Goal: Task Accomplishment & Management: Use online tool/utility

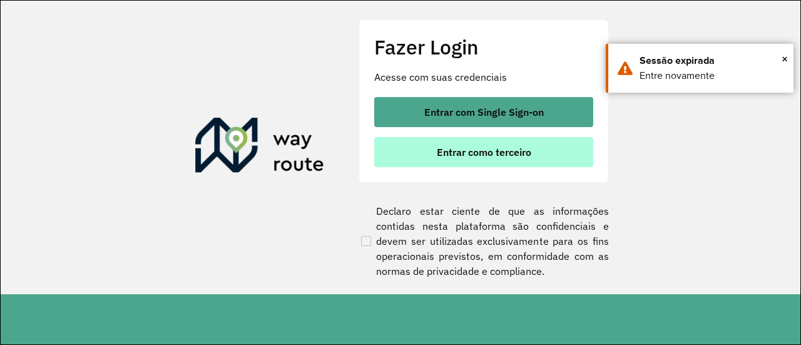
click at [508, 155] on span "Entrar como terceiro" at bounding box center [484, 152] width 94 height 10
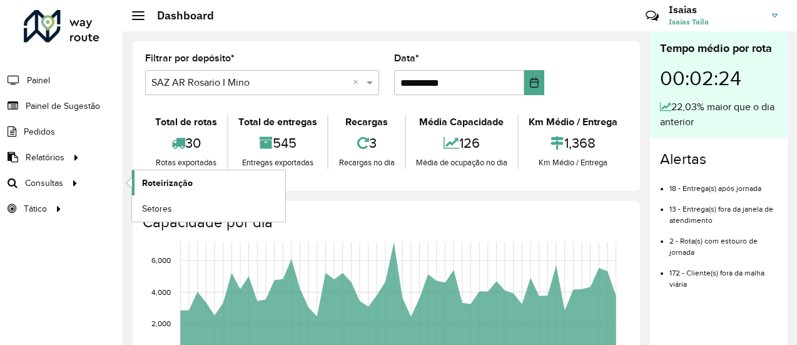
click at [154, 181] on span "Roteirização" at bounding box center [167, 182] width 51 height 13
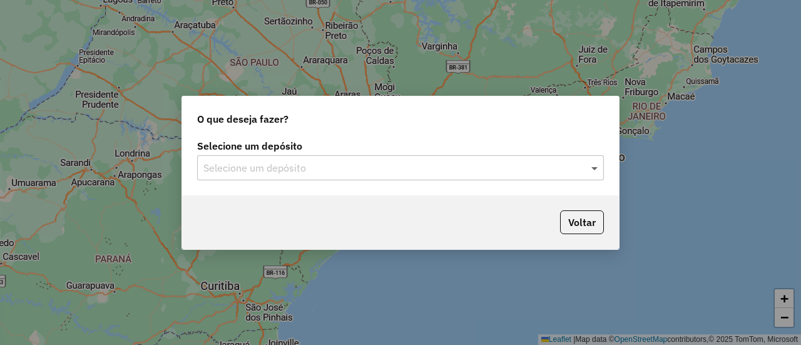
click at [595, 166] on span at bounding box center [596, 167] width 16 height 15
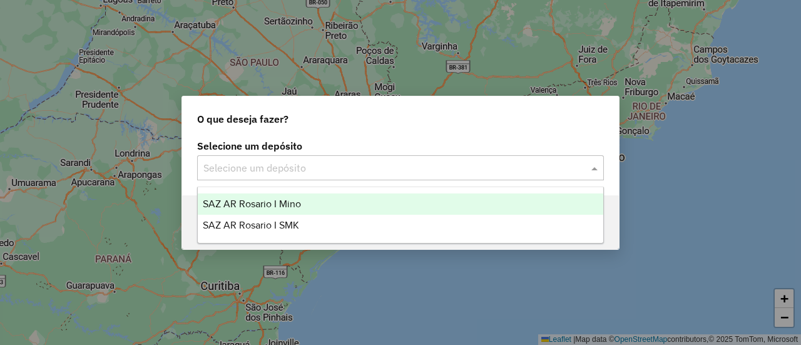
click at [303, 201] on div "SAZ AR Rosario I Mino" at bounding box center [400, 203] width 405 height 21
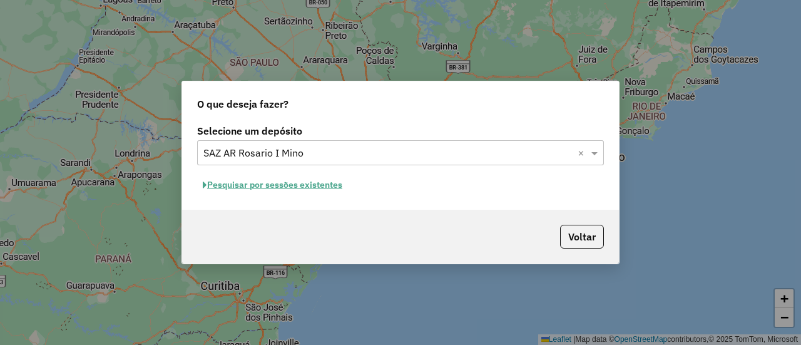
click at [332, 185] on button "Pesquisar por sessões existentes" at bounding box center [272, 184] width 151 height 19
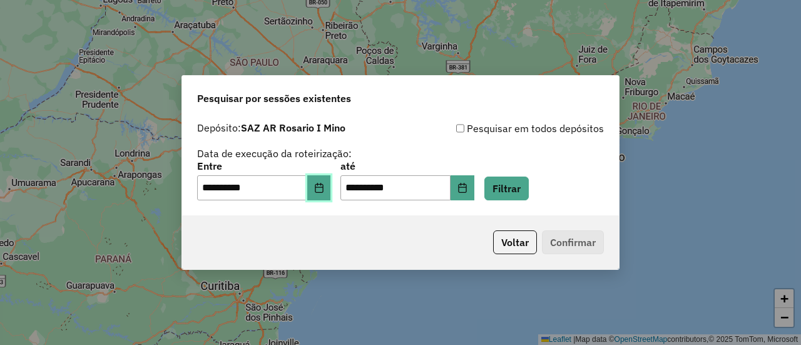
click at [330, 193] on button "Choose Date" at bounding box center [319, 187] width 24 height 25
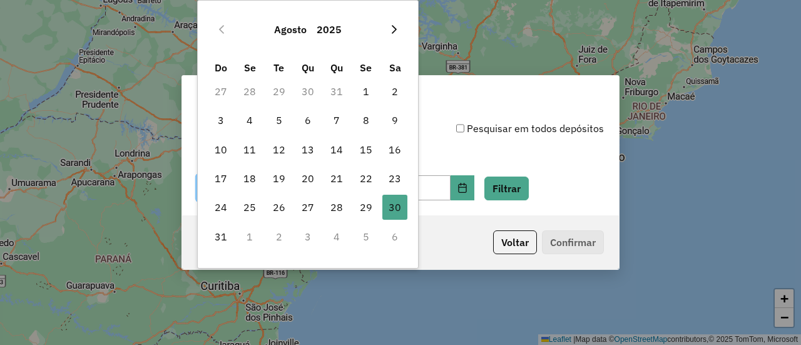
click at [388, 27] on button "Next Month" at bounding box center [394, 29] width 20 height 20
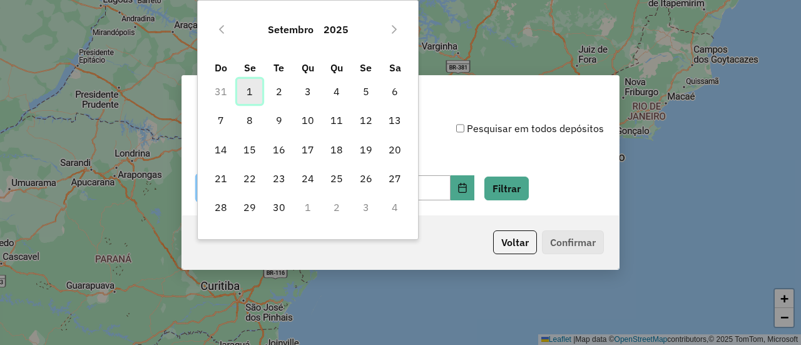
click at [246, 91] on span "1" at bounding box center [249, 91] width 25 height 25
type input "**********"
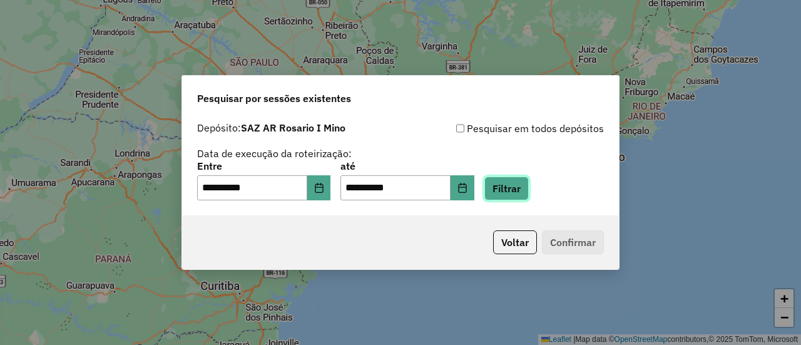
click at [525, 189] on button "Filtrar" at bounding box center [506, 188] width 44 height 24
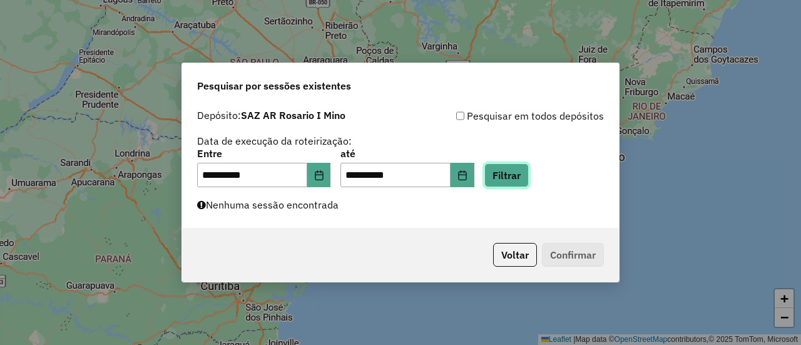
click at [522, 173] on button "Filtrar" at bounding box center [506, 175] width 44 height 24
click at [526, 171] on button "Filtrar" at bounding box center [506, 175] width 44 height 24
click at [521, 178] on button "Filtrar" at bounding box center [506, 175] width 44 height 24
click at [526, 175] on button "Filtrar" at bounding box center [506, 175] width 44 height 24
click at [524, 175] on button "Filtrar" at bounding box center [506, 175] width 44 height 24
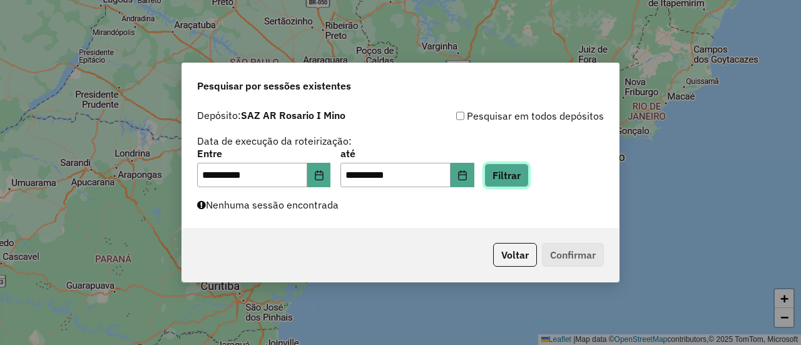
click at [523, 176] on button "Filtrar" at bounding box center [506, 175] width 44 height 24
click at [523, 175] on button "Filtrar" at bounding box center [506, 175] width 44 height 24
click at [529, 178] on button "Filtrar" at bounding box center [506, 175] width 44 height 24
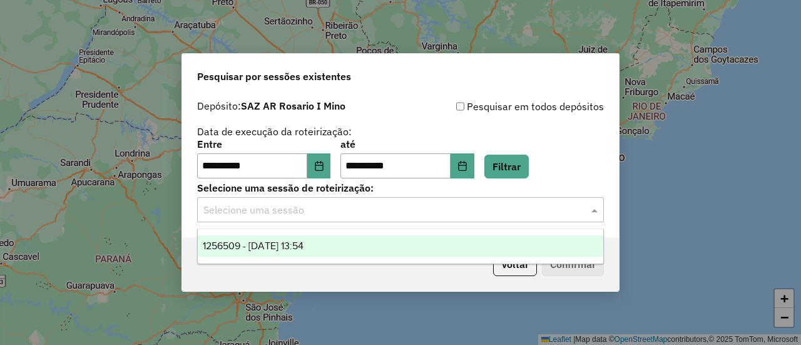
click at [595, 211] on span at bounding box center [596, 209] width 16 height 15
click at [303, 243] on span "1256509 - 01/09/2025 13:54" at bounding box center [253, 245] width 101 height 11
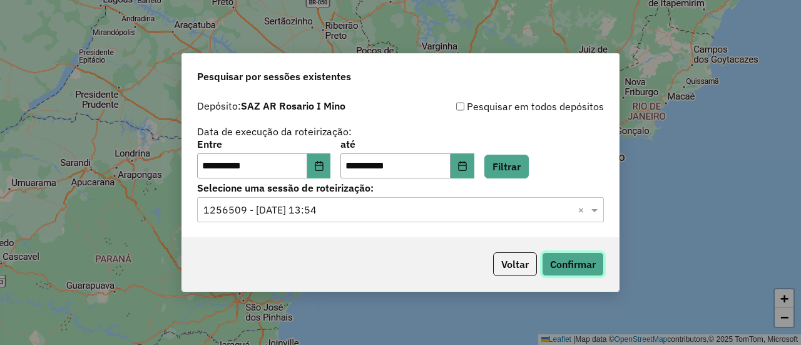
click at [572, 265] on button "Confirmar" at bounding box center [573, 264] width 62 height 24
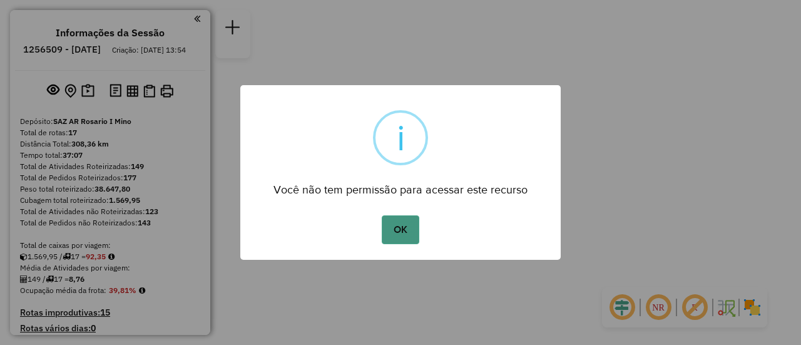
click at [397, 225] on button "OK" at bounding box center [400, 229] width 37 height 29
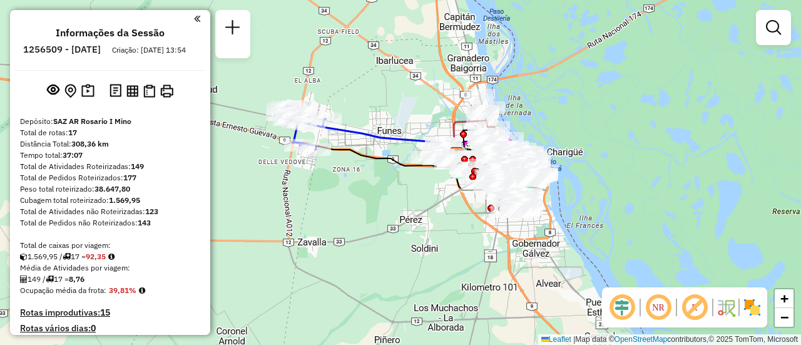
drag, startPoint x: 332, startPoint y: 163, endPoint x: 380, endPoint y: 257, distance: 105.5
click at [380, 257] on div "Janela de atendimento Grade de atendimento Capacidade Transportadoras Veículos …" at bounding box center [400, 172] width 801 height 345
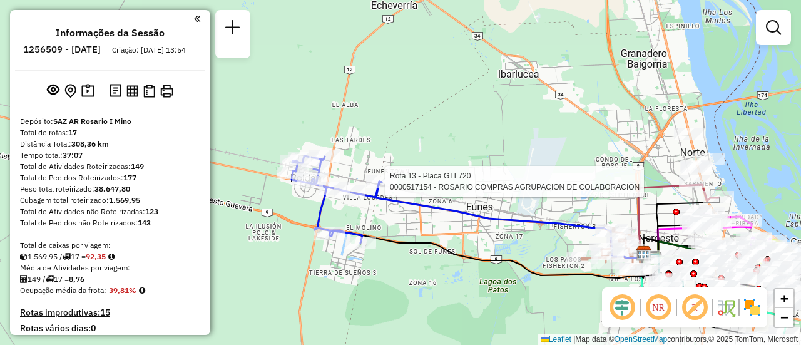
select select "**********"
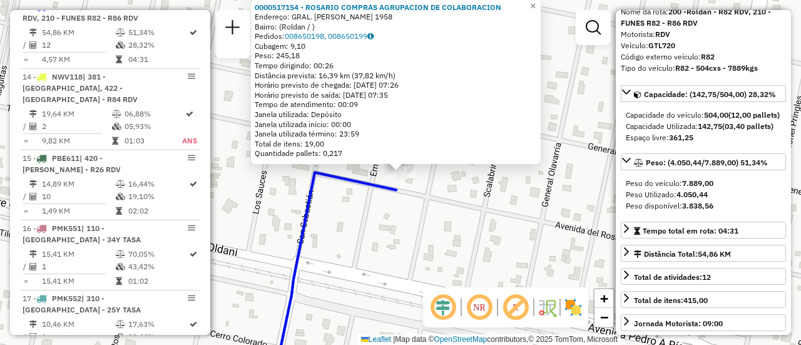
scroll to position [125, 0]
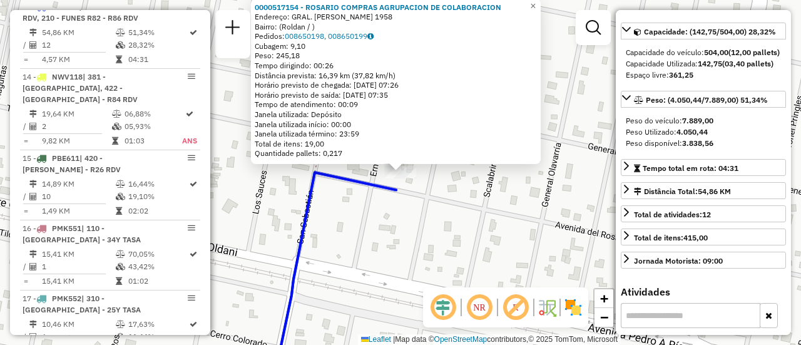
click at [479, 230] on div "0000517154 - ROSARIO COMPRAS AGRUPACION DE COLABORACION Endereço: GRAL. [PERSON…" at bounding box center [400, 172] width 801 height 345
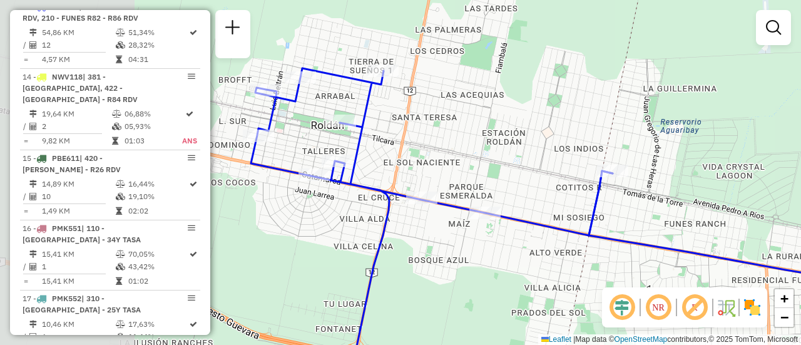
drag, startPoint x: 343, startPoint y: 177, endPoint x: 608, endPoint y: 150, distance: 266.7
click at [608, 150] on div "Janela de atendimento Grade de atendimento Capacidade Transportadoras Veículos …" at bounding box center [400, 172] width 801 height 345
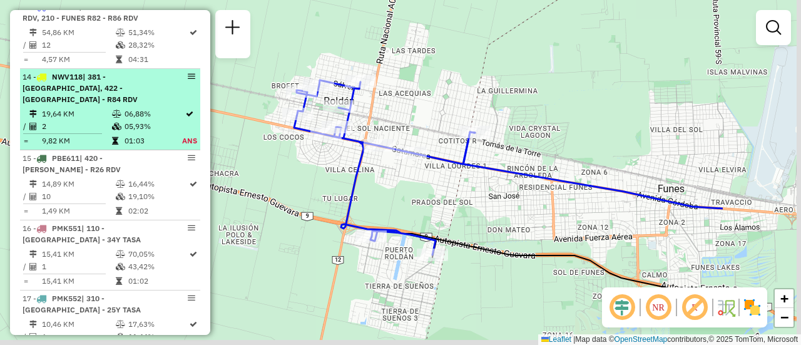
drag, startPoint x: 580, startPoint y: 155, endPoint x: 170, endPoint y: 100, distance: 414.1
click at [169, 100] on hb-router-mapa "Informações da Sessão 1256509 - 01/09/2025 Criação: 30/08/2025 13:54 Depósito: …" at bounding box center [400, 172] width 801 height 345
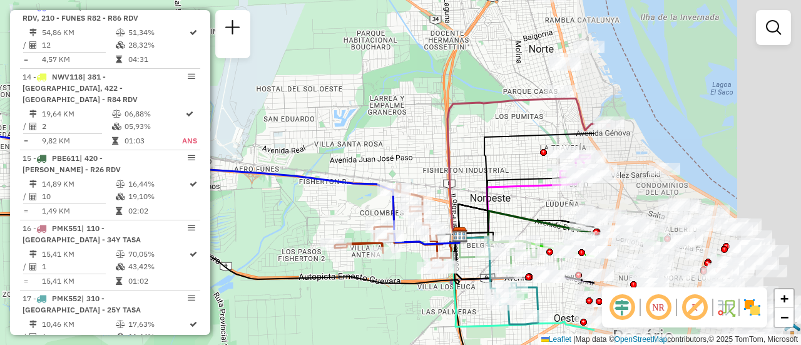
drag, startPoint x: 521, startPoint y: 146, endPoint x: 287, endPoint y: 150, distance: 234.0
click at [287, 150] on div "Janela de atendimento Grade de atendimento Capacidade Transportadoras Veículos …" at bounding box center [400, 172] width 801 height 345
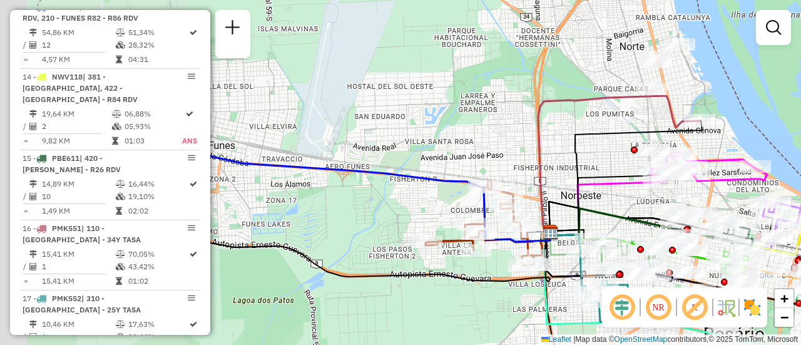
drag, startPoint x: 235, startPoint y: 176, endPoint x: 482, endPoint y: 203, distance: 248.5
click at [485, 203] on div "Janela de atendimento Grade de atendimento Capacidade Transportadoras Veículos …" at bounding box center [400, 172] width 801 height 345
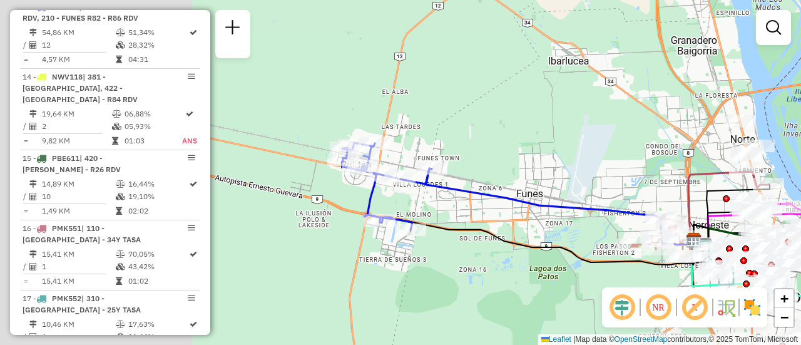
drag, startPoint x: 297, startPoint y: 152, endPoint x: 521, endPoint y: 168, distance: 224.6
click at [521, 168] on div "Janela de atendimento Grade de atendimento Capacidade Transportadoras Veículos …" at bounding box center [400, 172] width 801 height 345
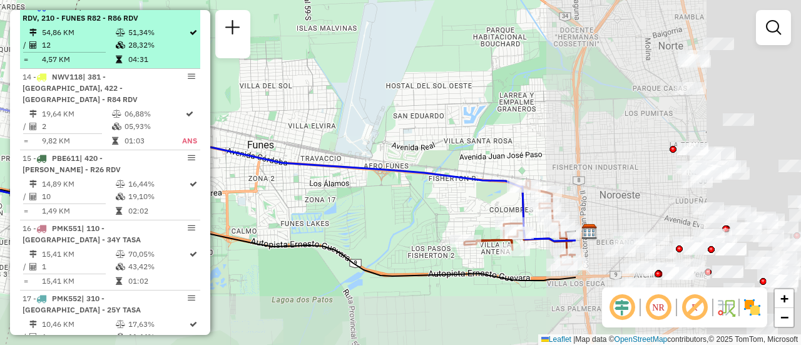
drag, startPoint x: 489, startPoint y: 162, endPoint x: 182, endPoint y: 74, distance: 319.0
click at [182, 75] on hb-router-mapa "Informações da Sessão 1256509 - 01/09/2025 Criação: 30/08/2025 13:54 Depósito: …" at bounding box center [400, 172] width 801 height 345
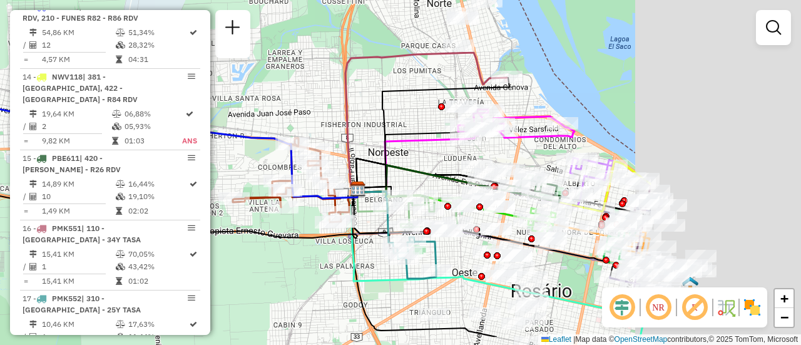
drag, startPoint x: 549, startPoint y: 149, endPoint x: 245, endPoint y: 92, distance: 309.3
click at [245, 92] on div "Janela de atendimento Grade de atendimento Capacidade Transportadoras Veículos …" at bounding box center [400, 172] width 801 height 345
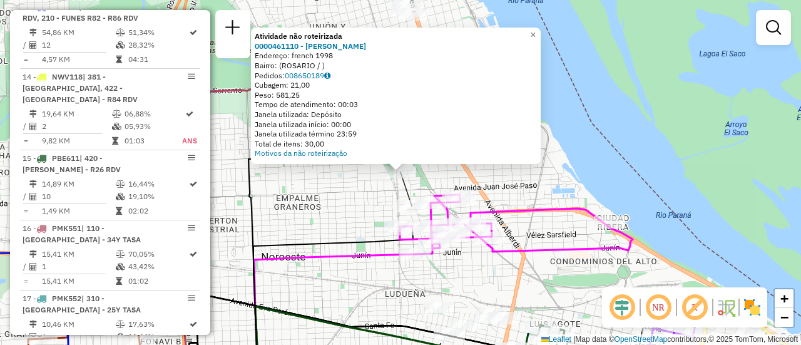
click at [348, 197] on div "Atividade não roteirizada 0000461110 - Gonzales Emanuel - RDV Endereço: french …" at bounding box center [400, 172] width 801 height 345
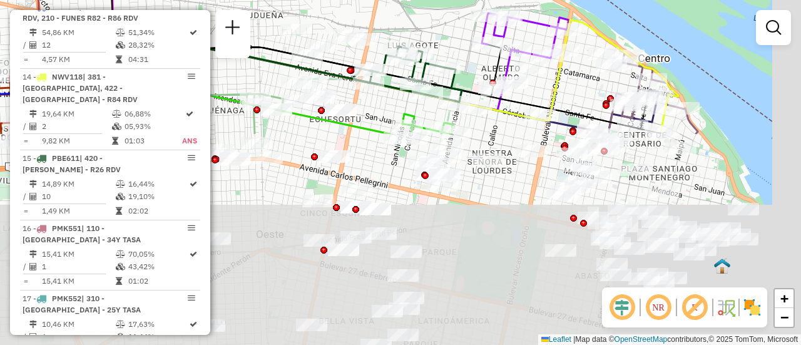
drag, startPoint x: 560, startPoint y: 274, endPoint x: 422, endPoint y: 19, distance: 289.7
click at [422, 21] on div "Atividade não roteirizada 0000461110 - Gonzales Emanuel - RDV Endereço: french …" at bounding box center [400, 172] width 801 height 345
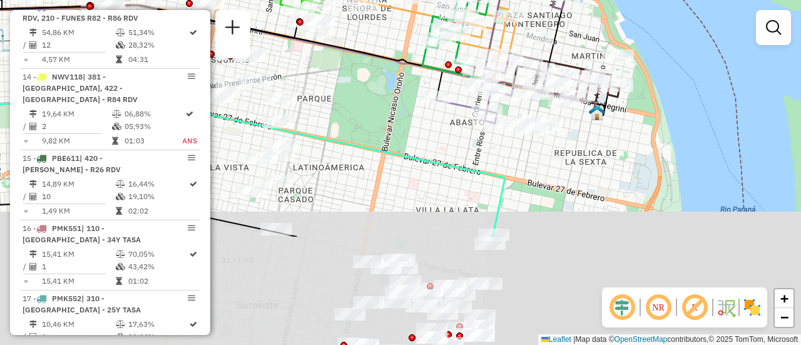
drag, startPoint x: 495, startPoint y: 200, endPoint x: 379, endPoint y: 57, distance: 183.7
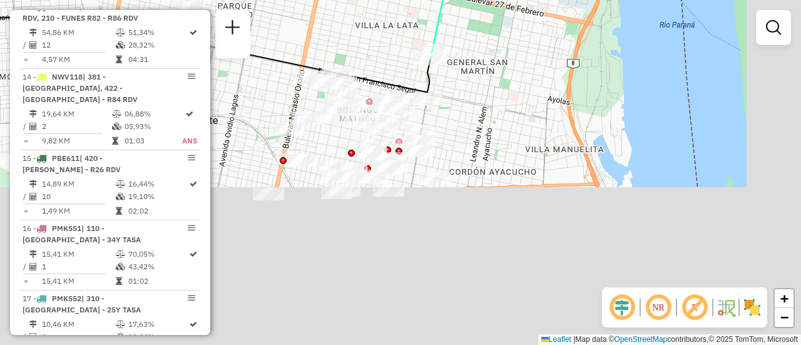
drag, startPoint x: 574, startPoint y: 249, endPoint x: 510, endPoint y: 56, distance: 203.6
click at [510, 56] on div "Atividade não roteirizada 0000461110 - Gonzales Emanuel - RDV Endereço: french …" at bounding box center [400, 172] width 801 height 345
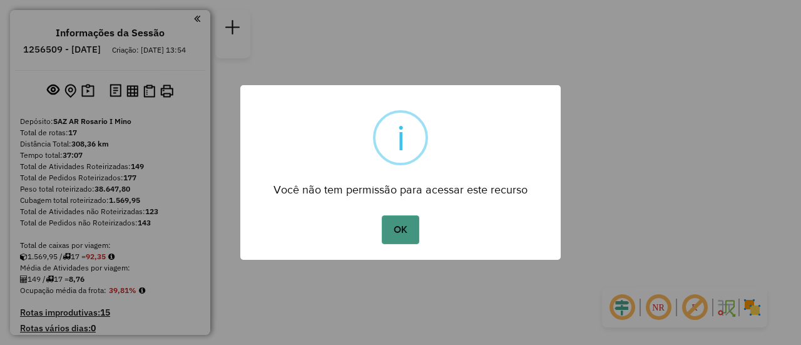
click at [399, 229] on button "OK" at bounding box center [400, 229] width 37 height 29
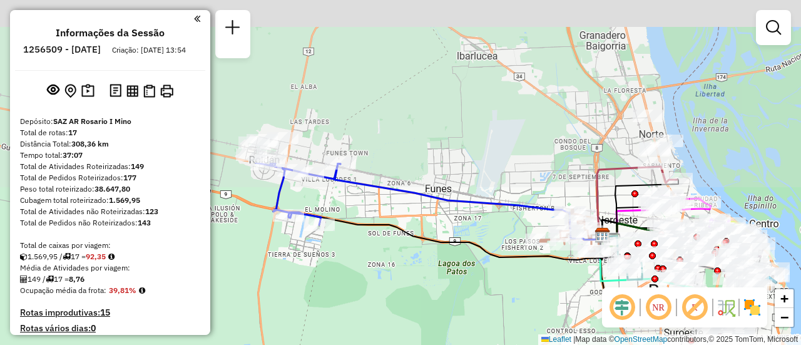
drag, startPoint x: 394, startPoint y: 180, endPoint x: 395, endPoint y: 292, distance: 112.0
click at [395, 292] on div "Janela de atendimento Grade de atendimento Capacidade Transportadoras Veículos …" at bounding box center [400, 172] width 801 height 345
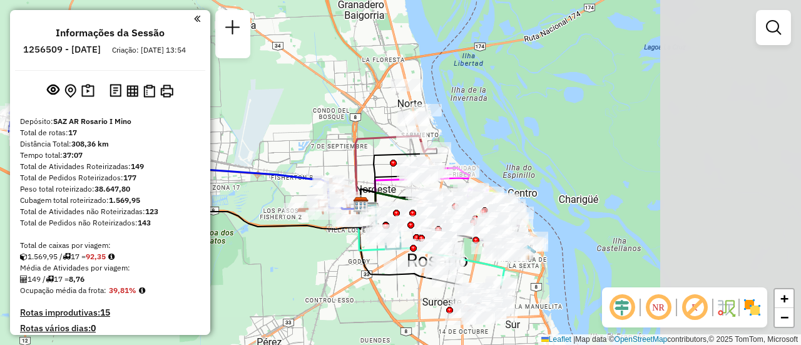
drag, startPoint x: 502, startPoint y: 150, endPoint x: 258, endPoint y: 119, distance: 245.9
click at [258, 119] on div "Janela de atendimento Grade de atendimento Capacidade Transportadoras Veículos …" at bounding box center [400, 172] width 801 height 345
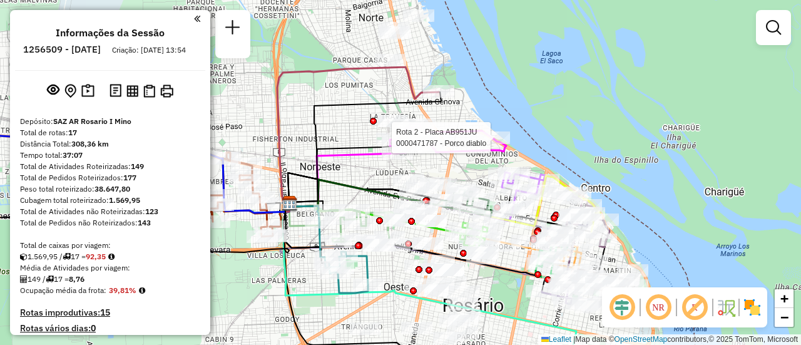
select select "**********"
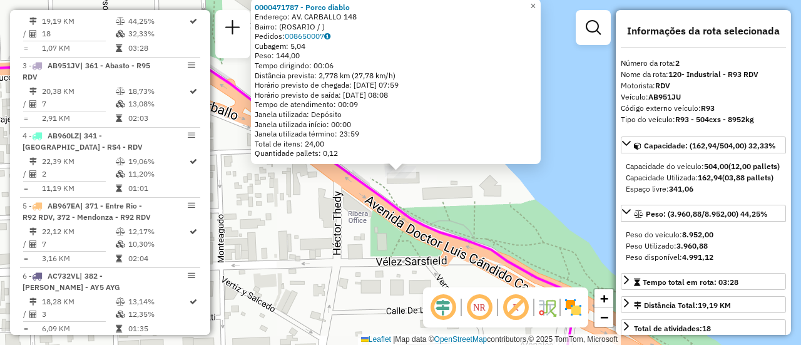
scroll to position [125, 0]
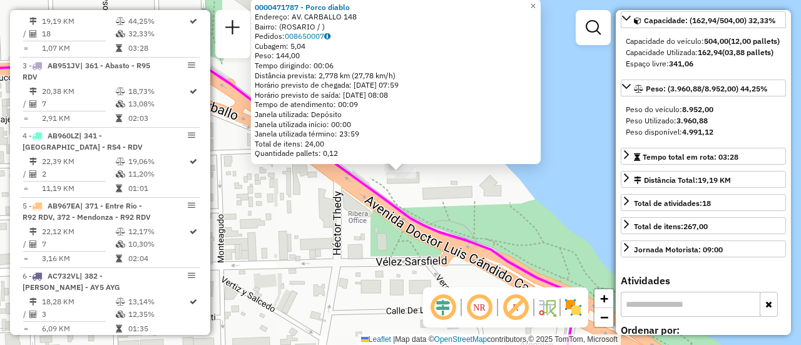
click at [340, 235] on div "0000471787 - Porco diablo Endereço: AV. CARBALLO 148 Bairro: (ROSARIO / ) Pedid…" at bounding box center [400, 172] width 801 height 345
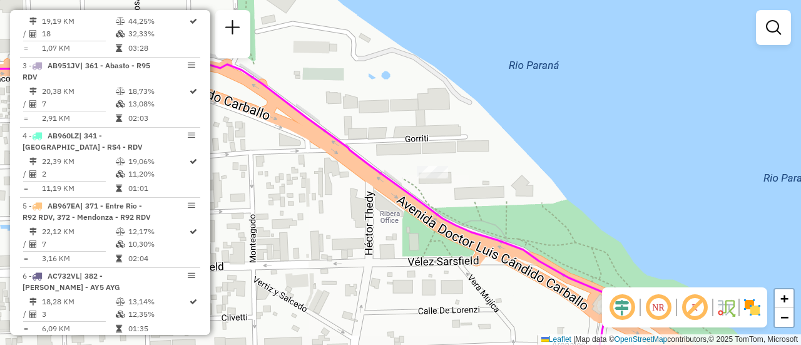
drag, startPoint x: 405, startPoint y: 140, endPoint x: 521, endPoint y: 146, distance: 115.9
click at [521, 146] on div "Janela de atendimento Grade de atendimento Capacidade Transportadoras Veículos …" at bounding box center [400, 172] width 801 height 345
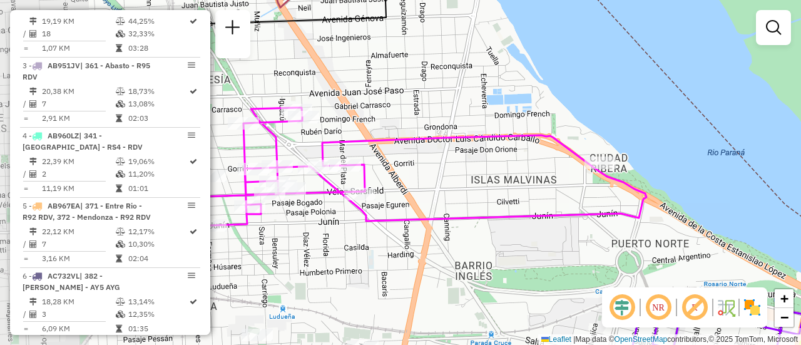
drag, startPoint x: 381, startPoint y: 186, endPoint x: 475, endPoint y: 185, distance: 94.5
click at [475, 185] on div "Janela de atendimento Grade de atendimento Capacidade Transportadoras Veículos …" at bounding box center [400, 172] width 801 height 345
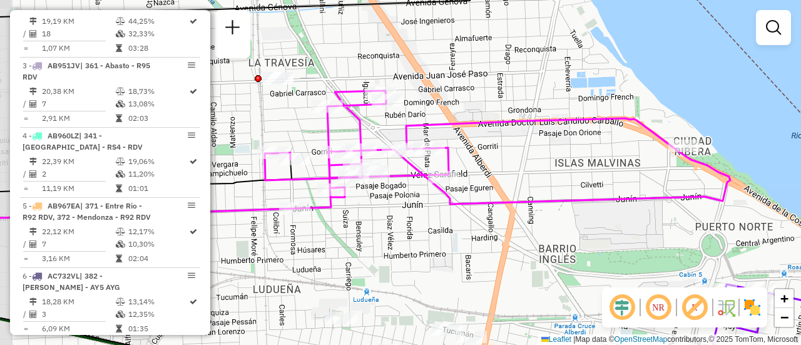
drag, startPoint x: 430, startPoint y: 177, endPoint x: 512, endPoint y: 160, distance: 83.7
click at [510, 161] on div "Janela de atendimento Grade de atendimento Capacidade Transportadoras Veículos …" at bounding box center [400, 172] width 801 height 345
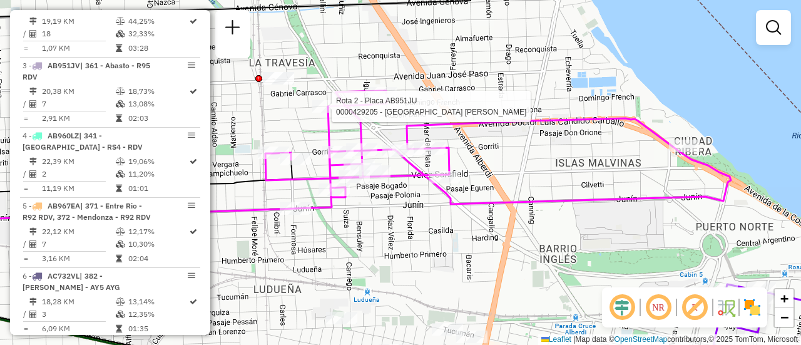
select select "**********"
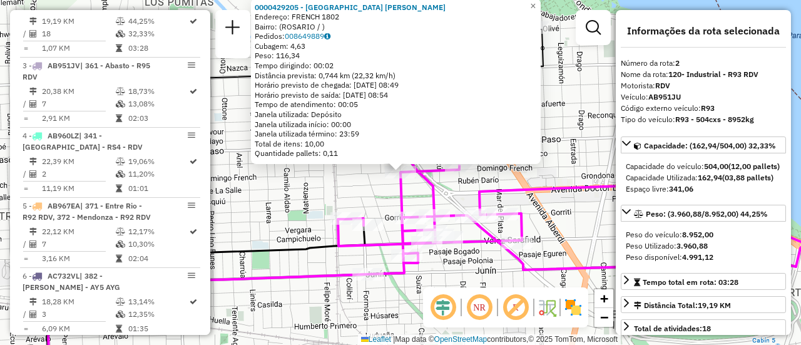
drag, startPoint x: 319, startPoint y: 191, endPoint x: 406, endPoint y: 206, distance: 88.1
click at [333, 196] on div "0000429205 - MONGELOS AGUSTINA MICAELA Endereço: FRENCH 1802 Bairro: (ROSARIO /…" at bounding box center [400, 172] width 801 height 345
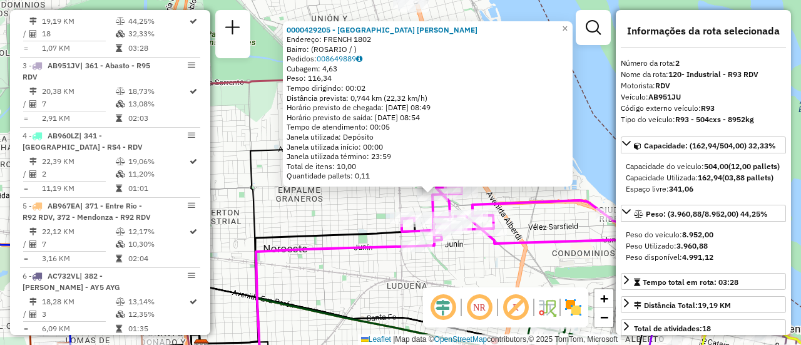
click at [385, 208] on div "0000429205 - MONGELOS AGUSTINA MICAELA Endereço: FRENCH 1802 Bairro: (ROSARIO /…" at bounding box center [400, 172] width 801 height 345
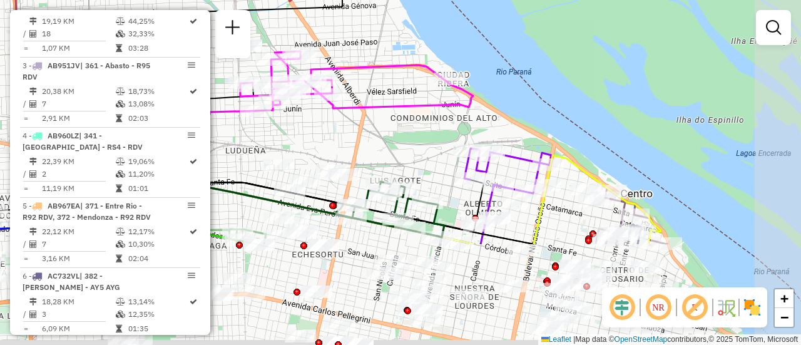
drag, startPoint x: 571, startPoint y: 223, endPoint x: 383, endPoint y: 72, distance: 240.7
click at [383, 72] on div "Janela de atendimento Grade de atendimento Capacidade Transportadoras Veículos …" at bounding box center [400, 172] width 801 height 345
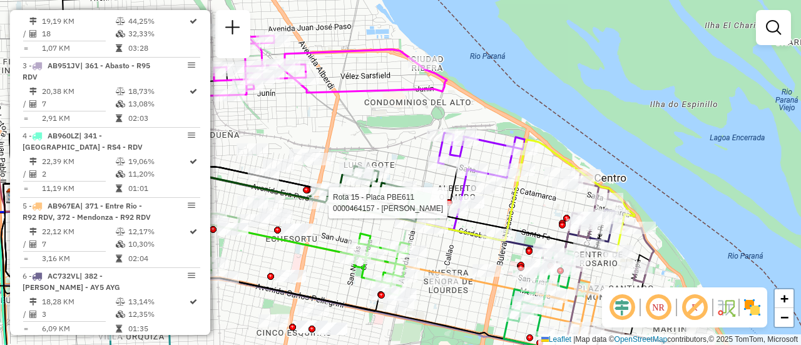
select select "**********"
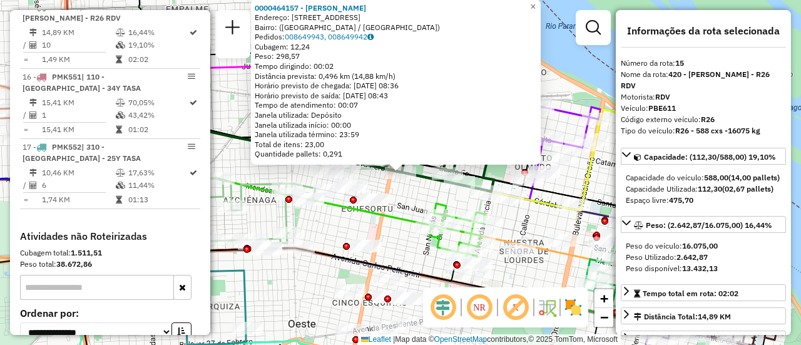
scroll to position [63, 0]
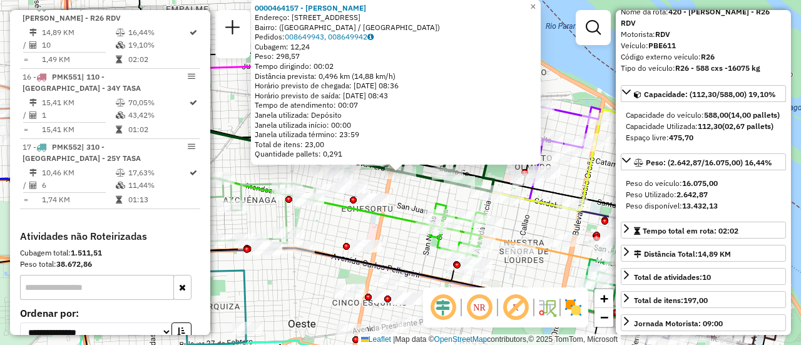
click at [409, 215] on icon at bounding box center [264, 202] width 353 height 72
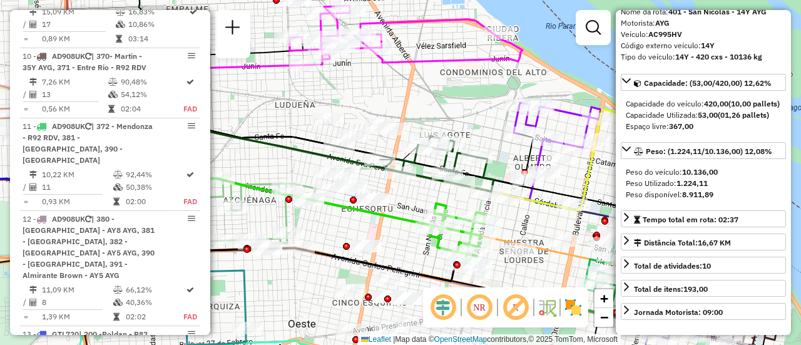
scroll to position [866, 0]
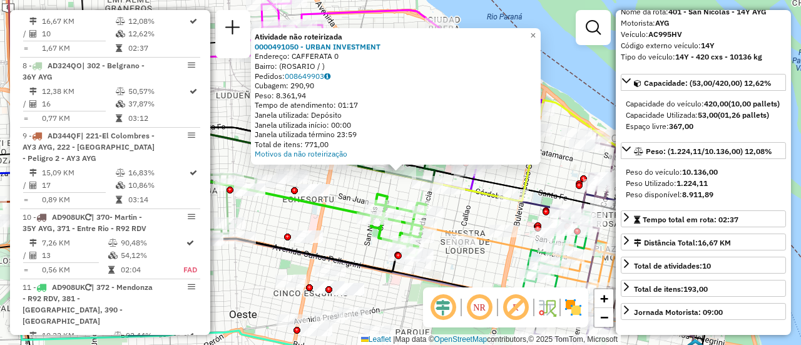
click at [353, 190] on div "Atividade não roteirizada 0000491050 - URBAN INVESTMENT Endereço: CAFFERATA 0 B…" at bounding box center [400, 172] width 801 height 345
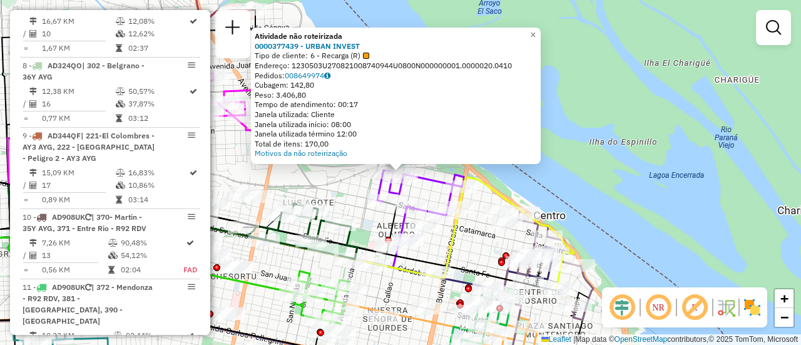
click at [336, 195] on div "Atividade não roteirizada 0000377439 - URBAN INVEST Tipo de cliente: 6 - Recarg…" at bounding box center [400, 172] width 801 height 345
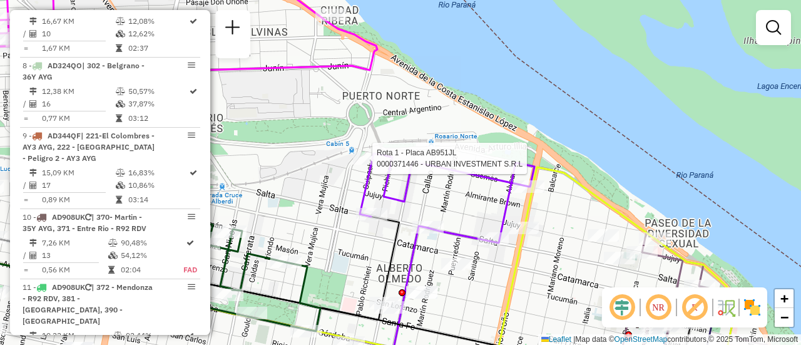
select select "**********"
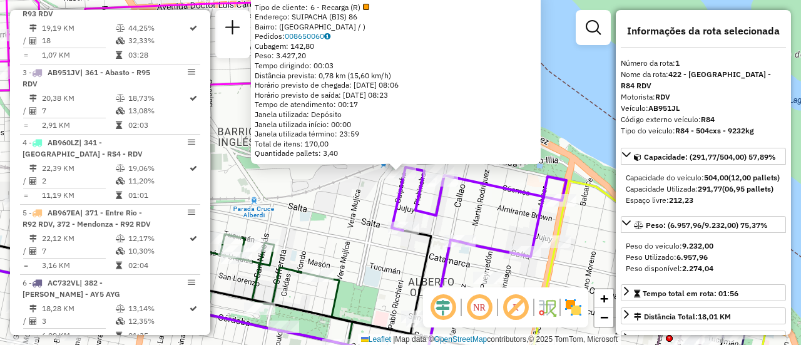
scroll to position [445, 0]
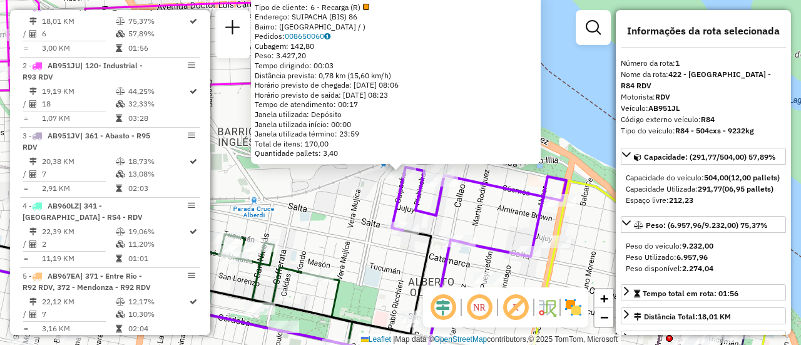
drag, startPoint x: 325, startPoint y: 200, endPoint x: 402, endPoint y: 193, distance: 77.3
click at [327, 201] on div "0000371446 - URBAN INVESTMENT S.R.L Tipo de cliente: 6 - Recarga (R) Endereço: …" at bounding box center [400, 172] width 801 height 345
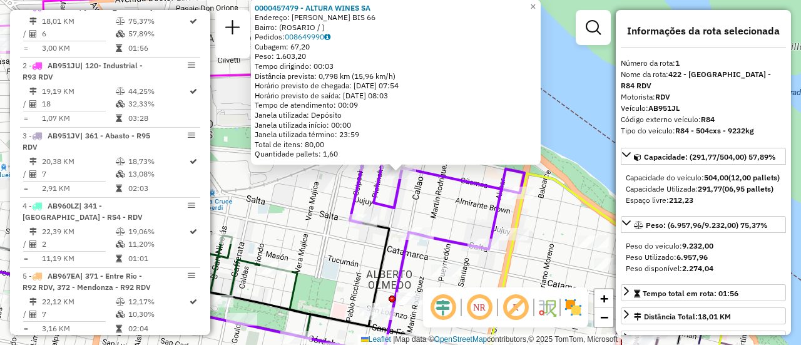
click at [310, 207] on div "0000457479 - ALTURA WINES SA Endereço: OVIDIO LAGOS BIS 66 Bairro: (ROSARIO / )…" at bounding box center [400, 172] width 801 height 345
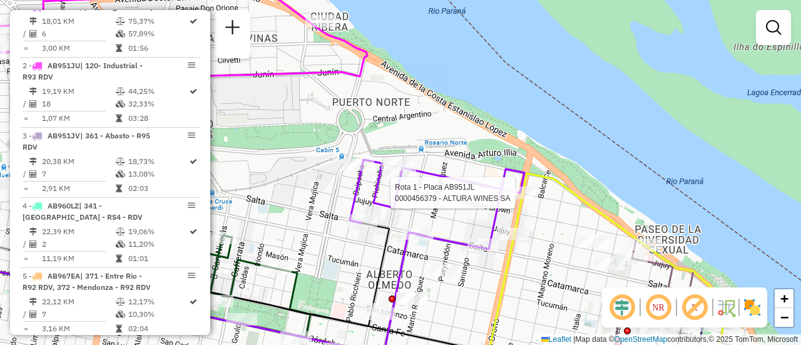
select select "**********"
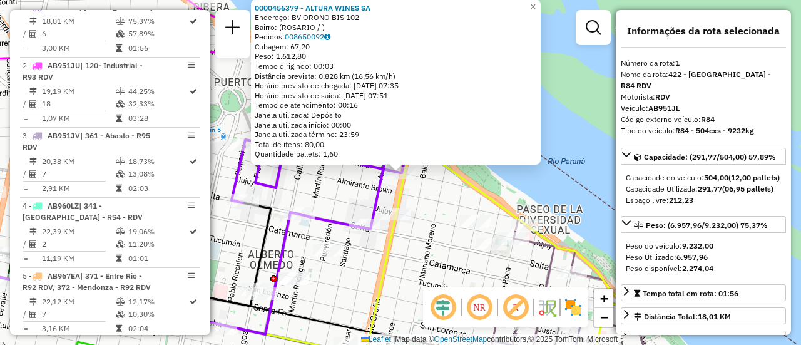
click at [343, 200] on div "0000456379 - ALTURA WINES SA Endereço: BV ORONO BIS 102 Bairro: (ROSARIO / ) Pe…" at bounding box center [400, 172] width 801 height 345
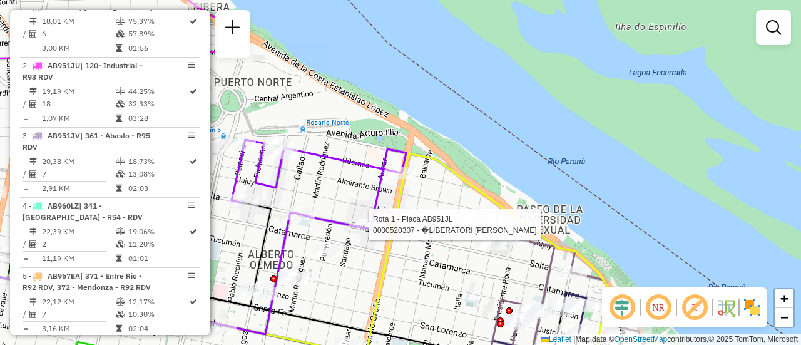
select select "**********"
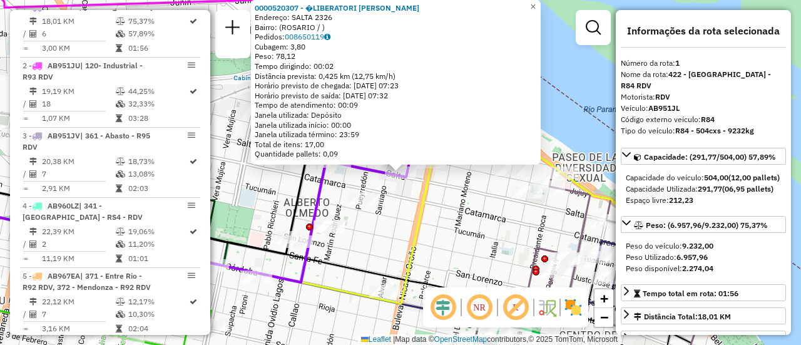
click at [400, 214] on div "0000520307 - �LIBERATORI PABLO ESTEBAN Endereço: SALTA 2326 Bairro: (ROSARIO / …" at bounding box center [400, 172] width 801 height 345
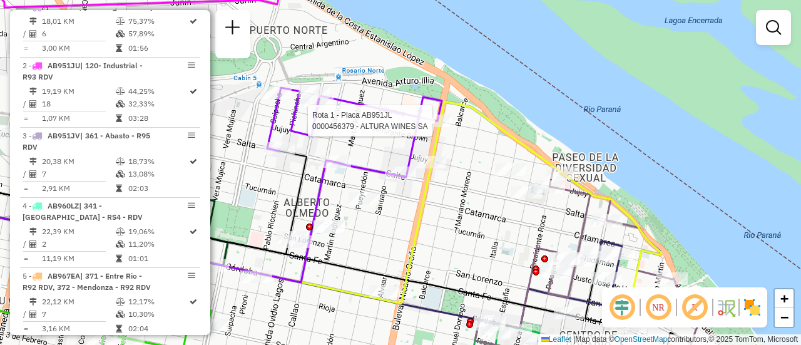
select select "**********"
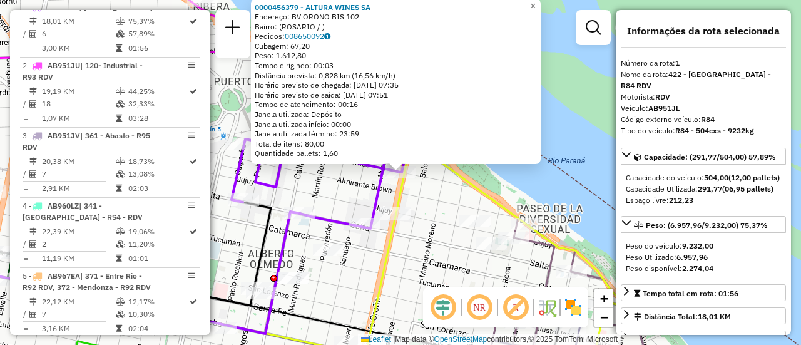
scroll to position [63, 0]
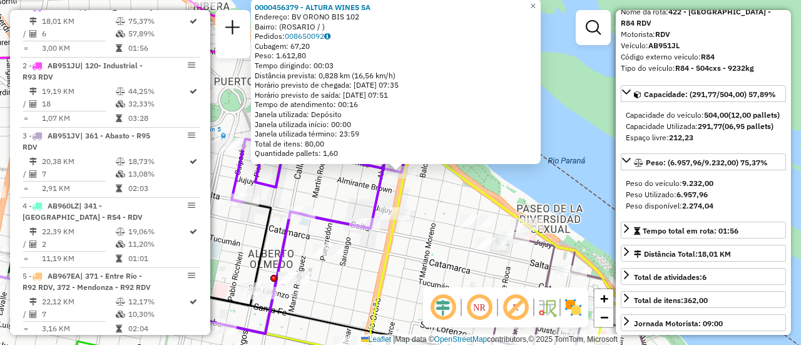
click at [434, 240] on div "0000456379 - ALTURA WINES SA Endereço: BV ORONO BIS 102 Bairro: (ROSARIO / ) Pe…" at bounding box center [400, 172] width 801 height 345
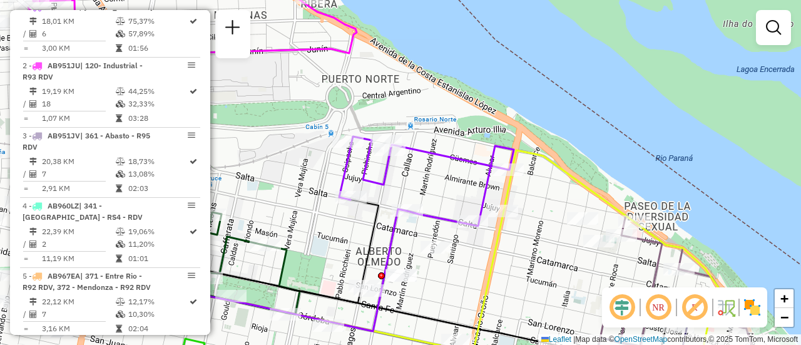
drag, startPoint x: 332, startPoint y: 193, endPoint x: 464, endPoint y: 191, distance: 132.0
click at [464, 191] on div "Janela de atendimento Grade de atendimento Capacidade Transportadoras Veículos …" at bounding box center [400, 172] width 801 height 345
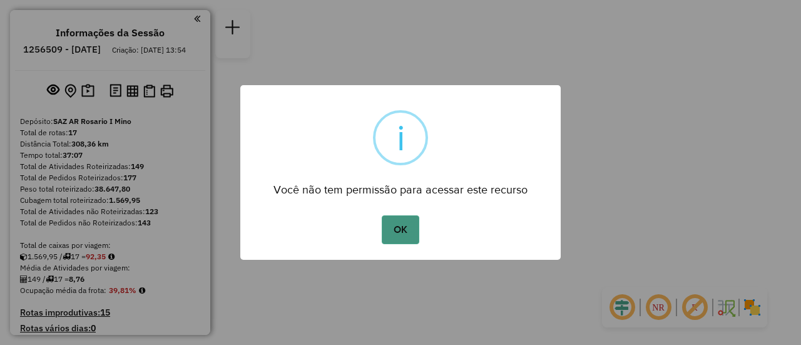
click at [405, 231] on button "OK" at bounding box center [400, 229] width 37 height 29
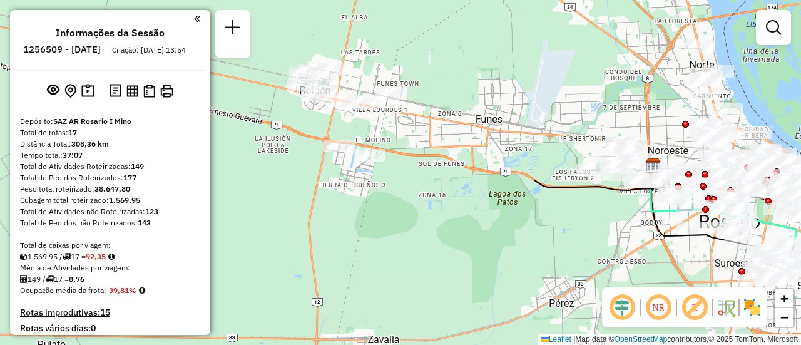
drag, startPoint x: 350, startPoint y: 138, endPoint x: 603, endPoint y: 356, distance: 334.1
click at [603, 344] on html "Aguarde... Pop-up bloqueado! Seu navegador bloqueou automáticamente a abertura …" at bounding box center [400, 172] width 801 height 345
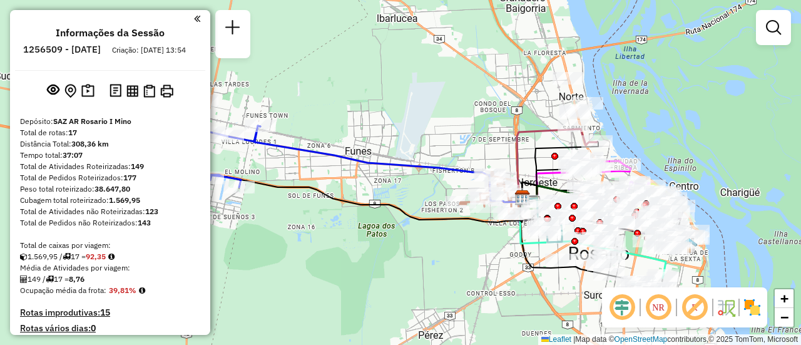
drag, startPoint x: 607, startPoint y: 116, endPoint x: 459, endPoint y: 145, distance: 151.6
click at [459, 145] on div "Janela de atendimento Grade de atendimento Capacidade Transportadoras Veículos …" at bounding box center [400, 172] width 801 height 345
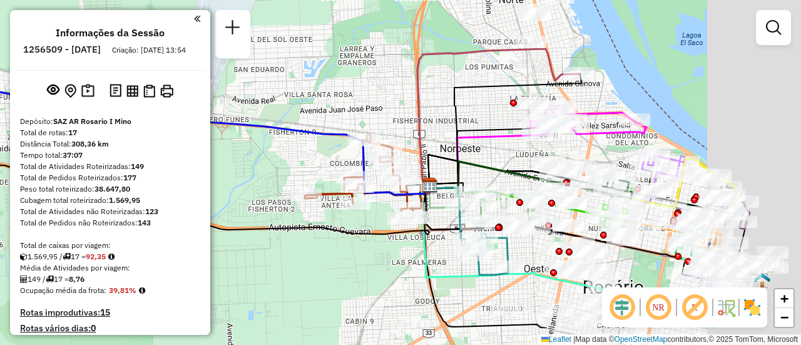
drag, startPoint x: 580, startPoint y: 180, endPoint x: 427, endPoint y: 120, distance: 164.4
click at [429, 123] on icon at bounding box center [482, 154] width 107 height 63
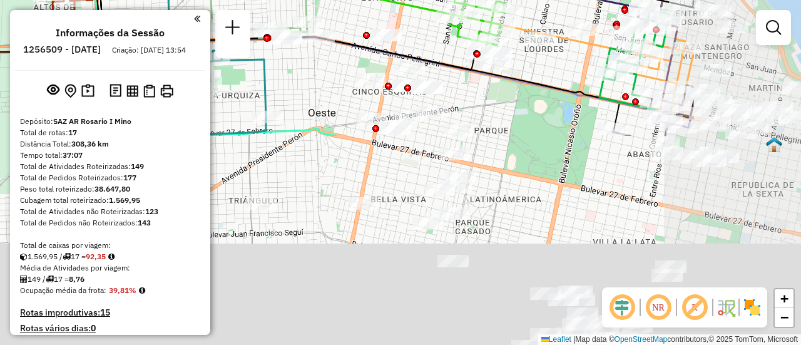
drag, startPoint x: 618, startPoint y: 252, endPoint x: 374, endPoint y: -21, distance: 366.0
click at [374, 0] on html "Aguarde... Pop-up bloqueado! Seu navegador bloqueou automáticamente a abertura …" at bounding box center [400, 172] width 801 height 345
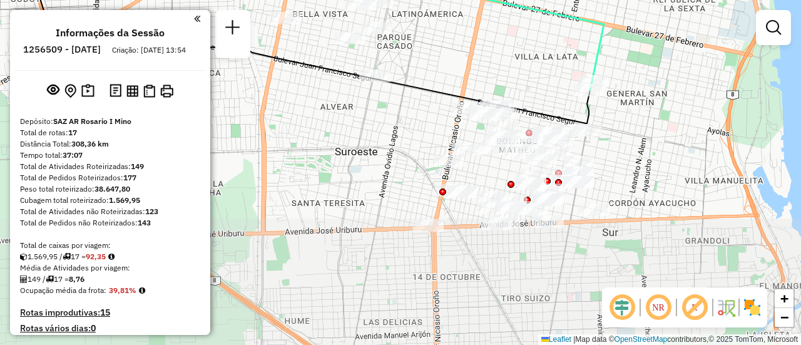
drag, startPoint x: 645, startPoint y: 238, endPoint x: 625, endPoint y: 83, distance: 156.4
click at [625, 83] on div "Janela de atendimento Grade de atendimento Capacidade Transportadoras Veículos …" at bounding box center [400, 172] width 801 height 345
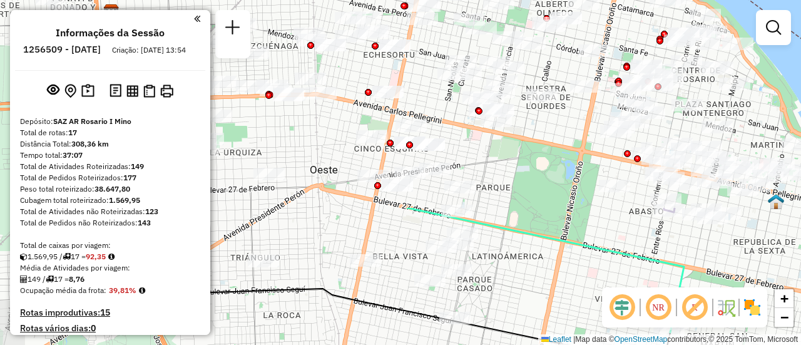
drag, startPoint x: 399, startPoint y: 152, endPoint x: 459, endPoint y: 339, distance: 196.7
click at [459, 339] on div "Janela de atendimento Grade de atendimento Capacidade Transportadoras Veículos …" at bounding box center [400, 172] width 801 height 345
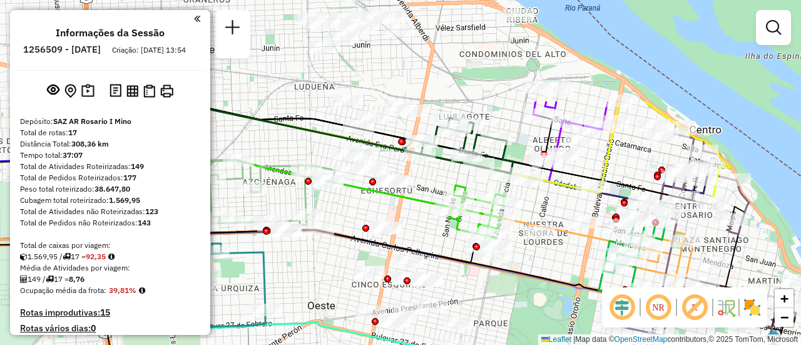
drag, startPoint x: 511, startPoint y: 214, endPoint x: 507, endPoint y: 363, distance: 149.6
click at [507, 344] on html "Aguarde... Pop-up bloqueado! Seu navegador bloqueou automáticamente a abertura …" at bounding box center [400, 172] width 801 height 345
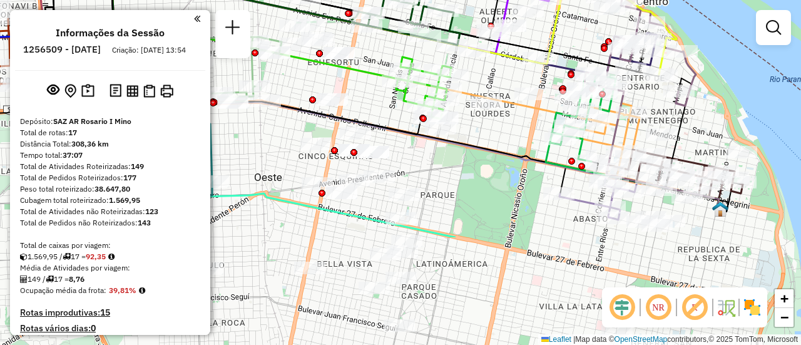
drag, startPoint x: 539, startPoint y: 295, endPoint x: 491, endPoint y: 151, distance: 151.5
click at [487, 151] on icon at bounding box center [333, 92] width 577 height 170
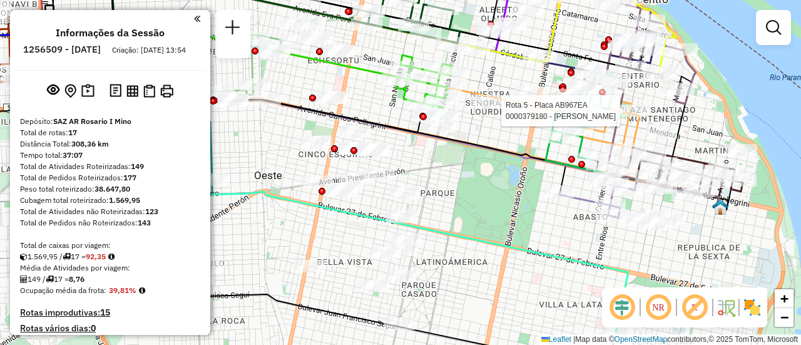
select select "**********"
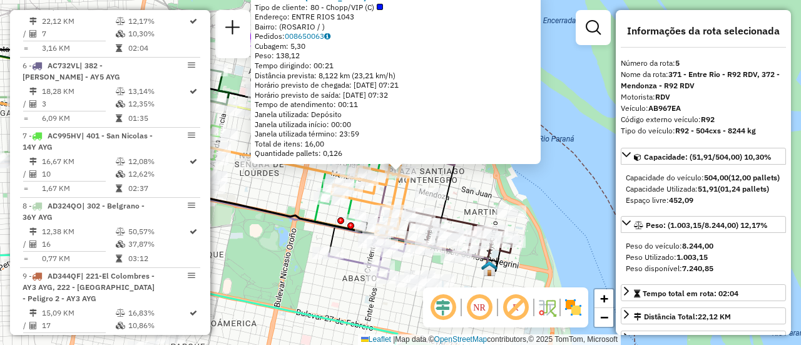
scroll to position [125, 0]
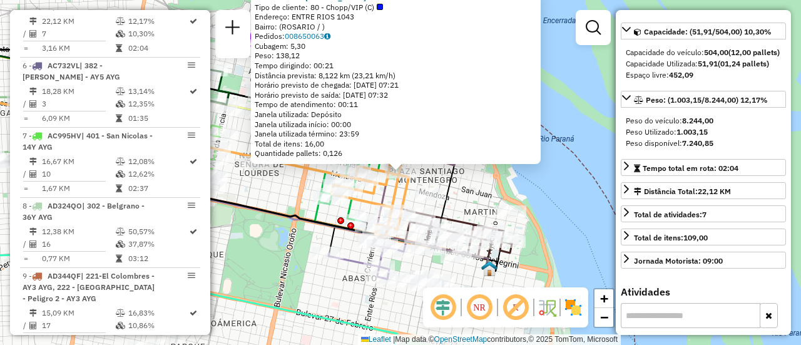
click at [564, 224] on div "0000379180 - MARVULLI GUSTAV Tipo de cliente: 80 - Chopp/VIP (C) Endereço: ENTR…" at bounding box center [400, 172] width 801 height 345
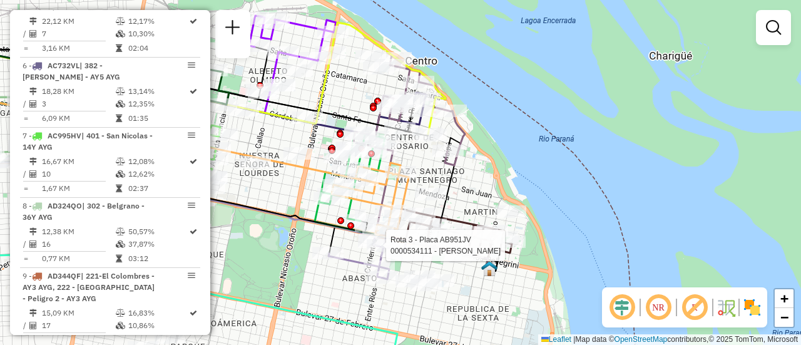
select select "**********"
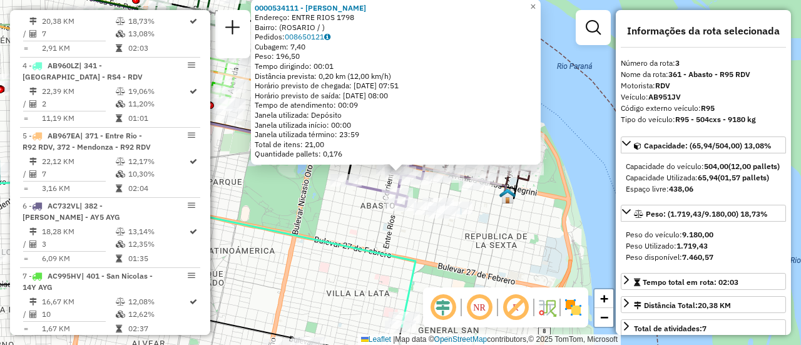
scroll to position [63, 0]
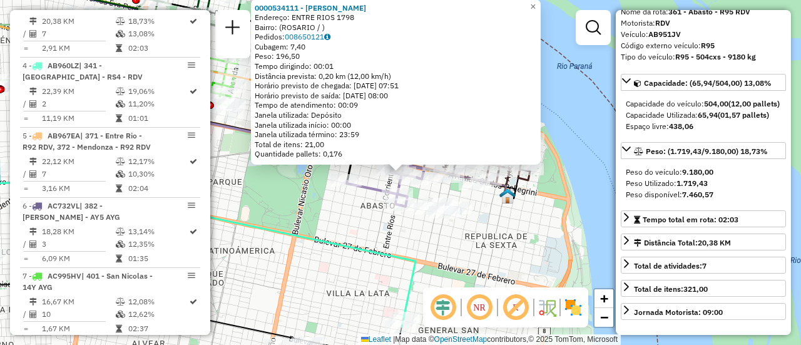
click at [532, 246] on div "0000534111 - Rodriguez Viviana Endereço: ENTRE RIOS 1798 Bairro: (ROSARIO / ) P…" at bounding box center [400, 172] width 801 height 345
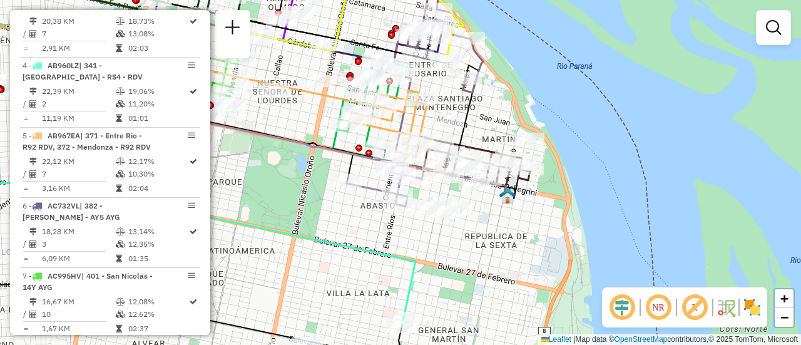
click at [413, 245] on div "Janela de atendimento Grade de atendimento Capacidade Transportadoras Veículos …" at bounding box center [400, 172] width 801 height 345
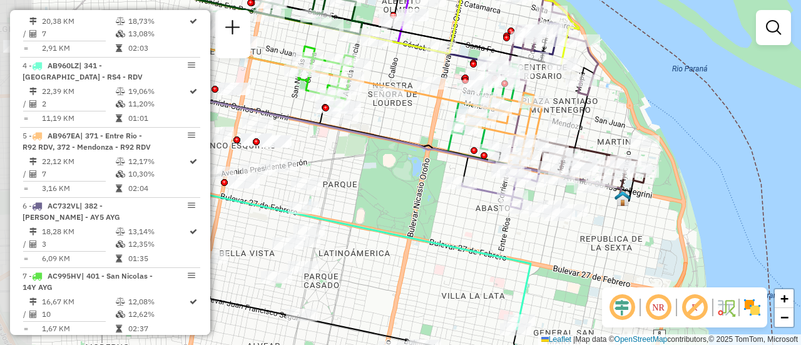
drag, startPoint x: 468, startPoint y: 232, endPoint x: 604, endPoint y: 242, distance: 136.1
click at [604, 242] on div "Janela de atendimento Grade de atendimento Capacidade Transportadoras Veículos …" at bounding box center [400, 172] width 801 height 345
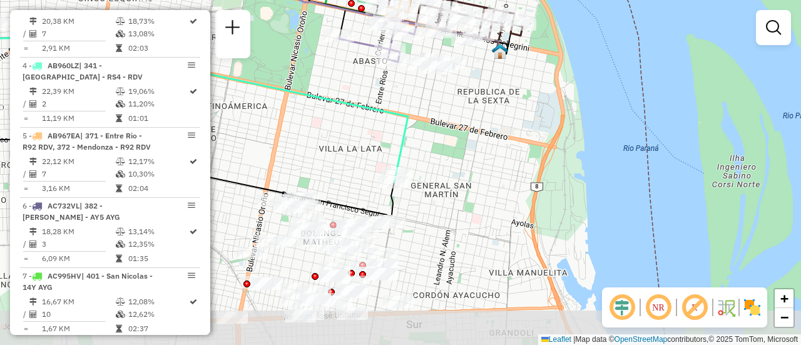
drag, startPoint x: 475, startPoint y: 277, endPoint x: 505, endPoint y: 105, distance: 174.6
click at [500, 105] on div "Janela de atendimento Grade de atendimento Capacidade Transportadoras Veículos …" at bounding box center [400, 172] width 801 height 345
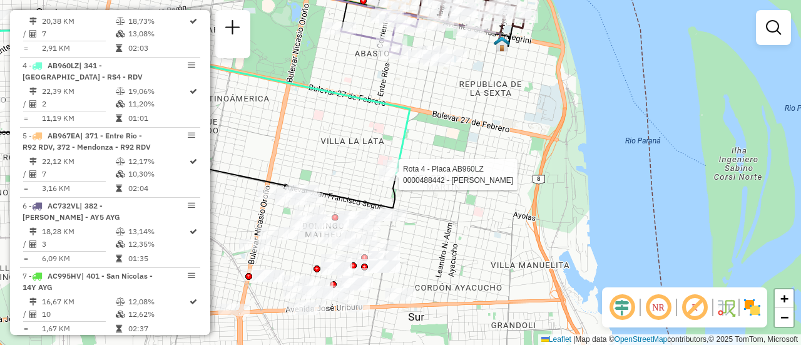
select select "**********"
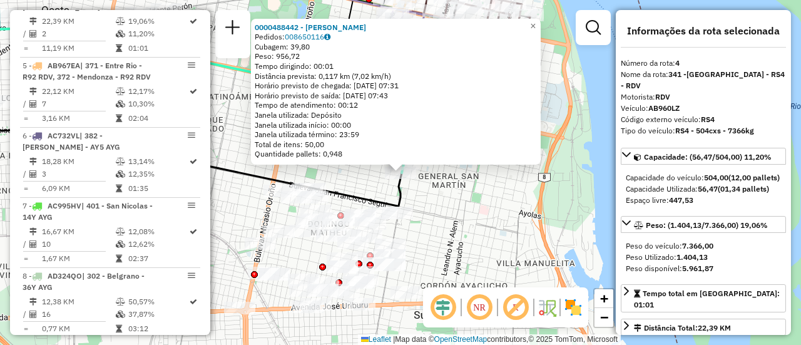
scroll to position [125, 0]
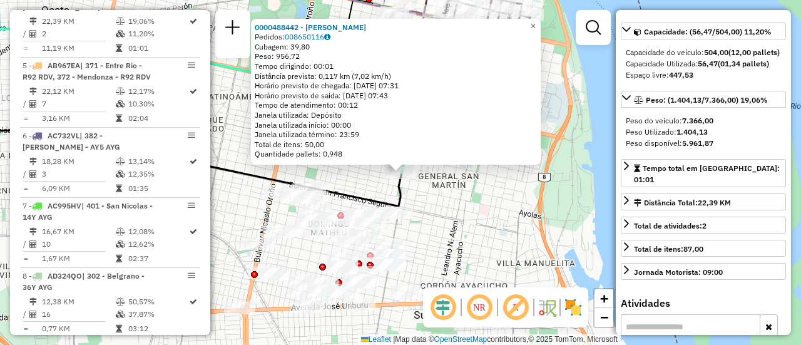
click at [487, 226] on div "0000488442 - YASSOGNA CESAR ALBERTO Pedidos: 008650116 Cubagem: 39,80 Peso: 956…" at bounding box center [400, 172] width 801 height 345
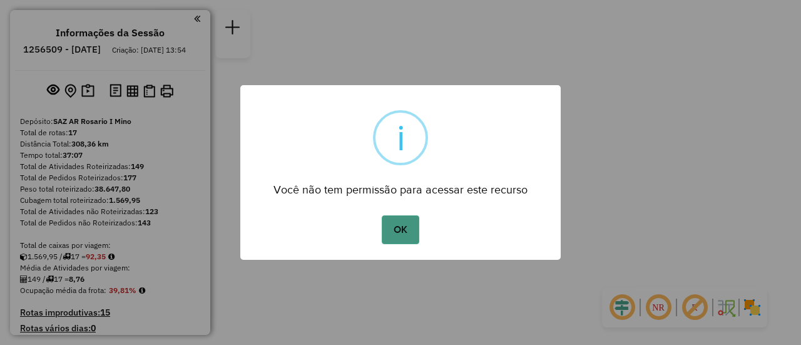
click at [399, 228] on button "OK" at bounding box center [400, 229] width 37 height 29
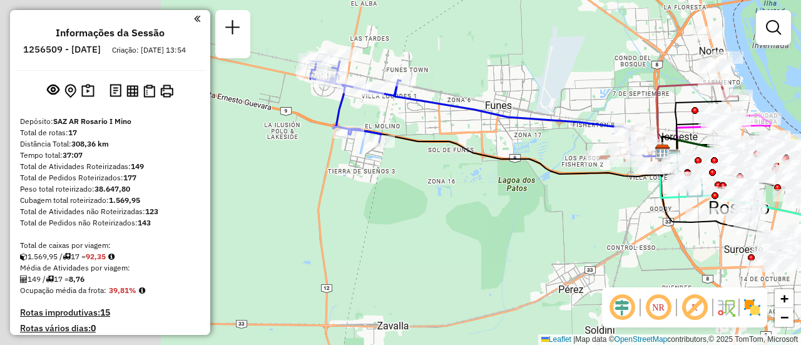
drag, startPoint x: 261, startPoint y: 103, endPoint x: 559, endPoint y: 236, distance: 326.8
click at [559, 236] on div "Janela de atendimento Grade de atendimento Capacidade Transportadoras Veículos …" at bounding box center [400, 172] width 801 height 345
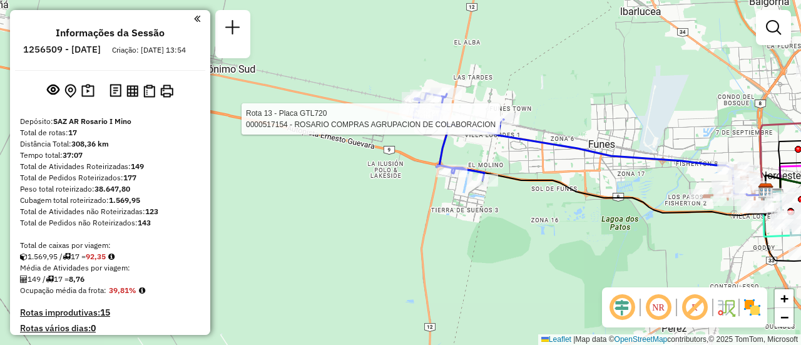
select select "**********"
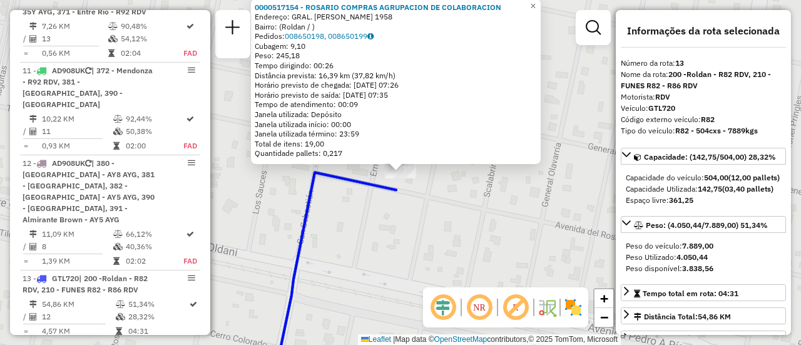
scroll to position [1354, 0]
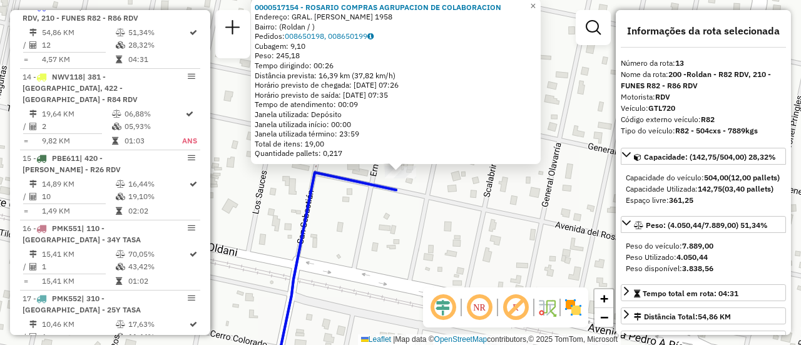
click at [497, 250] on div "0000517154 - ROSARIO COMPRAS AGRUPACION DE COLABORACION Endereço: GRAL. [PERSON…" at bounding box center [400, 172] width 801 height 345
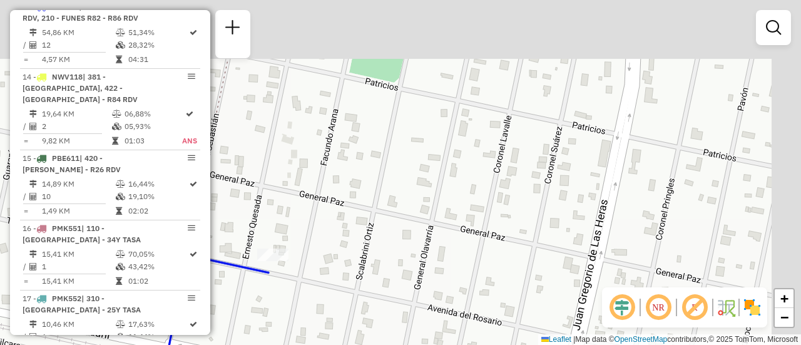
drag, startPoint x: 594, startPoint y: 199, endPoint x: 463, endPoint y: 275, distance: 151.4
click at [449, 284] on div "Janela de atendimento Grade de atendimento Capacidade Transportadoras Veículos …" at bounding box center [400, 172] width 801 height 345
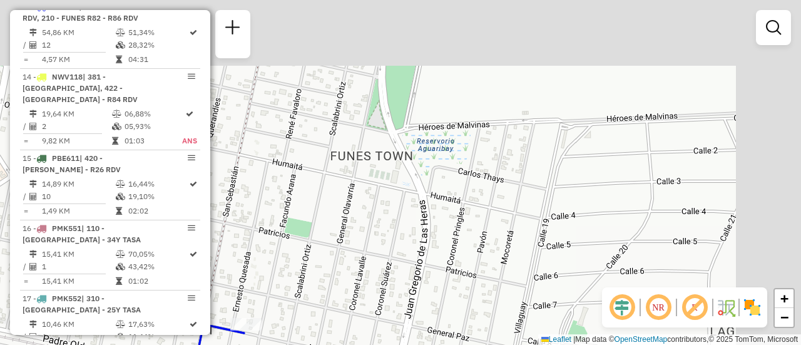
drag, startPoint x: 644, startPoint y: 190, endPoint x: 485, endPoint y: 269, distance: 177.4
click at [481, 269] on div "Janela de atendimento Grade de atendimento Capacidade Transportadoras Veículos …" at bounding box center [400, 172] width 801 height 345
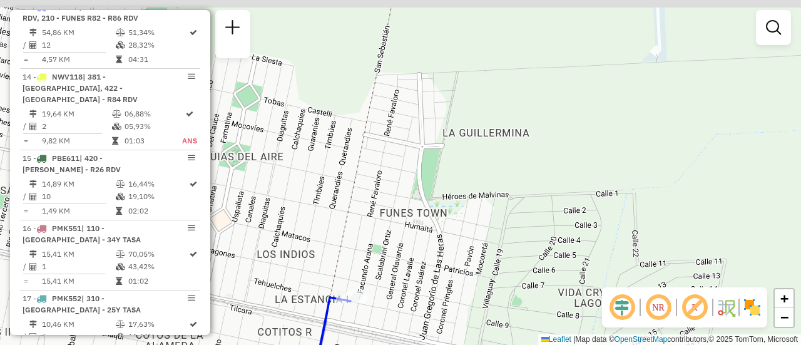
drag, startPoint x: 600, startPoint y: 206, endPoint x: 427, endPoint y: 308, distance: 200.5
click at [427, 308] on div "Janela de atendimento Grade de atendimento Capacidade Transportadoras Veículos …" at bounding box center [400, 172] width 801 height 345
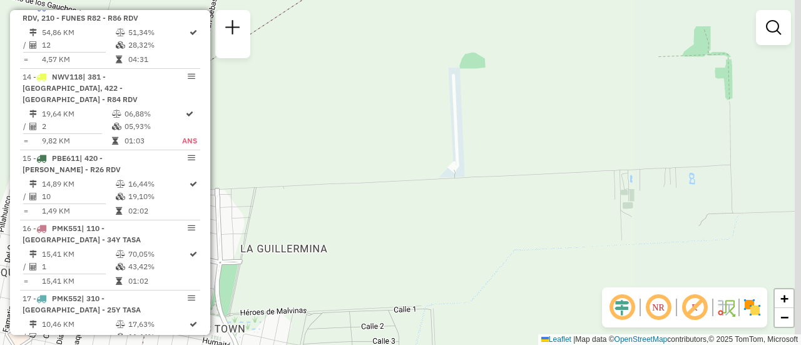
drag, startPoint x: 618, startPoint y: 210, endPoint x: 367, endPoint y: 327, distance: 277.1
click at [367, 328] on div "Janela de atendimento Grade de atendimento Capacidade Transportadoras Veículos …" at bounding box center [400, 172] width 801 height 345
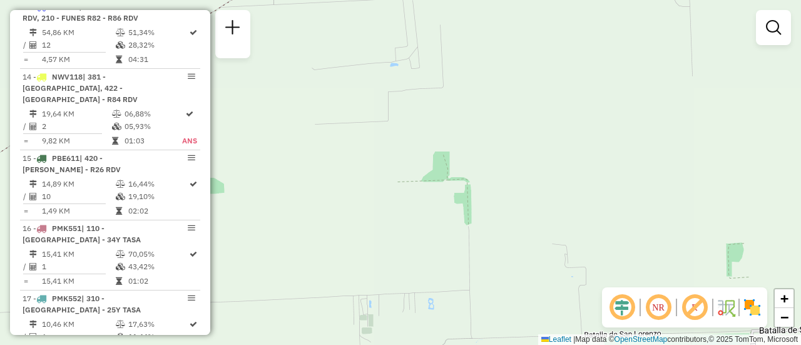
drag, startPoint x: 562, startPoint y: 204, endPoint x: 312, endPoint y: 338, distance: 284.4
click at [310, 338] on div "Janela de atendimento Grade de atendimento Capacidade Transportadoras Veículos …" at bounding box center [400, 172] width 801 height 345
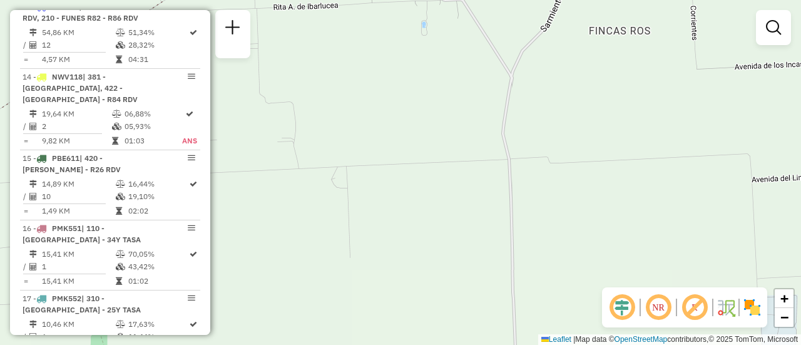
drag, startPoint x: 562, startPoint y: 236, endPoint x: 502, endPoint y: 263, distance: 66.1
click at [487, 278] on div "Janela de atendimento Grade de atendimento Capacidade Transportadoras Veículos …" at bounding box center [400, 172] width 801 height 345
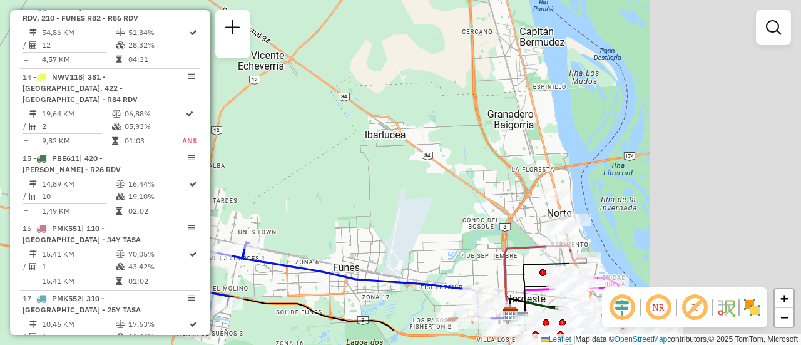
drag, startPoint x: 596, startPoint y: 256, endPoint x: 358, endPoint y: 189, distance: 247.1
click at [321, 190] on div "Janela de atendimento Grade de atendimento Capacidade Transportadoras Veículos …" at bounding box center [400, 172] width 801 height 345
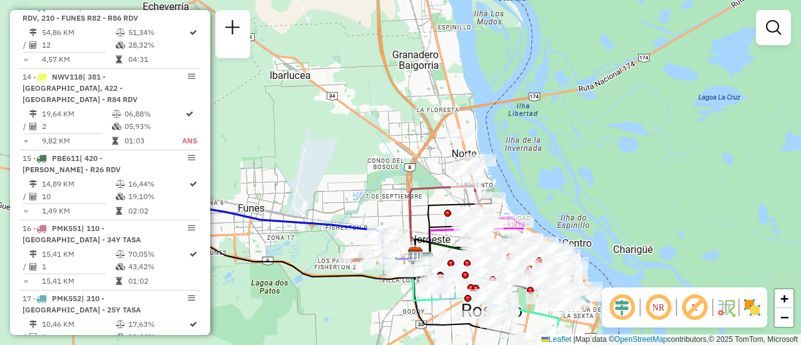
drag, startPoint x: 538, startPoint y: 186, endPoint x: 531, endPoint y: 135, distance: 51.8
click at [531, 135] on div "Janela de atendimento Grade de atendimento Capacidade Transportadoras Veículos …" at bounding box center [400, 172] width 801 height 345
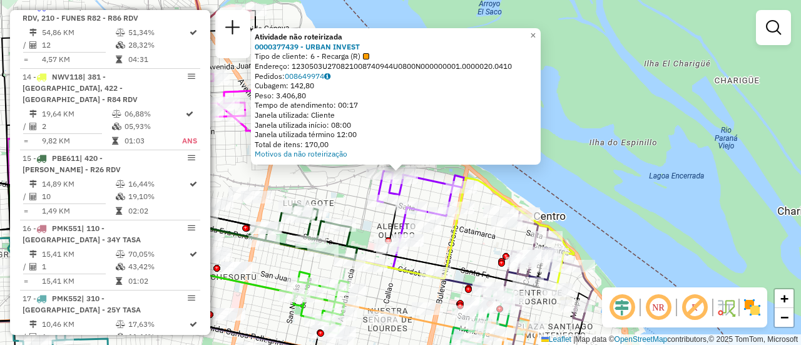
click at [350, 187] on div "Atividade não roteirizada 0000377439 - URBAN INVEST Tipo de cliente: 6 - Recarg…" at bounding box center [400, 172] width 801 height 345
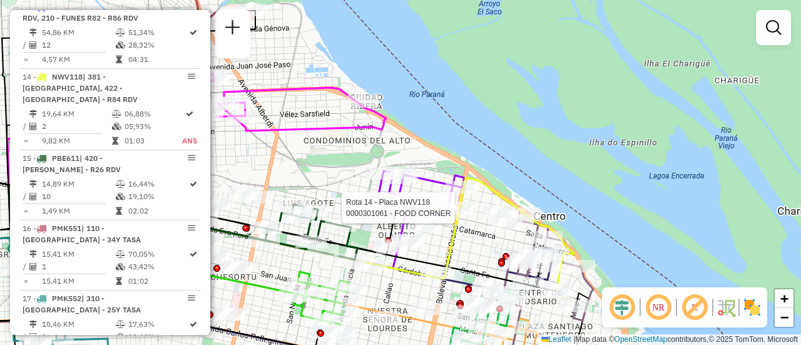
select select "**********"
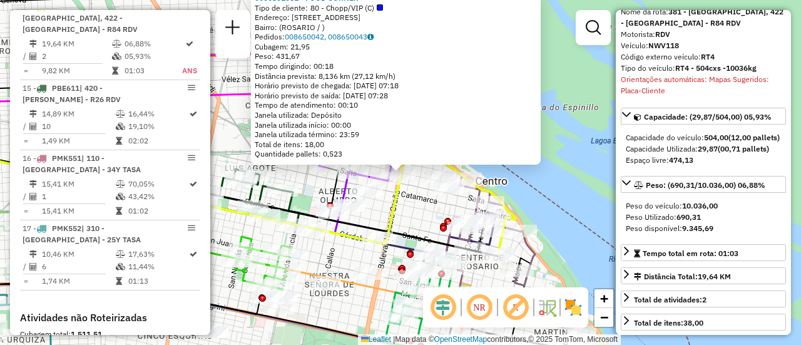
scroll to position [125, 0]
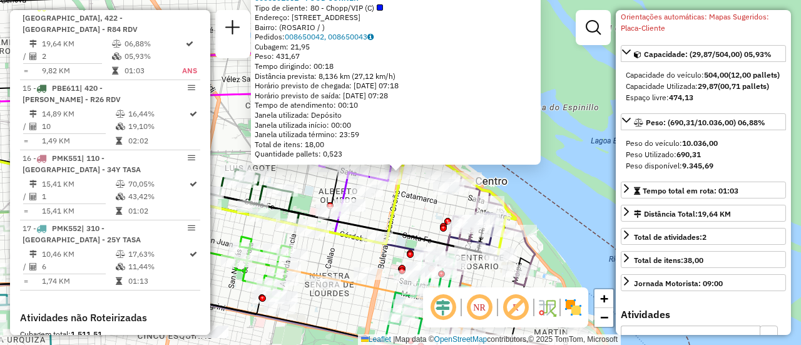
click at [418, 216] on div "0000301061 - FOOD CORNER Tipo de cliente: 80 - Chopp/VIP (C) Endereço: BLVD ORO…" at bounding box center [400, 172] width 801 height 345
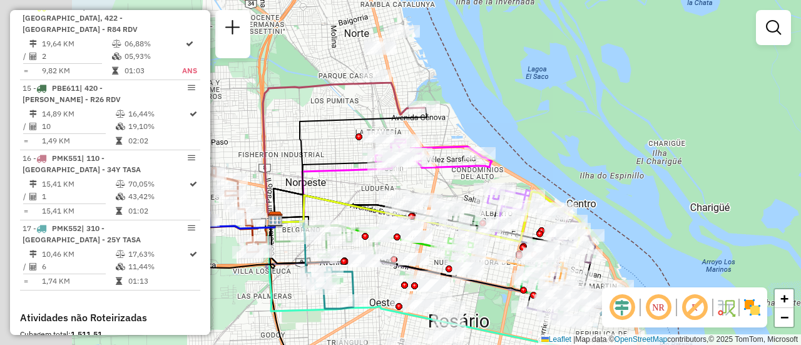
drag, startPoint x: 237, startPoint y: 167, endPoint x: 392, endPoint y: 184, distance: 155.4
click at [392, 184] on div "Janela de atendimento Grade de atendimento Capacidade Transportadoras Veículos …" at bounding box center [400, 172] width 801 height 345
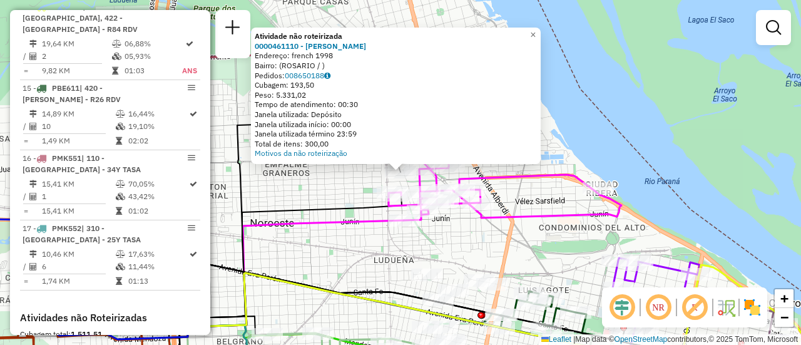
click at [338, 191] on div "Atividade não roteirizada 0000461110 - Gonzales Emanuel - RDV Endereço: french …" at bounding box center [400, 172] width 801 height 345
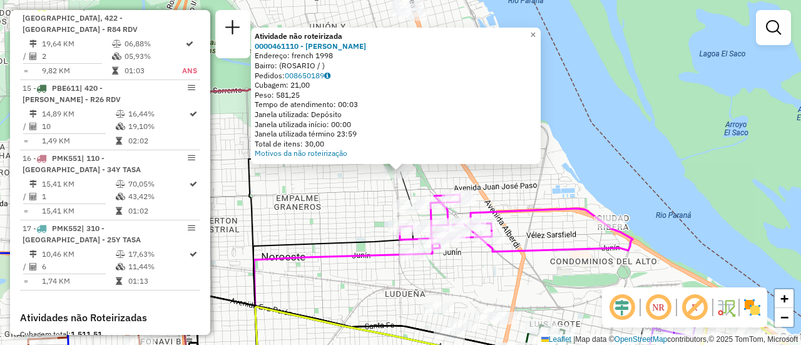
click at [346, 221] on div "Atividade não roteirizada 0000461110 - Gonzales Emanuel - RDV Endereço: french …" at bounding box center [400, 172] width 801 height 345
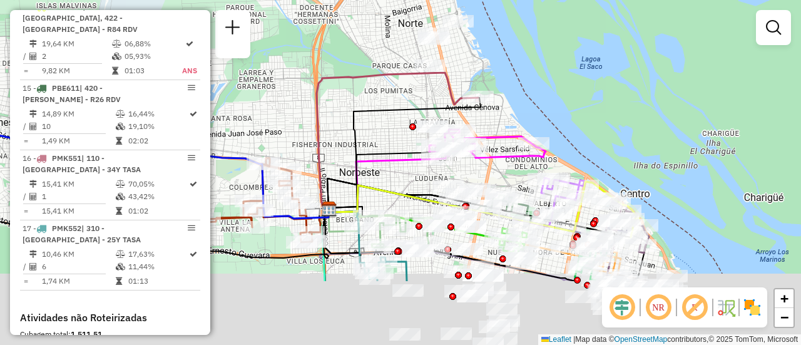
drag, startPoint x: 417, startPoint y: 237, endPoint x: 383, endPoint y: 126, distance: 115.6
click at [383, 126] on div "Janela de atendimento Grade de atendimento Capacidade Transportadoras Veículos …" at bounding box center [400, 172] width 801 height 345
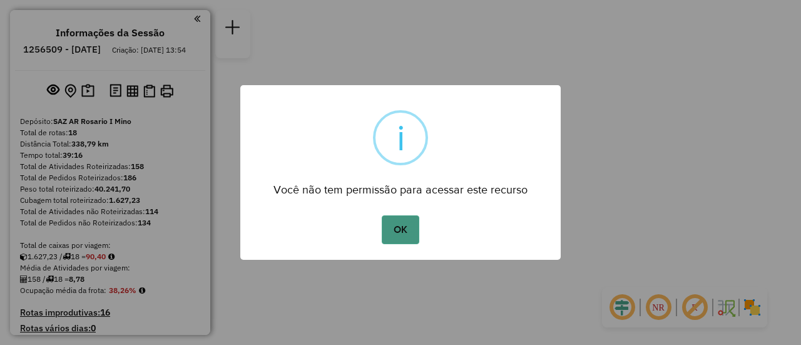
click at [399, 233] on button "OK" at bounding box center [400, 229] width 37 height 29
click at [405, 228] on button "OK" at bounding box center [400, 229] width 37 height 29
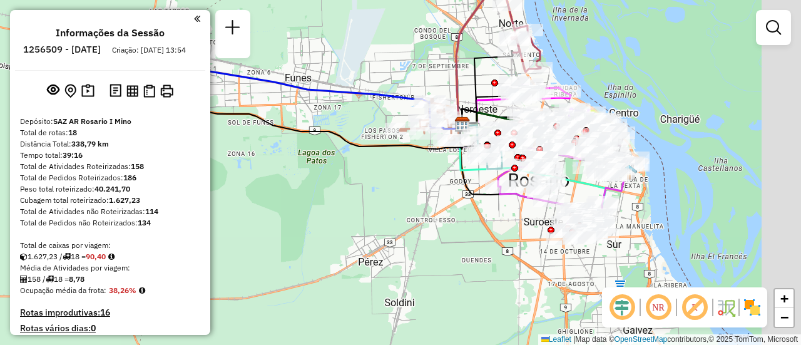
drag, startPoint x: 424, startPoint y: 132, endPoint x: 355, endPoint y: 123, distance: 69.4
click at [355, 123] on div "Janela de atendimento Grade de atendimento Capacidade Transportadoras Veículos …" at bounding box center [400, 172] width 801 height 345
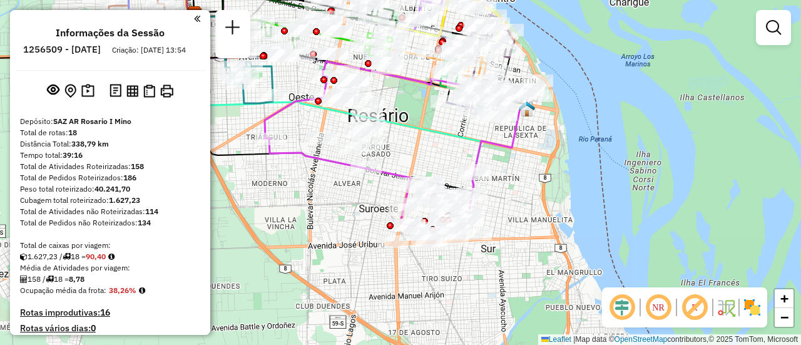
drag, startPoint x: 605, startPoint y: 156, endPoint x: 303, endPoint y: 124, distance: 303.2
click at [303, 124] on div "Janela de atendimento Grade de atendimento Capacidade Transportadoras Veículos …" at bounding box center [400, 172] width 801 height 345
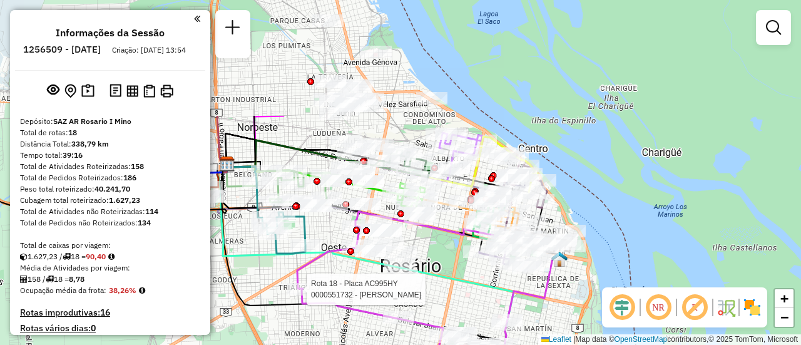
drag, startPoint x: 399, startPoint y: 124, endPoint x: 432, endPoint y: 260, distance: 140.5
click at [432, 260] on div "Rota 18 - Placa AC995HY 0000551732 - fernando ferreyra Janela de atendimento Gr…" at bounding box center [400, 172] width 801 height 345
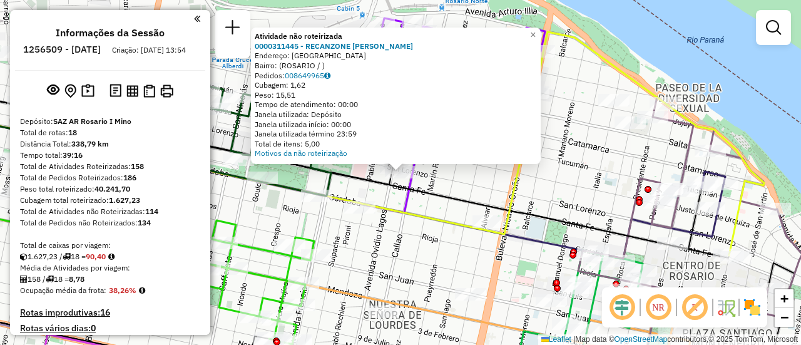
click at [434, 188] on icon at bounding box center [324, 171] width 809 height 173
select select "**********"
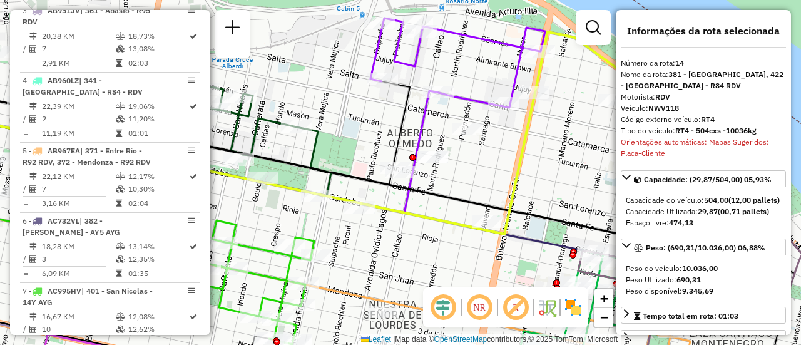
scroll to position [1424, 0]
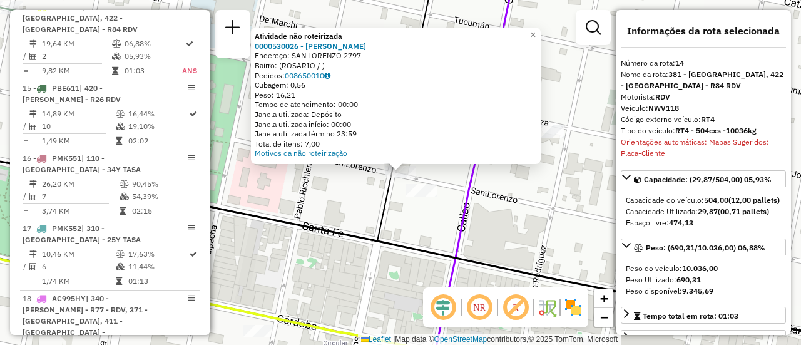
click at [467, 185] on icon at bounding box center [218, 159] width 596 height 387
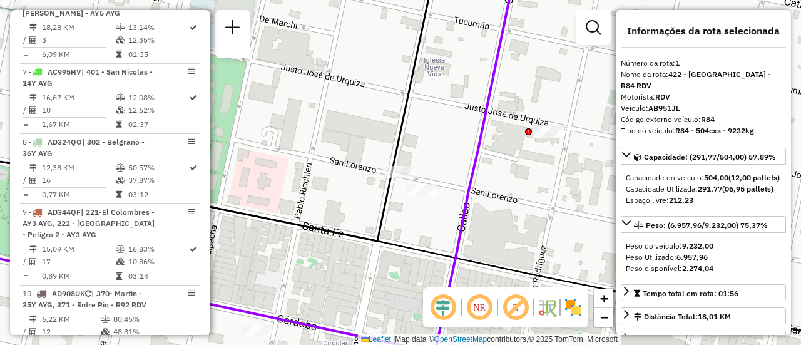
scroll to position [445, 0]
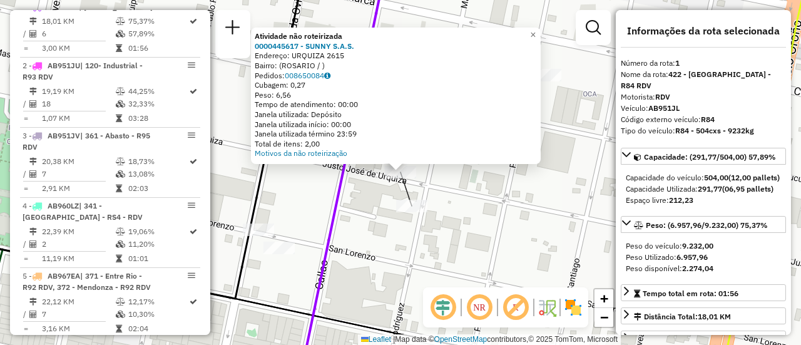
click at [496, 208] on div "Atividade não roteirizada 0000445617 - SUNNY S.A.S. Endereço: URQUIZA 2615 Bair…" at bounding box center [400, 172] width 801 height 345
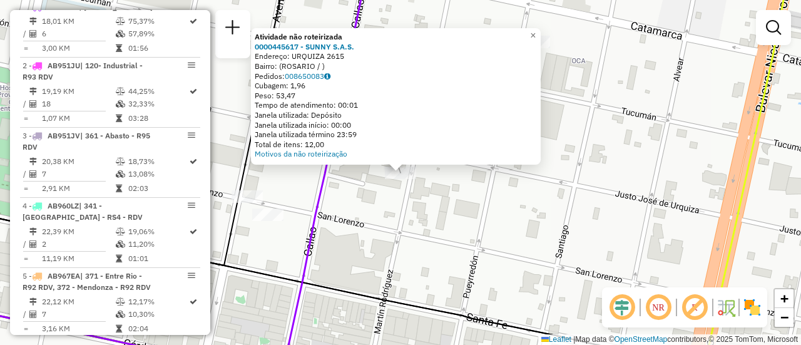
click at [466, 186] on div "Atividade não roteirizada 0000445617 - SUNNY S.A.S. Endereço: URQUIZA 2615 Bair…" at bounding box center [400, 172] width 801 height 345
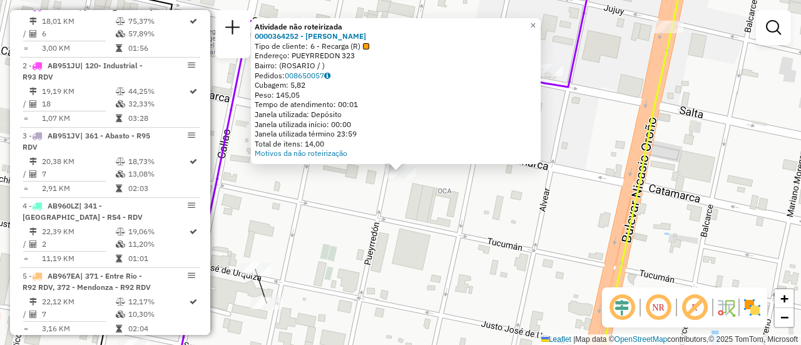
click at [473, 209] on div "Atividade não roteirizada 0000364252 - WANG CHENG P Tipo de cliente: 6 - Recarg…" at bounding box center [400, 172] width 801 height 345
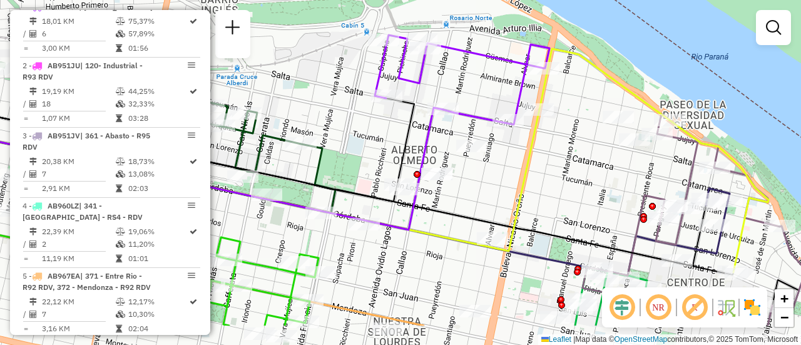
drag, startPoint x: 346, startPoint y: 222, endPoint x: 413, endPoint y: 123, distance: 119.9
click at [410, 123] on div "Janela de atendimento Grade de atendimento Capacidade Transportadoras Veículos …" at bounding box center [400, 172] width 801 height 345
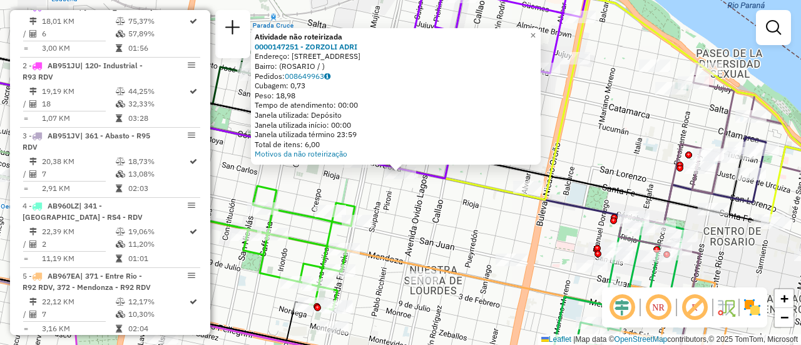
click at [404, 199] on div "Atividade não roteirizada 0000147251 - ZORZOLI ADRI Endereço: AVDA CORDOBA 2913…" at bounding box center [400, 172] width 801 height 345
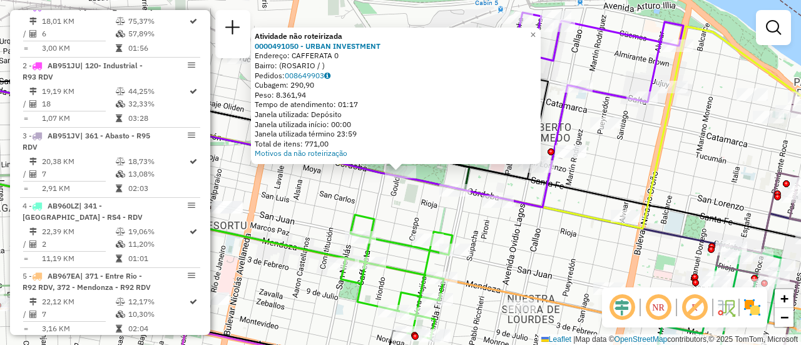
click at [373, 203] on div "Atividade não roteirizada 0000491050 - URBAN INVESTMENT Endereço: CAFFERATA 0 B…" at bounding box center [400, 172] width 801 height 345
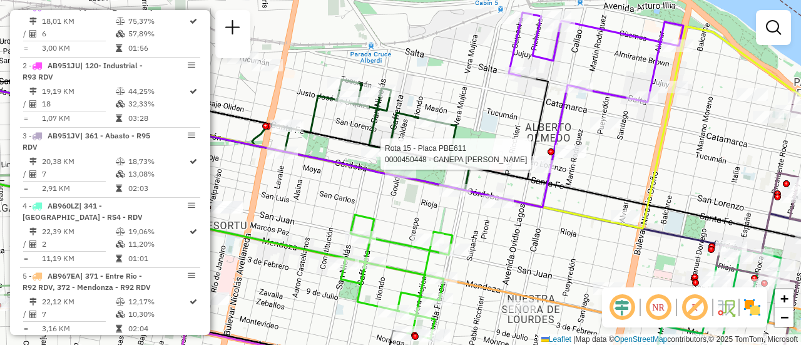
select select "**********"
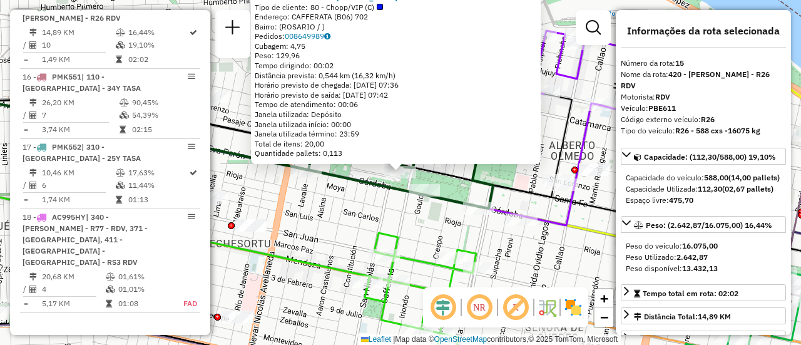
scroll to position [63, 0]
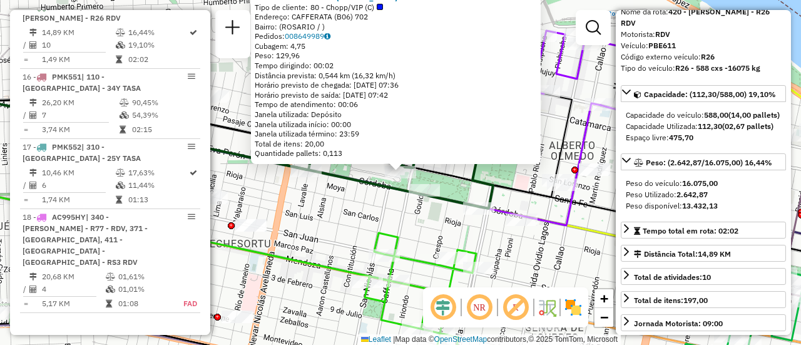
click at [357, 207] on div "0000450448 - CANEPA CAROLINA ANDREA Tipo de cliente: 80 - Chopp/VIP (C) Endereç…" at bounding box center [400, 172] width 801 height 345
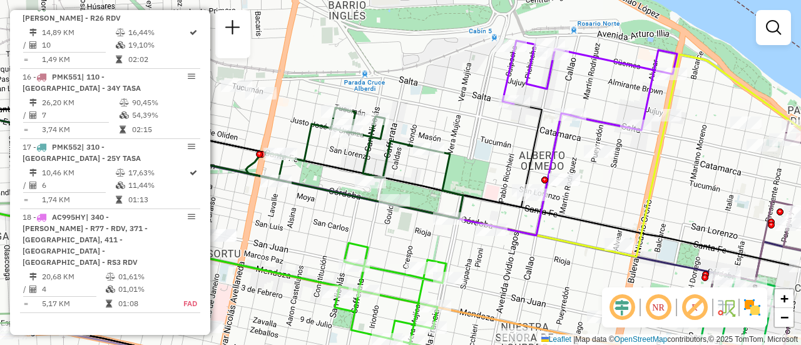
drag, startPoint x: 505, startPoint y: 126, endPoint x: 452, endPoint y: 138, distance: 55.2
click at [452, 138] on div "Janela de atendimento Grade de atendimento Capacidade Transportadoras Veículos …" at bounding box center [400, 172] width 801 height 345
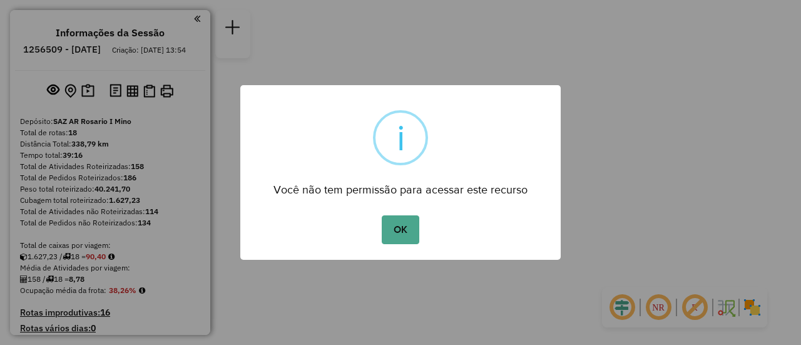
click at [404, 227] on button "OK" at bounding box center [400, 229] width 37 height 29
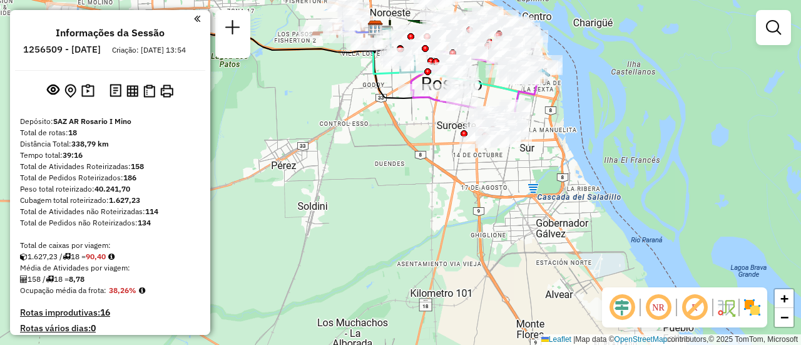
drag, startPoint x: 417, startPoint y: 134, endPoint x: 322, endPoint y: 327, distance: 215.2
click at [317, 328] on div "Janela de atendimento Grade de atendimento Capacidade Transportadoras Veículos …" at bounding box center [400, 172] width 801 height 345
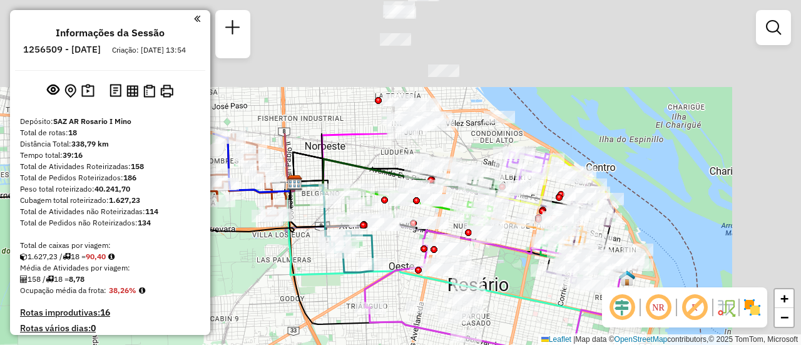
drag, startPoint x: 460, startPoint y: 123, endPoint x: 377, endPoint y: 320, distance: 213.7
click at [377, 320] on div "Rota 18 - Placa AC995HY 0000551732 - fernando ferreyra Janela de atendimento Gr…" at bounding box center [400, 172] width 801 height 345
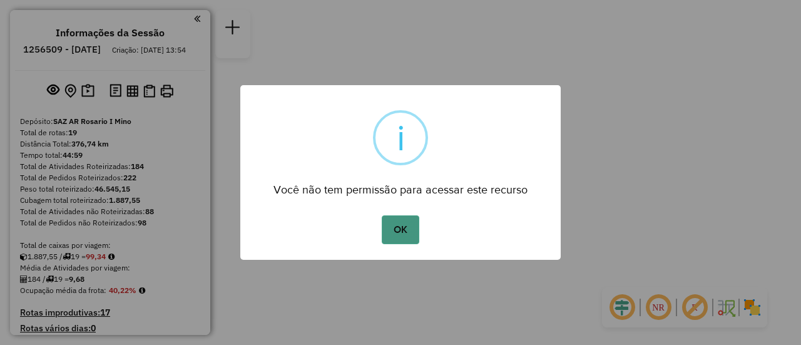
click at [401, 228] on button "OK" at bounding box center [400, 229] width 37 height 29
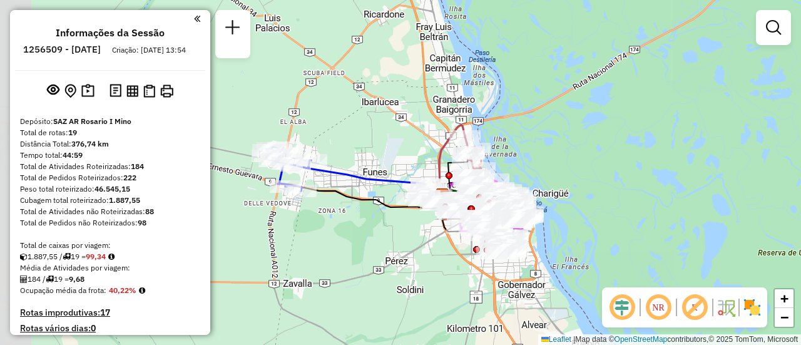
drag, startPoint x: 387, startPoint y: 194, endPoint x: 436, endPoint y: 273, distance: 92.7
click at [436, 273] on div "Janela de atendimento Grade de atendimento Capacidade Transportadoras Veículos …" at bounding box center [400, 172] width 801 height 345
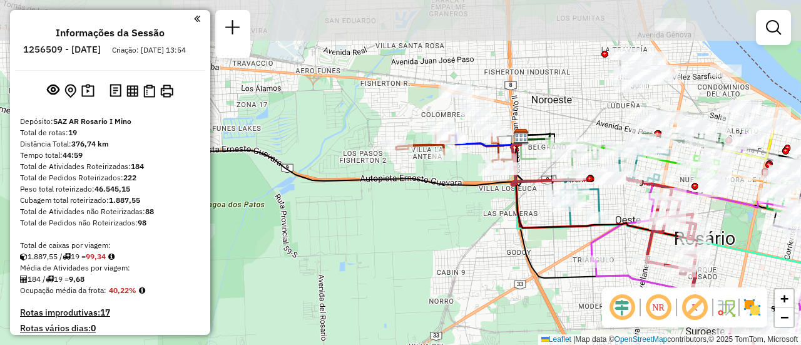
drag, startPoint x: 585, startPoint y: 221, endPoint x: 632, endPoint y: 332, distance: 120.3
click at [632, 332] on div "Janela de atendimento Grade de atendimento Capacidade Transportadoras Veículos …" at bounding box center [400, 172] width 801 height 345
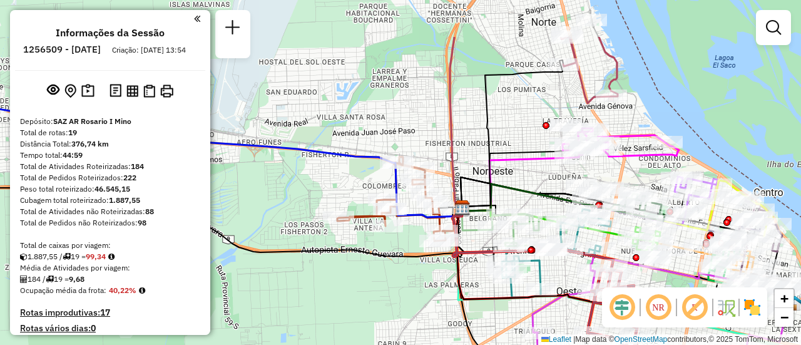
drag, startPoint x: 572, startPoint y: 113, endPoint x: 530, endPoint y: 201, distance: 98.2
click at [510, 201] on icon at bounding box center [561, 202] width 199 height 36
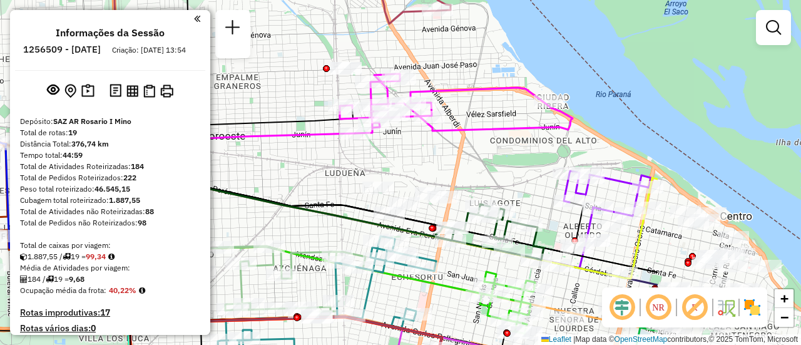
drag, startPoint x: 743, startPoint y: 193, endPoint x: 520, endPoint y: 178, distance: 223.8
click at [520, 178] on div "Janela de atendimento Grade de atendimento Capacidade Transportadoras Veículos …" at bounding box center [400, 172] width 801 height 345
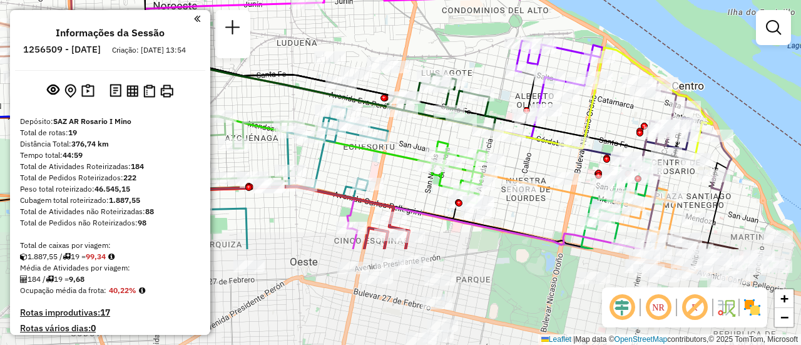
drag, startPoint x: 602, startPoint y: 196, endPoint x: 571, endPoint y: 124, distance: 78.5
click at [571, 124] on icon at bounding box center [390, 101] width 607 height 119
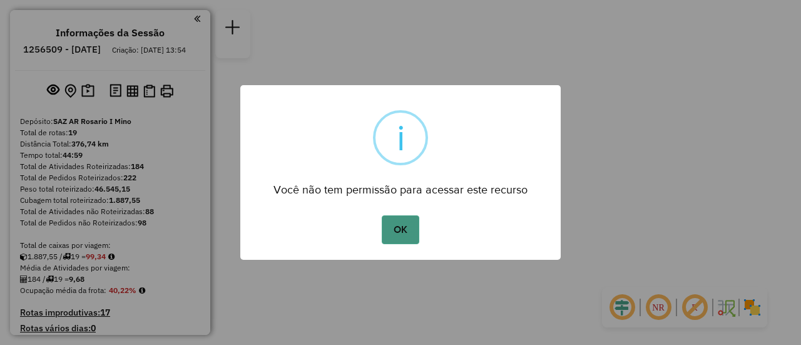
click at [403, 225] on button "OK" at bounding box center [400, 229] width 37 height 29
click at [404, 226] on button "OK" at bounding box center [400, 229] width 37 height 29
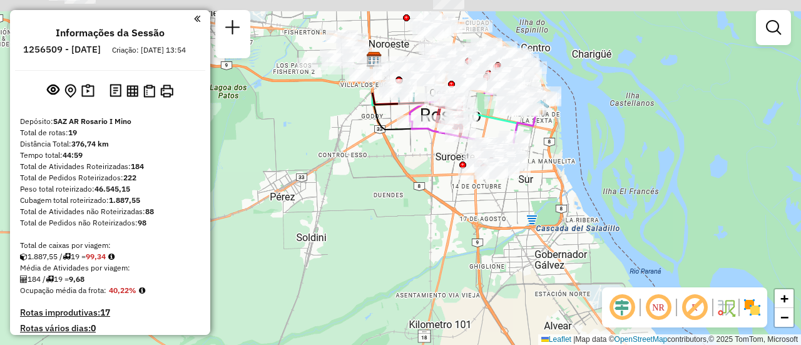
drag, startPoint x: 452, startPoint y: 114, endPoint x: 399, endPoint y: 352, distance: 244.2
click at [399, 344] on html "Aguarde... Pop-up bloqueado! Seu navegador bloqueou automáticamente a abertura …" at bounding box center [400, 172] width 801 height 345
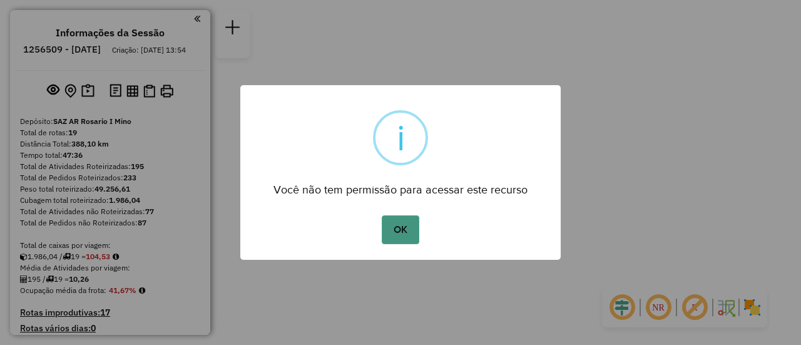
click at [405, 232] on button "OK" at bounding box center [400, 229] width 37 height 29
click at [410, 228] on button "OK" at bounding box center [400, 229] width 37 height 29
click at [410, 226] on button "OK" at bounding box center [400, 229] width 37 height 29
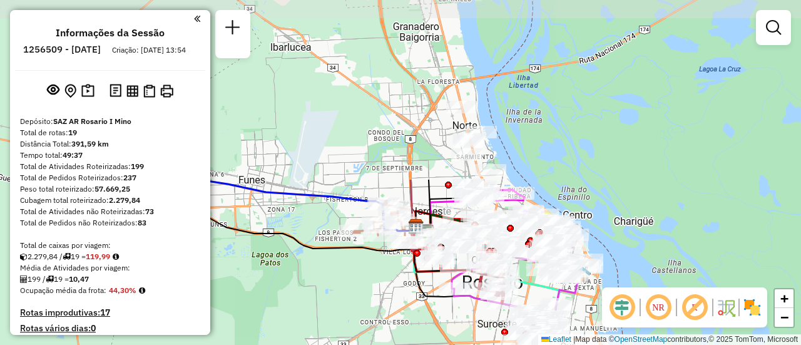
drag, startPoint x: 414, startPoint y: 161, endPoint x: 475, endPoint y: 374, distance: 222.0
click at [475, 344] on html "Aguarde... Pop-up bloqueado! Seu navegador bloqueou automáticamente a abertura …" at bounding box center [400, 172] width 801 height 345
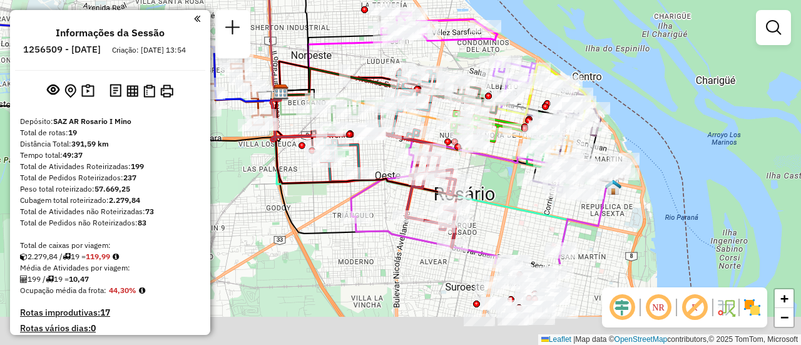
drag, startPoint x: 395, startPoint y: 170, endPoint x: 340, endPoint y: 43, distance: 138.1
click at [340, 43] on div "Janela de atendimento Grade de atendimento Capacidade Transportadoras Veículos …" at bounding box center [400, 172] width 801 height 345
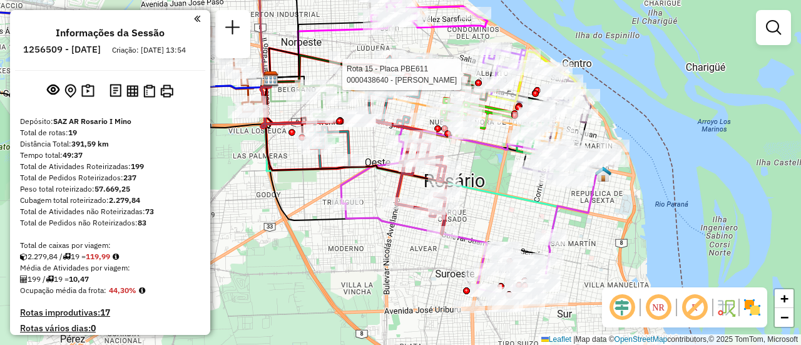
select select "**********"
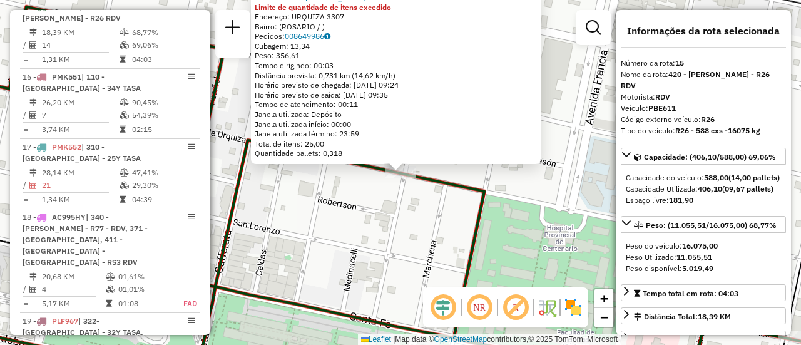
scroll to position [125, 0]
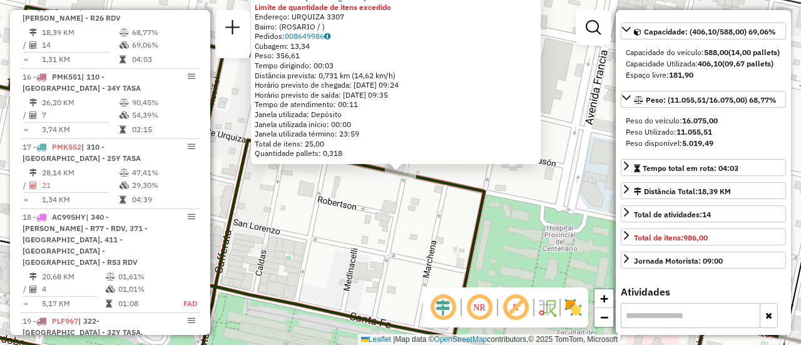
click at [544, 206] on div "0000438640 - WANG LINGPING Limite de quantidade de itens excedido Endereço: URQ…" at bounding box center [400, 172] width 801 height 345
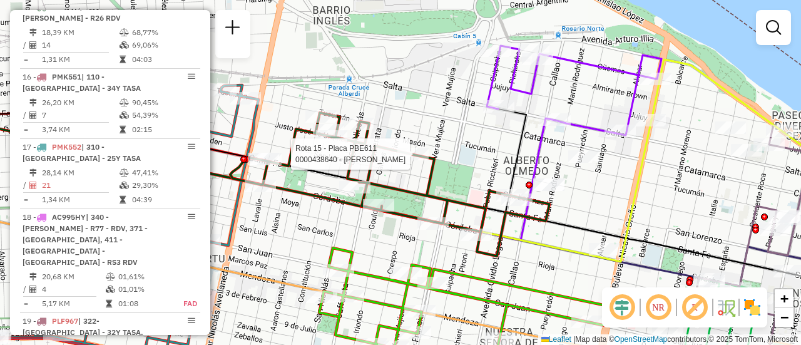
select select "**********"
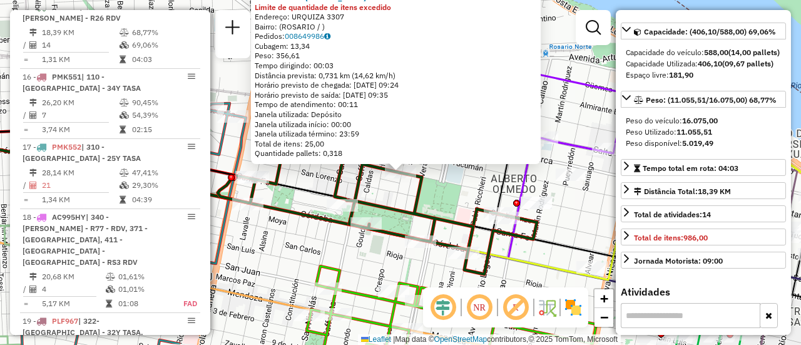
click at [459, 195] on div "0000438640 - WANG LINGPING Limite de quantidade de itens excedido Endereço: URQ…" at bounding box center [400, 172] width 801 height 345
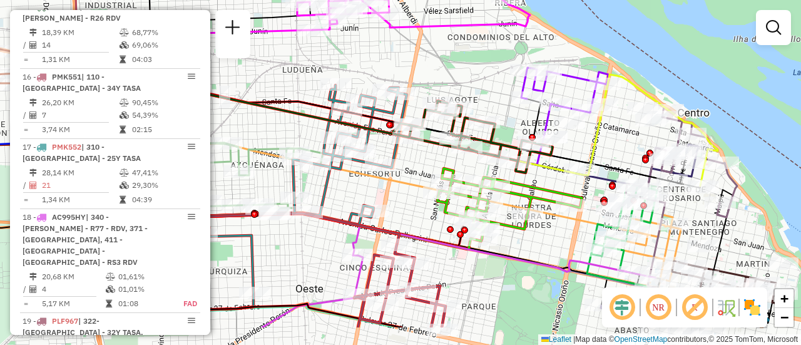
drag, startPoint x: 320, startPoint y: 121, endPoint x: 391, endPoint y: 69, distance: 88.2
click at [391, 69] on div "Janela de atendimento Grade de atendimento Capacidade Transportadoras Veículos …" at bounding box center [400, 172] width 801 height 345
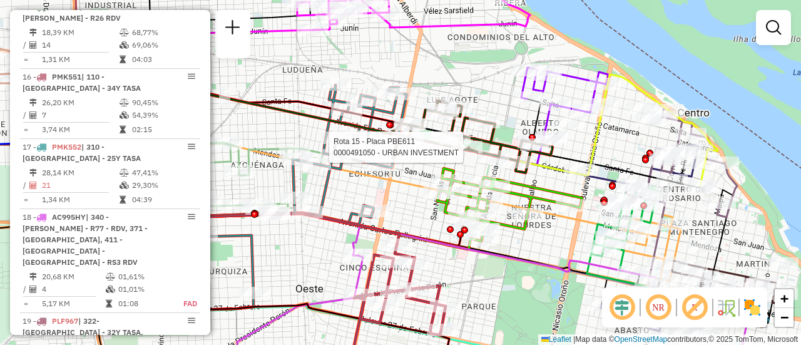
select select "**********"
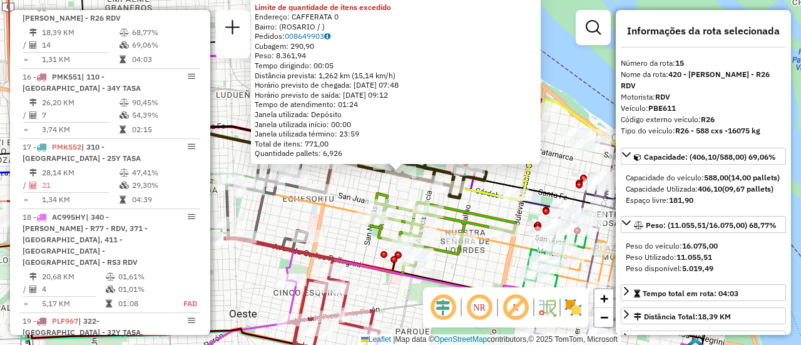
click at [365, 187] on div "0000491050 - URBAN INVESTMENT Limite de quantidade de itens excedido Endereço: …" at bounding box center [400, 172] width 801 height 345
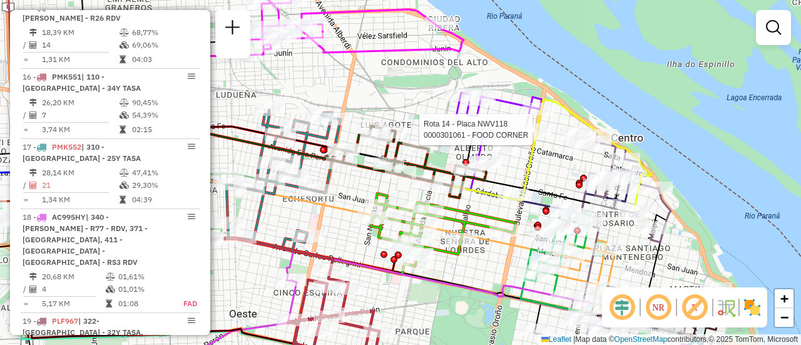
select select "**********"
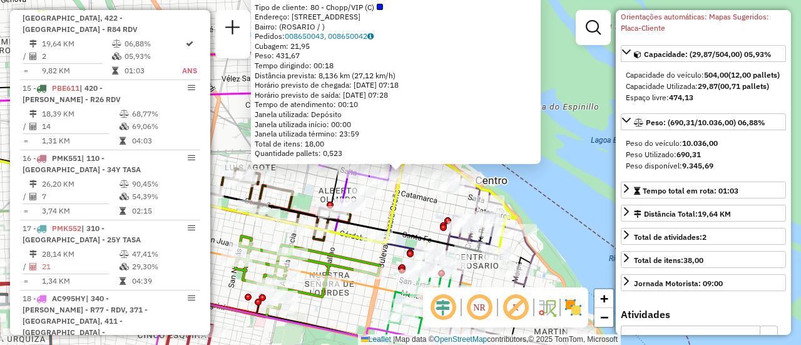
click at [387, 220] on icon at bounding box center [160, 196] width 481 height 93
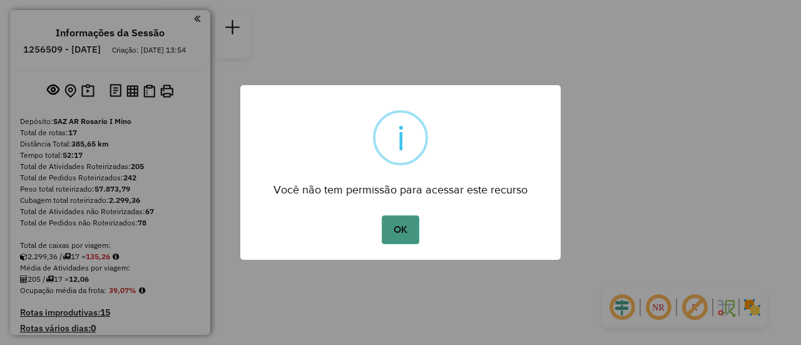
click at [397, 233] on button "OK" at bounding box center [400, 229] width 37 height 29
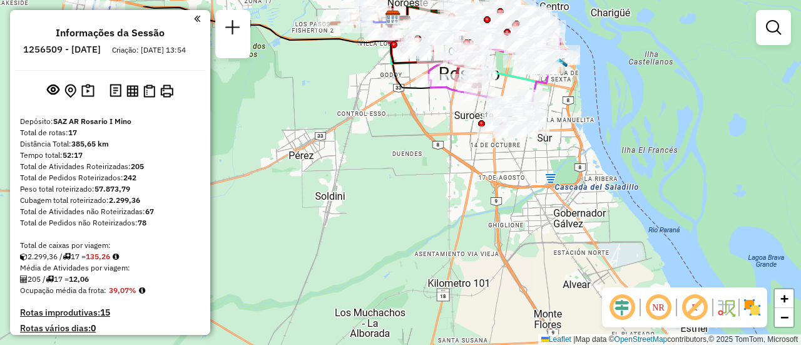
drag, startPoint x: 520, startPoint y: 171, endPoint x: 479, endPoint y: 246, distance: 85.9
click at [479, 246] on div "Janela de atendimento Grade de atendimento Capacidade Transportadoras Veículos …" at bounding box center [400, 172] width 801 height 345
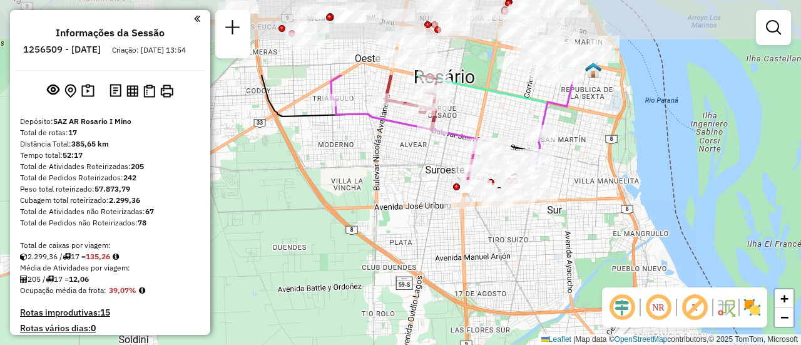
drag, startPoint x: 424, startPoint y: 104, endPoint x: 399, endPoint y: 206, distance: 104.5
click at [419, 214] on div "Janela de atendimento Grade de atendimento Capacidade Transportadoras Veículos …" at bounding box center [400, 172] width 801 height 345
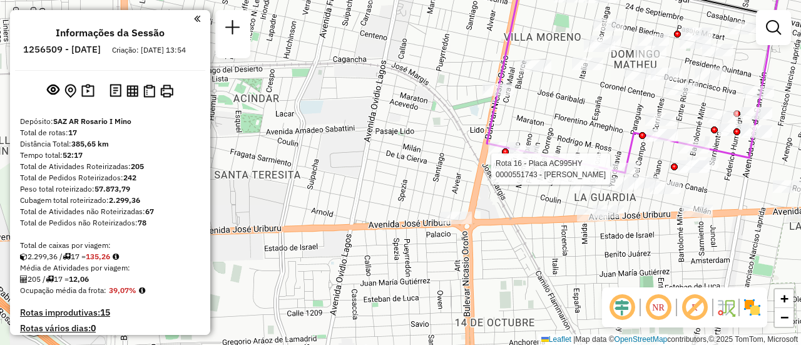
select select "**********"
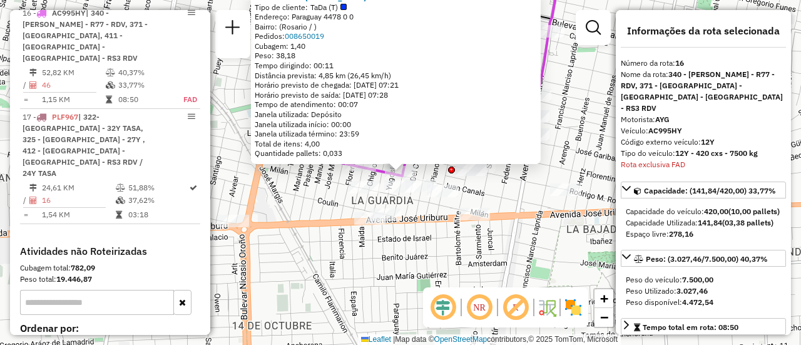
scroll to position [1564, 0]
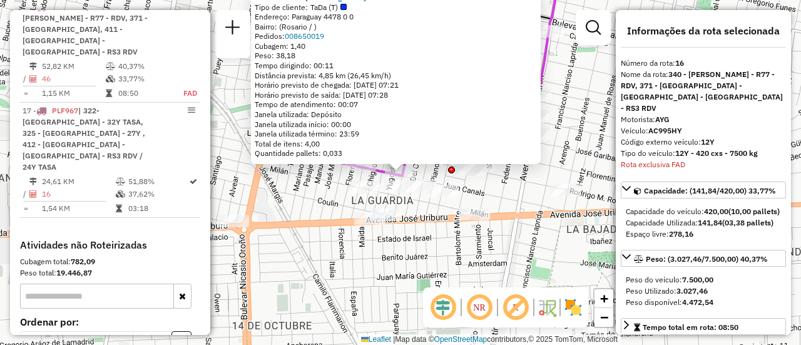
click at [506, 266] on div "0000551743 - [PERSON_NAME] Tipo de cliente: TaDa (T) Endereço: [GEOGRAPHIC_DATA…" at bounding box center [400, 172] width 801 height 345
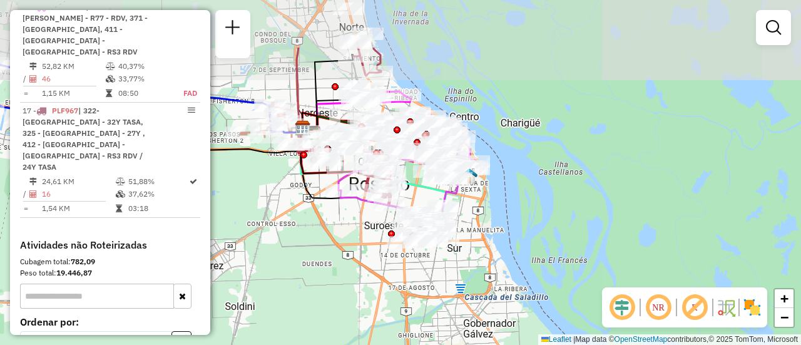
drag, startPoint x: 298, startPoint y: 145, endPoint x: 338, endPoint y: 231, distance: 95.2
click at [336, 231] on div "Janela de atendimento Grade de atendimento Capacidade Transportadoras Veículos …" at bounding box center [400, 172] width 801 height 345
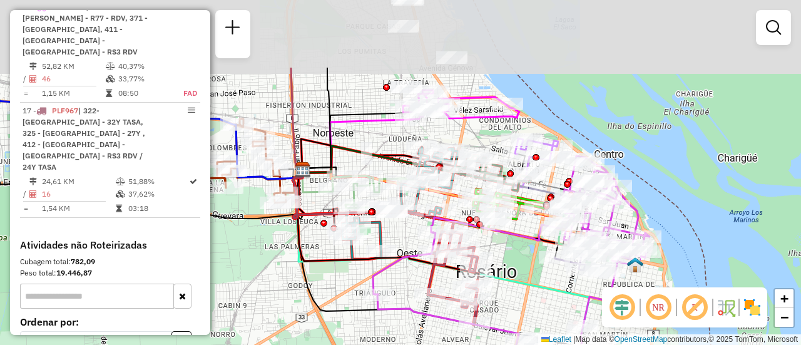
drag, startPoint x: 377, startPoint y: 23, endPoint x: 353, endPoint y: 125, distance: 105.3
click at [353, 125] on icon at bounding box center [356, 145] width 108 height 53
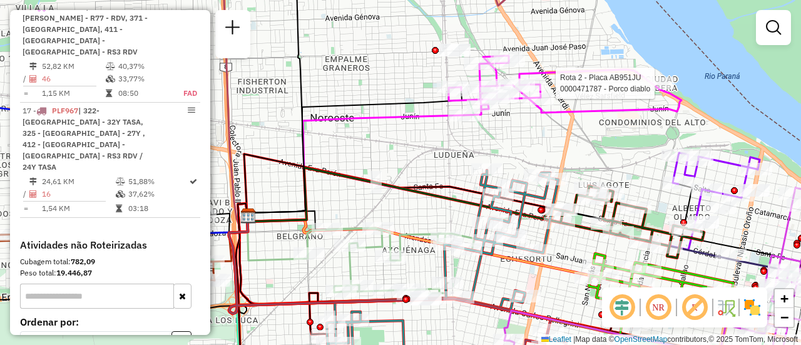
select select "**********"
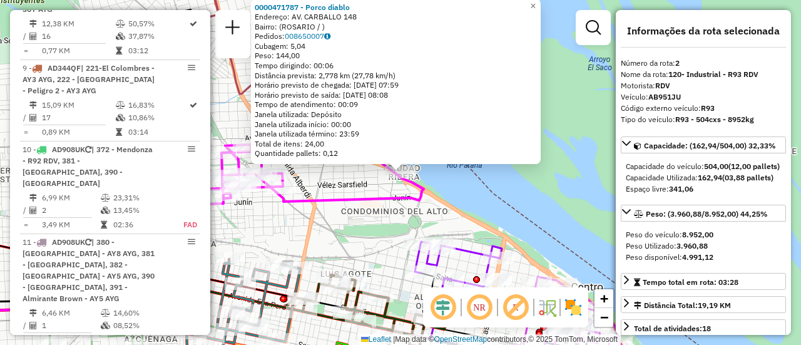
scroll to position [515, 0]
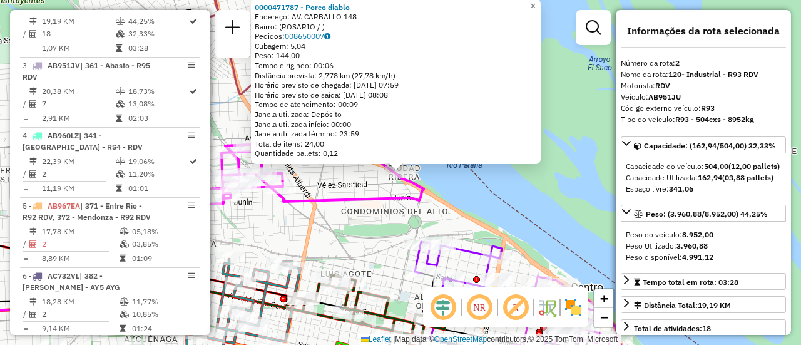
click at [358, 236] on div "0000471787 - Porco diablo Endereço: AV. CARBALLO 148 Bairro: ([GEOGRAPHIC_DATA]…" at bounding box center [400, 172] width 801 height 345
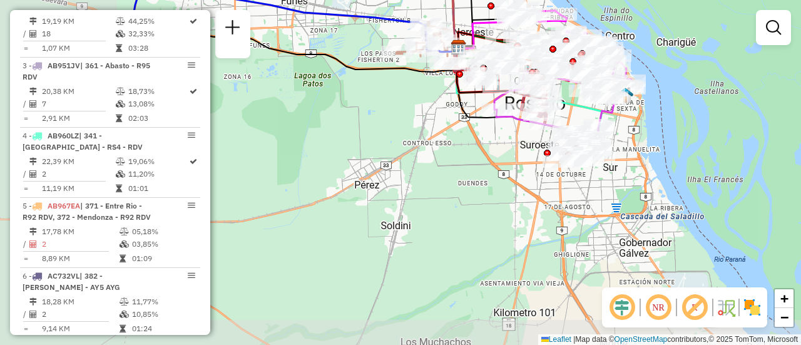
drag, startPoint x: 254, startPoint y: 264, endPoint x: 444, endPoint y: 110, distance: 244.7
click at [439, 109] on div "Janela de atendimento Grade de atendimento Capacidade Transportadoras Veículos …" at bounding box center [400, 172] width 801 height 345
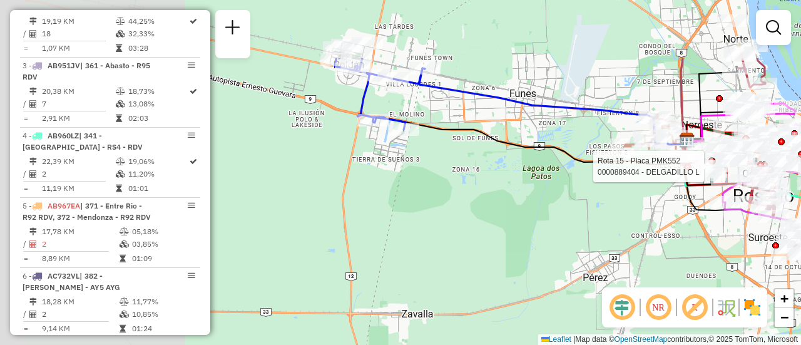
drag, startPoint x: 317, startPoint y: 119, endPoint x: 546, endPoint y: 211, distance: 245.9
click at [543, 212] on div "Rota 15 - Placa PMK552 0000889404 - DELGADILLO L Janela de atendimento Grade de…" at bounding box center [400, 172] width 801 height 345
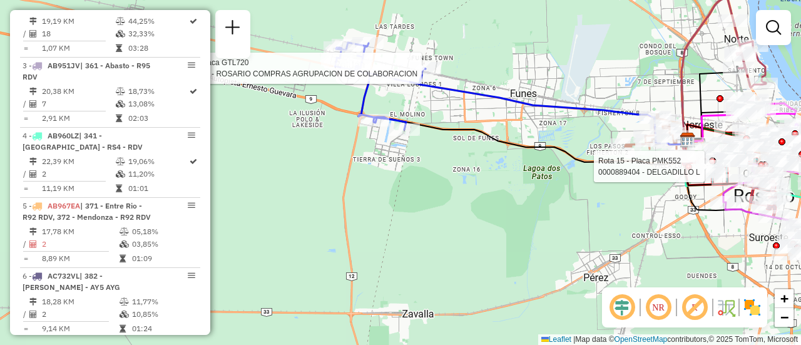
select select "**********"
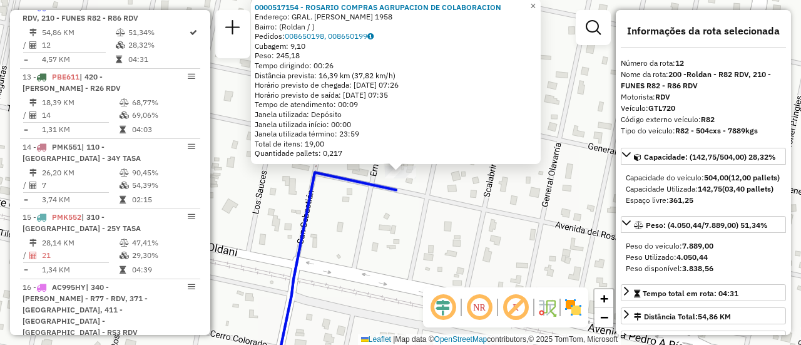
scroll to position [125, 0]
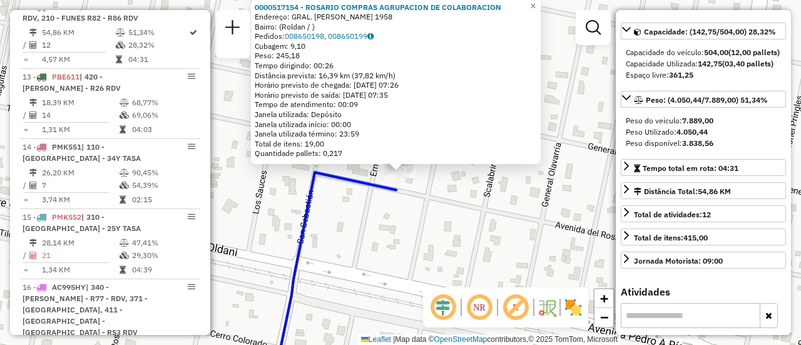
click at [460, 251] on div "0000517154 - ROSARIO COMPRAS AGRUPACION DE COLABORACION Endereço: GRAL. [PERSON…" at bounding box center [400, 172] width 801 height 345
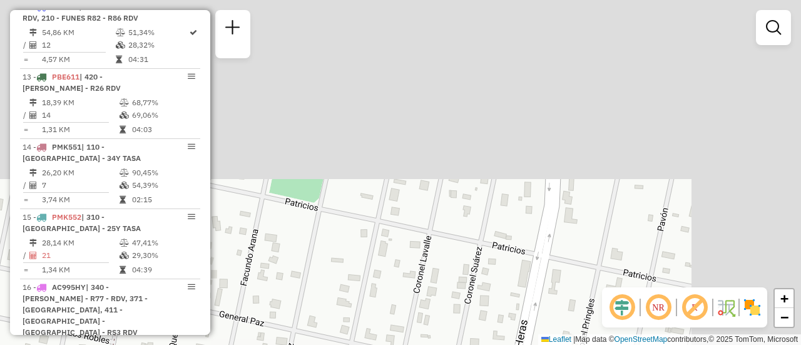
drag, startPoint x: 573, startPoint y: 104, endPoint x: 376, endPoint y: 305, distance: 281.4
click at [358, 315] on div "Janela de atendimento Grade de atendimento Capacidade Transportadoras Veículos …" at bounding box center [400, 172] width 801 height 345
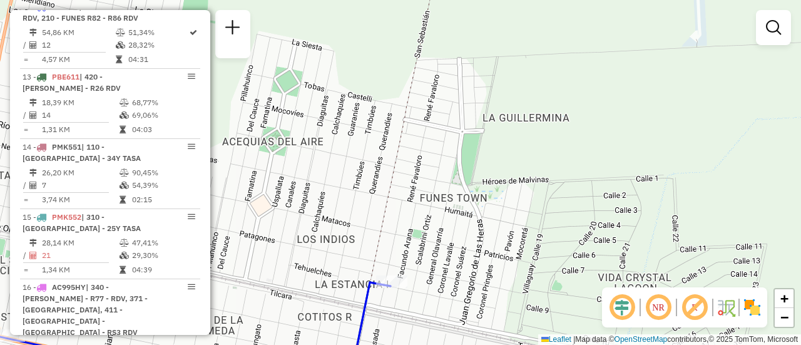
drag, startPoint x: 580, startPoint y: 180, endPoint x: 360, endPoint y: 317, distance: 258.8
click at [348, 318] on div "Janela de atendimento Grade de atendimento Capacidade Transportadoras Veículos …" at bounding box center [400, 172] width 801 height 345
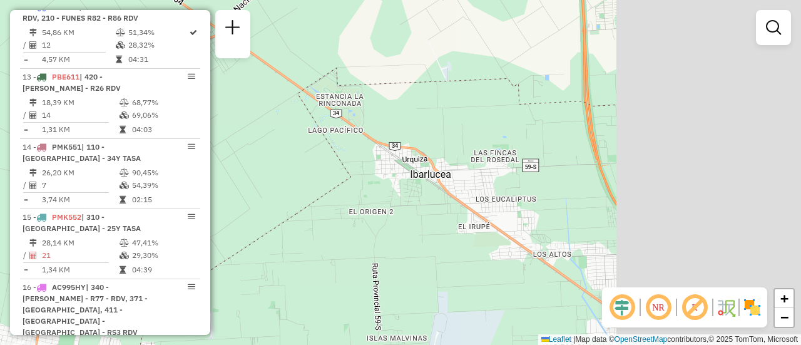
drag, startPoint x: 573, startPoint y: 173, endPoint x: 312, endPoint y: 314, distance: 297.0
click at [245, 343] on div "Janela de atendimento Grade de atendimento Capacidade Transportadoras Veículos …" at bounding box center [400, 172] width 801 height 345
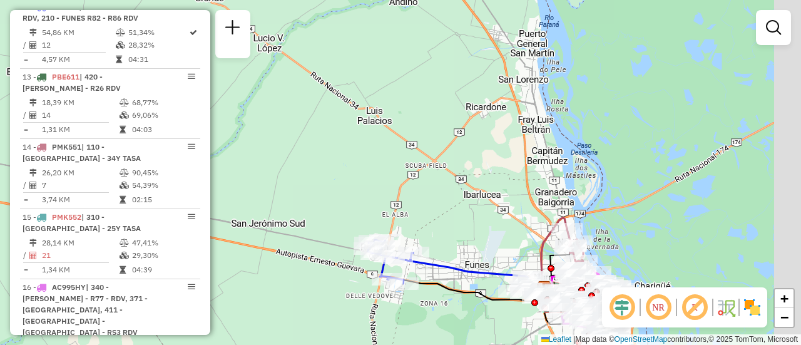
drag, startPoint x: 509, startPoint y: 190, endPoint x: 415, endPoint y: 205, distance: 94.3
click at [404, 205] on div "Janela de atendimento Grade de atendimento Capacidade Transportadoras Veículos …" at bounding box center [400, 172] width 801 height 345
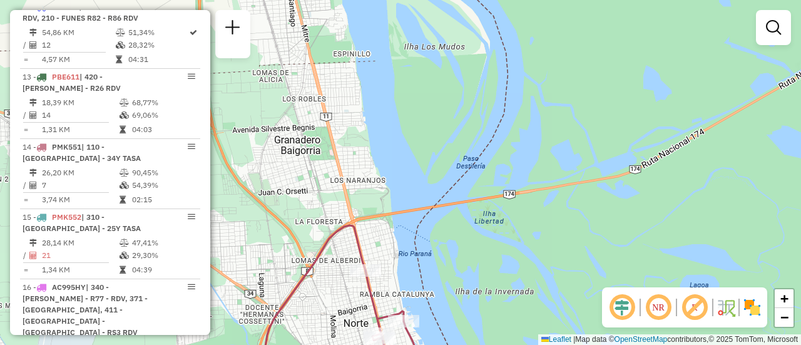
drag, startPoint x: 482, startPoint y: 275, endPoint x: 509, endPoint y: 24, distance: 252.3
click at [509, 14] on div "Janela de atendimento Grade de atendimento Capacidade Transportadoras Veículos …" at bounding box center [400, 172] width 801 height 345
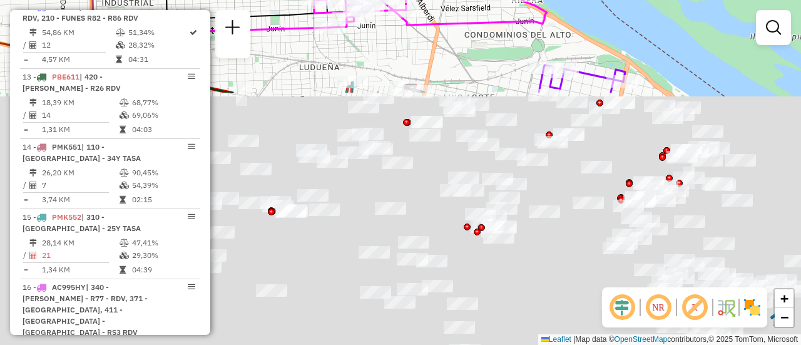
drag, startPoint x: 473, startPoint y: 227, endPoint x: 487, endPoint y: -76, distance: 303.1
click at [487, 0] on html "Aguarde... Pop-up bloqueado! Seu navegador bloqueou automáticamente a abertura …" at bounding box center [400, 172] width 801 height 345
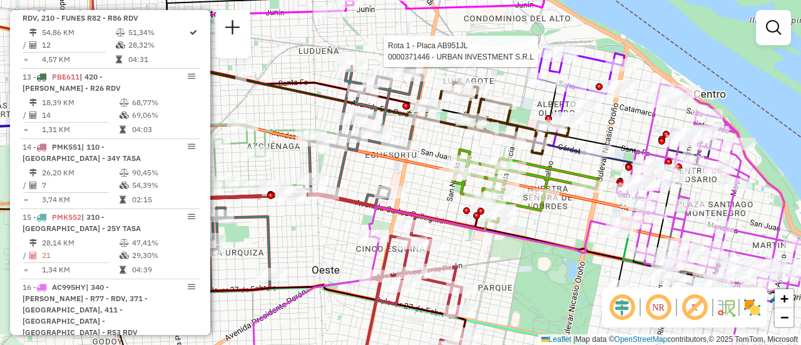
select select "**********"
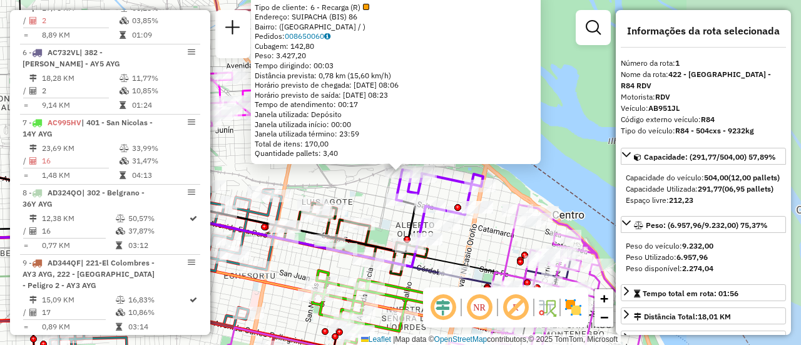
scroll to position [445, 0]
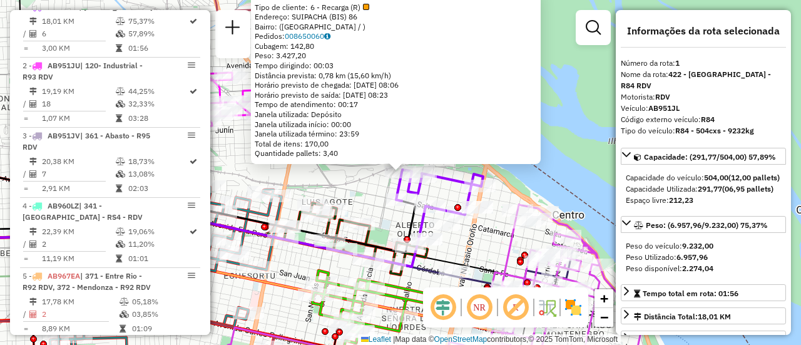
click at [351, 189] on div "0000371446 - URBAN INVESTMENT S.R.L Tipo de cliente: 6 - Recarga (R) Endereço: …" at bounding box center [400, 172] width 801 height 345
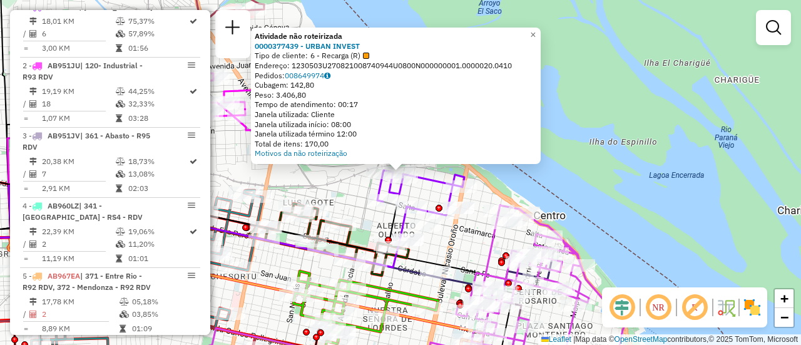
click at [345, 193] on div "Atividade não roteirizada 0000377439 - URBAN INVEST Tipo de cliente: 6 - Recarg…" at bounding box center [400, 172] width 801 height 345
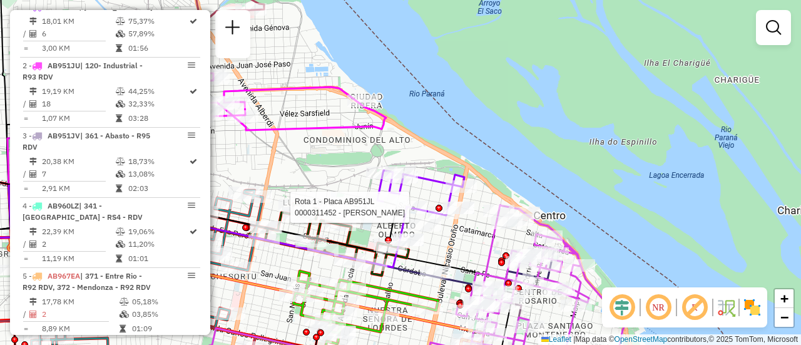
select select "**********"
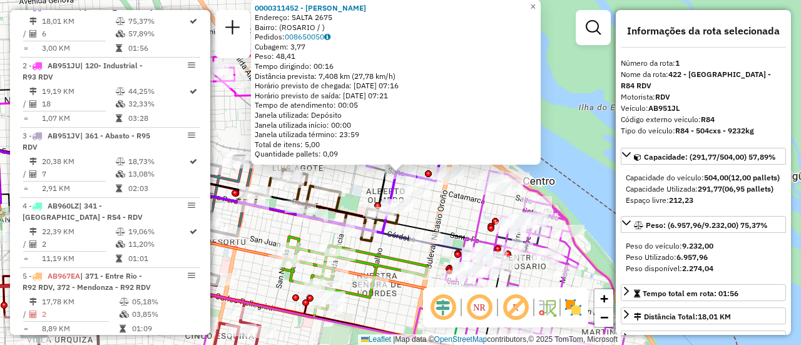
scroll to position [63, 0]
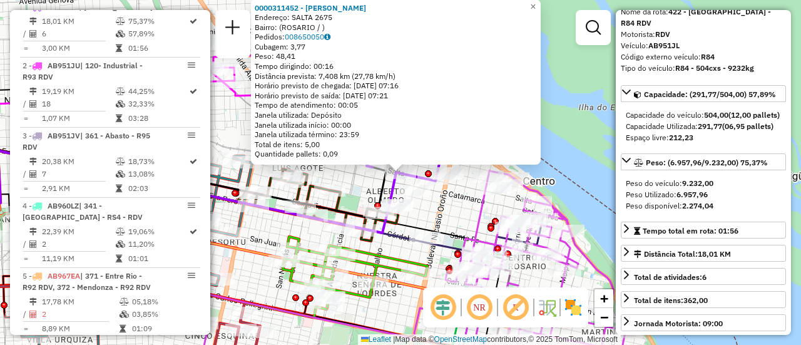
click at [462, 210] on div "0000311452 - WENG XUEJUAN Endereço: SALTA 2675 Bairro: (ROSARIO / ) Pedidos: 00…" at bounding box center [400, 172] width 801 height 345
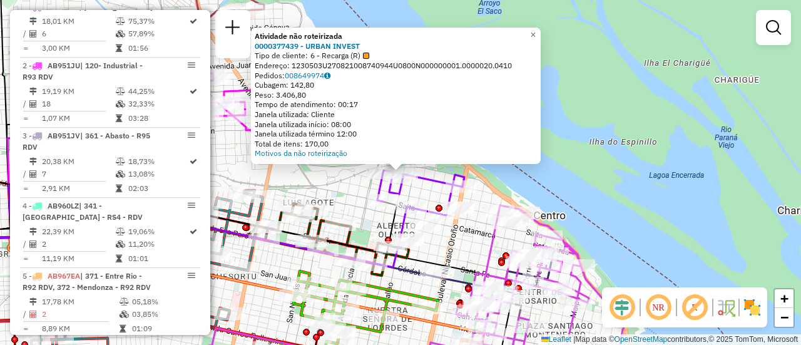
click at [342, 195] on div "Atividade não roteirizada 0000377439 - URBAN INVEST Tipo de cliente: 6 - Recarg…" at bounding box center [400, 172] width 801 height 345
click at [337, 193] on div "Atividade não roteirizada 0000377439 - URBAN INVEST Tipo de cliente: 6 - Recarg…" at bounding box center [400, 172] width 801 height 345
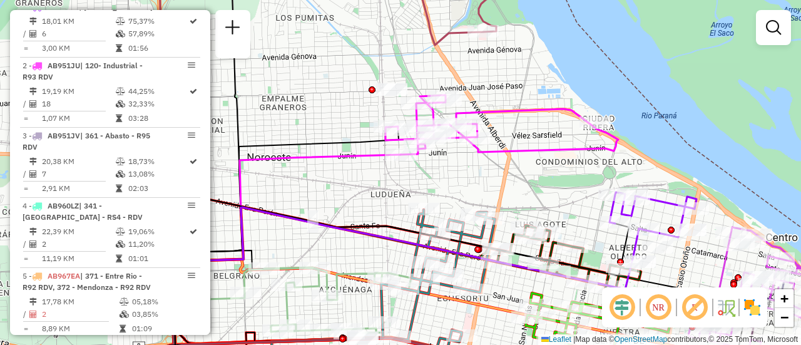
drag, startPoint x: 337, startPoint y: 180, endPoint x: 747, endPoint y: 196, distance: 410.7
click at [712, 197] on div "Janela de atendimento Grade de atendimento Capacidade Transportadoras Veículos …" at bounding box center [400, 172] width 801 height 345
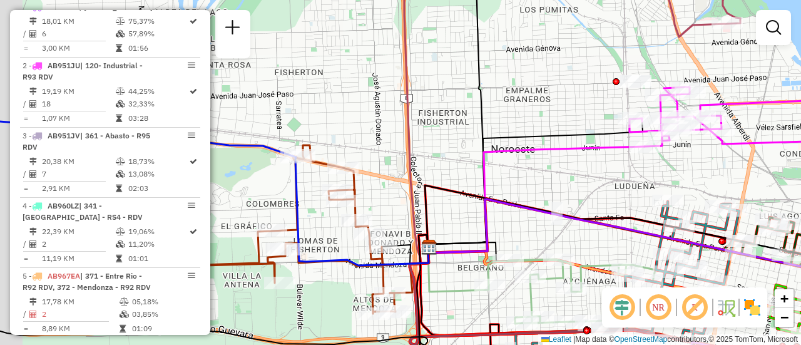
drag, startPoint x: 367, startPoint y: 210, endPoint x: 753, endPoint y: 246, distance: 388.4
click at [761, 247] on div "Janela de atendimento Grade de atendimento Capacidade Transportadoras Veículos …" at bounding box center [400, 172] width 801 height 345
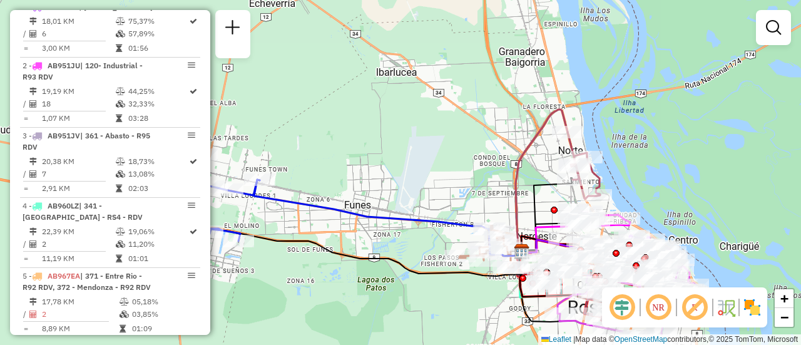
drag, startPoint x: 295, startPoint y: 244, endPoint x: 522, endPoint y: 226, distance: 228.4
click at [510, 230] on icon at bounding box center [373, 253] width 297 height 46
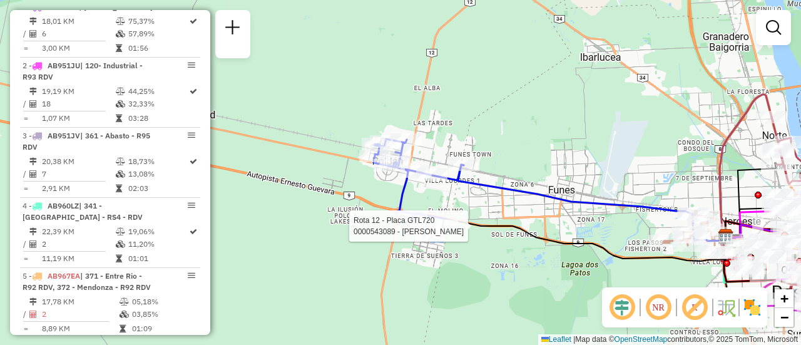
select select "**********"
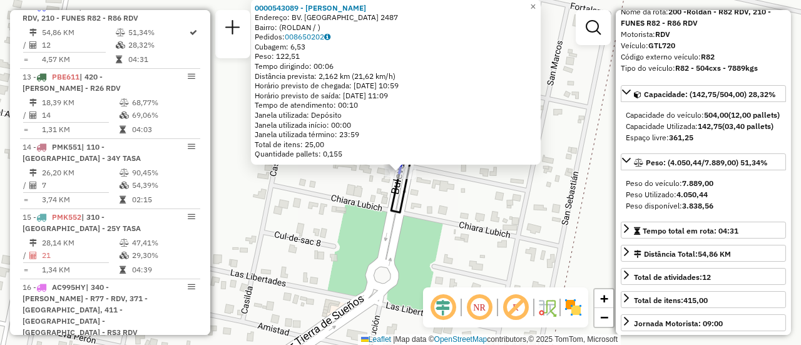
click at [528, 223] on div "0000543089 - [PERSON_NAME] Endereço: BV. TIERRA DE SUENOS 2487 Bairro: (ROLDAN …" at bounding box center [400, 172] width 801 height 345
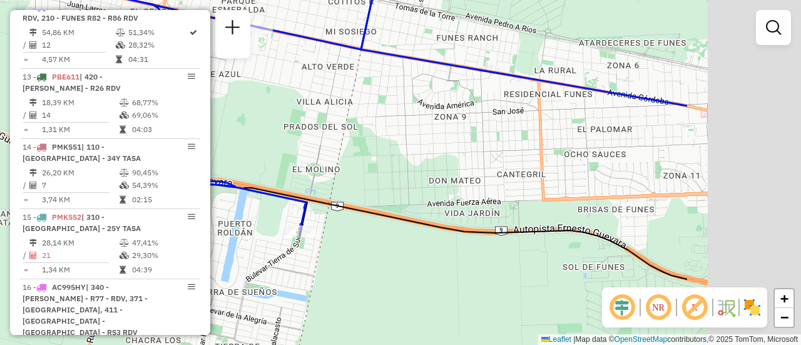
drag, startPoint x: 582, startPoint y: 153, endPoint x: 258, endPoint y: 195, distance: 326.8
click at [258, 195] on div "Janela de atendimento Grade de atendimento Capacidade Transportadoras Veículos …" at bounding box center [400, 172] width 801 height 345
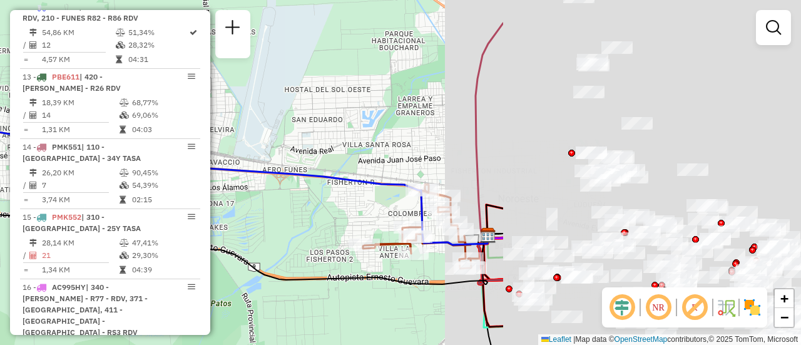
drag, startPoint x: 626, startPoint y: 140, endPoint x: 218, endPoint y: 168, distance: 408.8
click at [221, 168] on div "Janela de atendimento Grade de atendimento Capacidade Transportadoras Veículos …" at bounding box center [400, 172] width 801 height 345
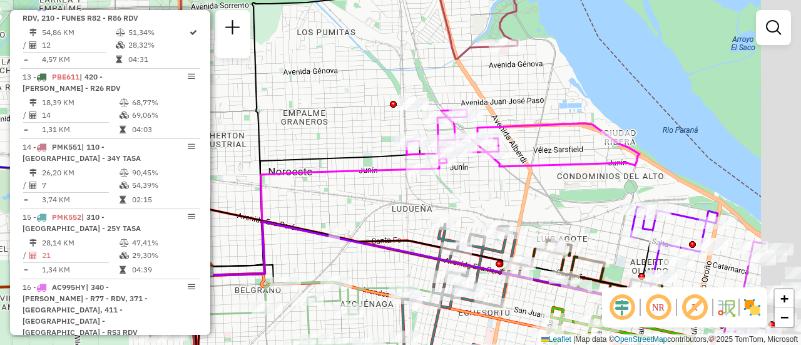
drag, startPoint x: 698, startPoint y: 226, endPoint x: 521, endPoint y: 200, distance: 179.1
click at [521, 200] on div "Janela de atendimento Grade de atendimento Capacidade Transportadoras Veículos …" at bounding box center [400, 172] width 801 height 345
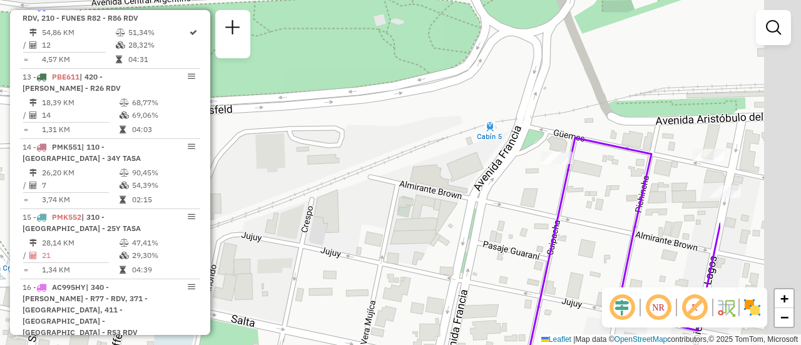
drag, startPoint x: 493, startPoint y: 188, endPoint x: 387, endPoint y: 205, distance: 107.7
click at [387, 205] on div "Janela de atendimento Grade de atendimento Capacidade Transportadoras Veículos …" at bounding box center [400, 172] width 801 height 345
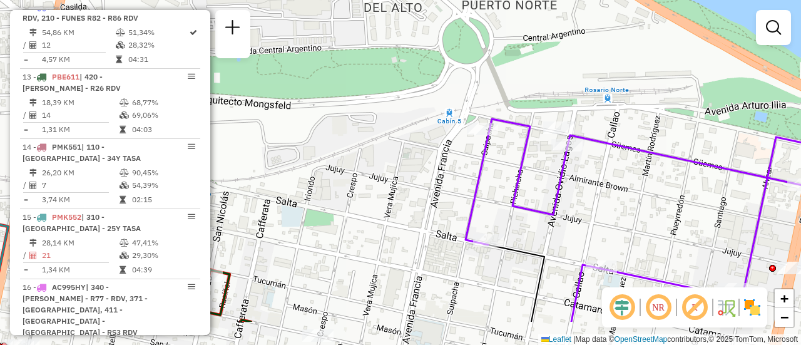
drag, startPoint x: 637, startPoint y: 254, endPoint x: 563, endPoint y: 169, distance: 112.6
click at [563, 169] on div "Janela de atendimento Grade de atendimento Capacidade Transportadoras Veículos …" at bounding box center [400, 172] width 801 height 345
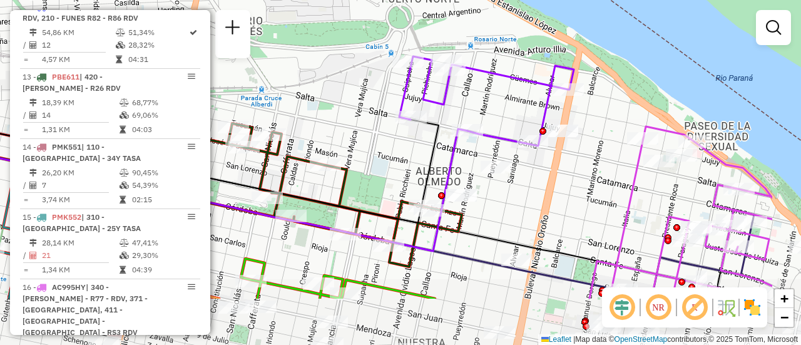
drag, startPoint x: 669, startPoint y: 267, endPoint x: 560, endPoint y: 186, distance: 135.5
click at [560, 186] on div "Janela de atendimento Grade de atendimento Capacidade Transportadoras Veículos …" at bounding box center [400, 172] width 801 height 345
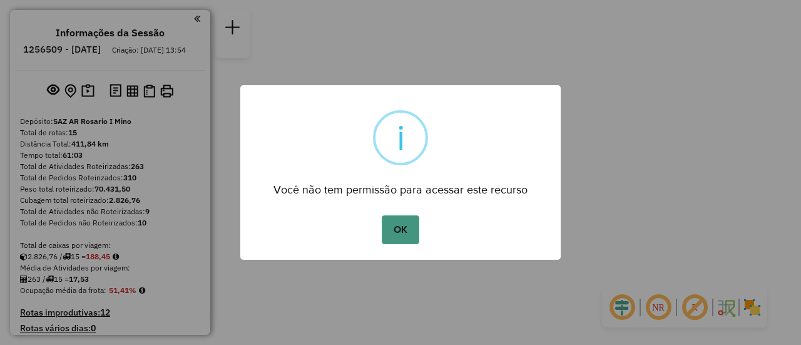
click at [411, 228] on button "OK" at bounding box center [400, 229] width 37 height 29
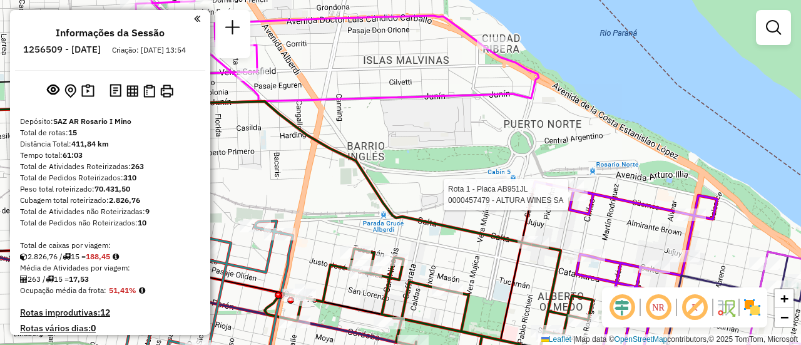
select select "**********"
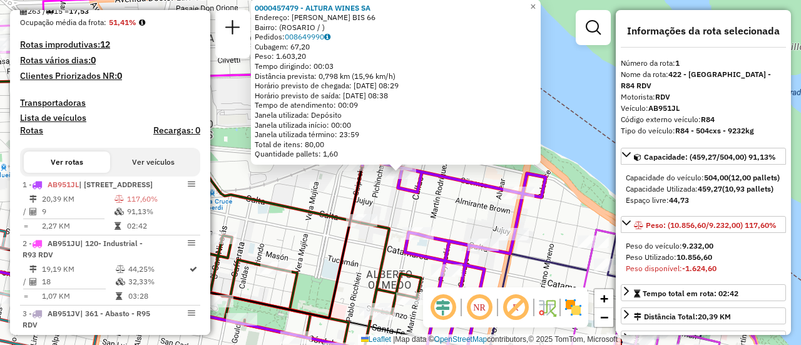
scroll to position [445, 0]
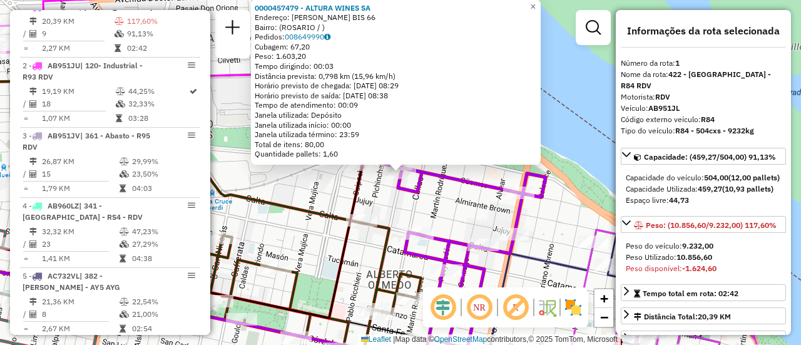
click at [462, 214] on div "0000457479 - ALTURA WINES SA Endereço: OVIDIO LAGOS BIS 66 Bairro: (ROSARIO / )…" at bounding box center [400, 172] width 801 height 345
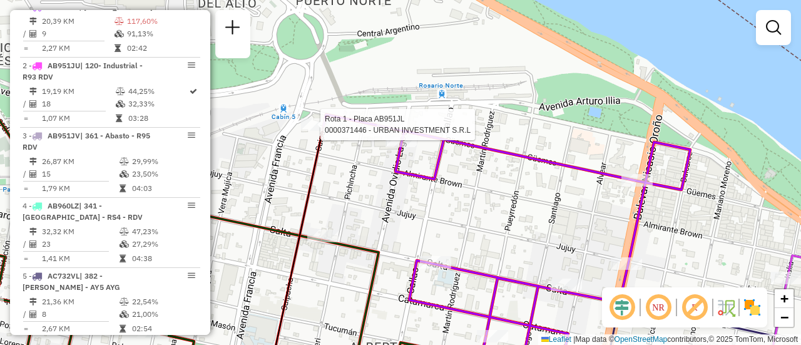
select select "**********"
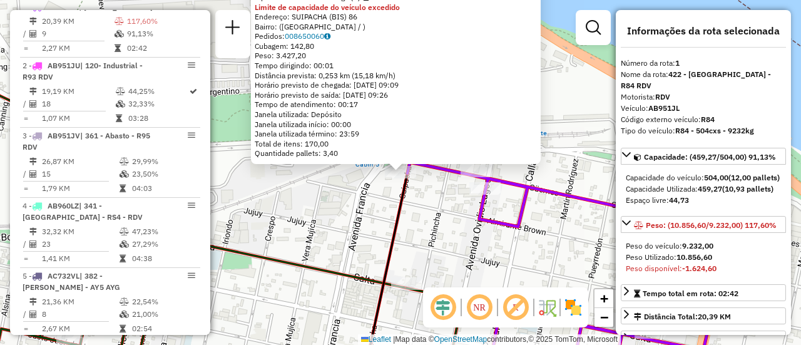
click at [485, 244] on div "Rota 1 - Placa AB951JL 0000371446 - URBAN INVESTMENT S.R.L 0000371446 - URBAN I…" at bounding box center [400, 172] width 801 height 345
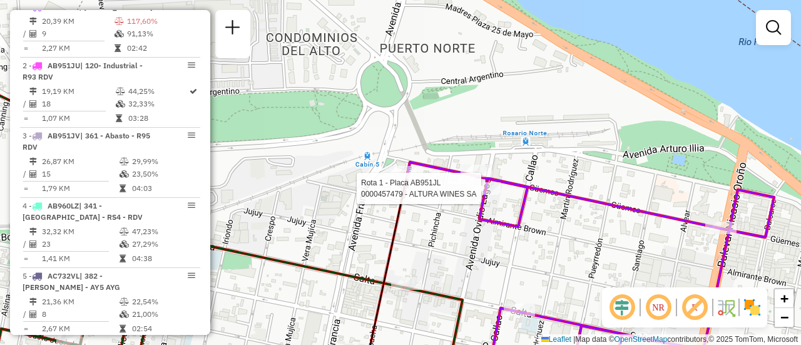
select select "**********"
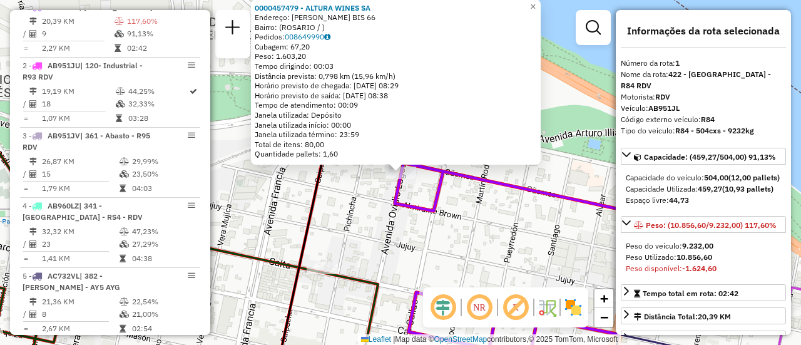
click at [454, 239] on div "0000457479 - ALTURA WINES SA Endereço: OVIDIO LAGOS BIS 66 Bairro: (ROSARIO / )…" at bounding box center [400, 172] width 801 height 345
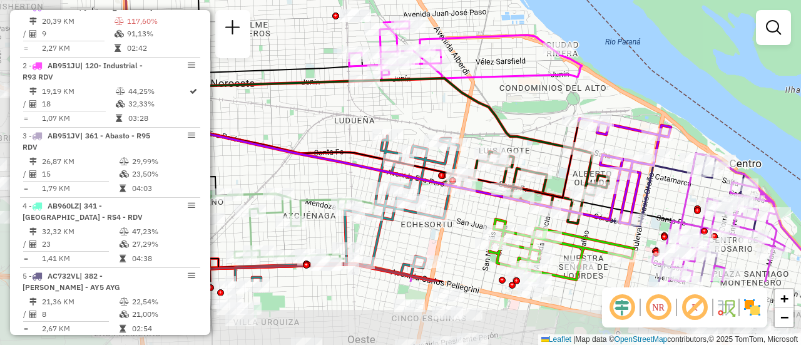
drag, startPoint x: 346, startPoint y: 199, endPoint x: 500, endPoint y: 101, distance: 182.2
click at [500, 101] on div "Janela de atendimento Grade de atendimento Capacidade Transportadoras Veículos …" at bounding box center [400, 172] width 801 height 345
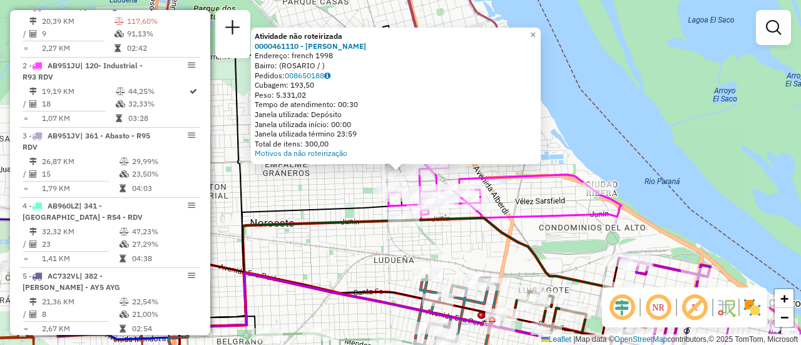
click at [337, 191] on div "Atividade não roteirizada 0000461110 - Gonzales Emanuel - RDV Endereço: french …" at bounding box center [400, 172] width 801 height 345
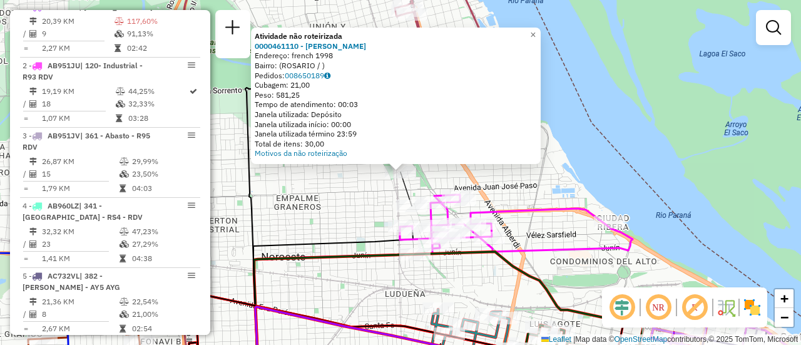
click at [343, 230] on div "Atividade não roteirizada 0000461110 - Gonzales Emanuel - RDV Endereço: french …" at bounding box center [400, 172] width 801 height 345
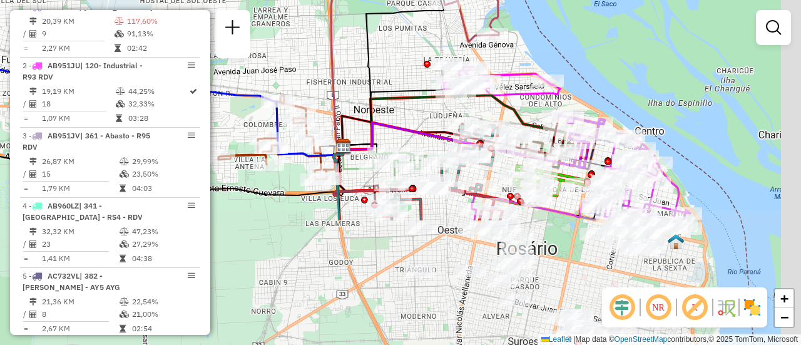
drag, startPoint x: 450, startPoint y: 278, endPoint x: 419, endPoint y: 111, distance: 169.2
click at [420, 111] on div "Janela de atendimento Grade de atendimento Capacidade Transportadoras Veículos …" at bounding box center [400, 172] width 801 height 345
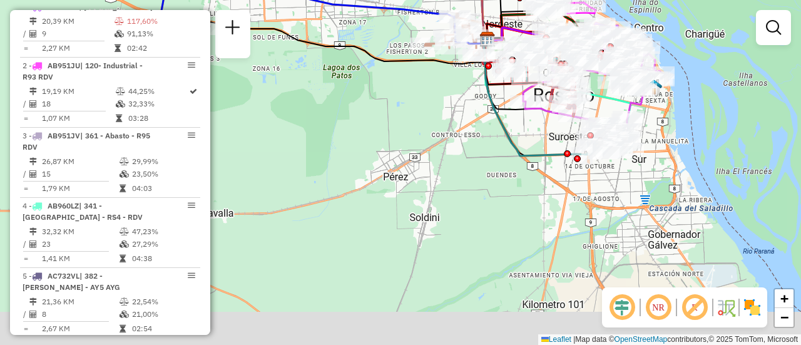
drag, startPoint x: 671, startPoint y: 277, endPoint x: 602, endPoint y: 171, distance: 125.8
click at [658, 98] on div "Janela de atendimento Grade de atendimento Capacidade Transportadoras Veículos …" at bounding box center [400, 172] width 801 height 345
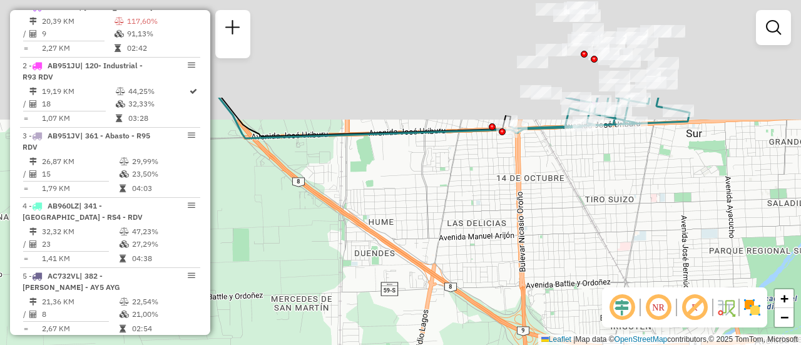
drag, startPoint x: 607, startPoint y: 97, endPoint x: 572, endPoint y: 312, distance: 217.3
click at [572, 312] on div "Janela de atendimento Grade de atendimento Capacidade Transportadoras Veículos …" at bounding box center [400, 172] width 801 height 345
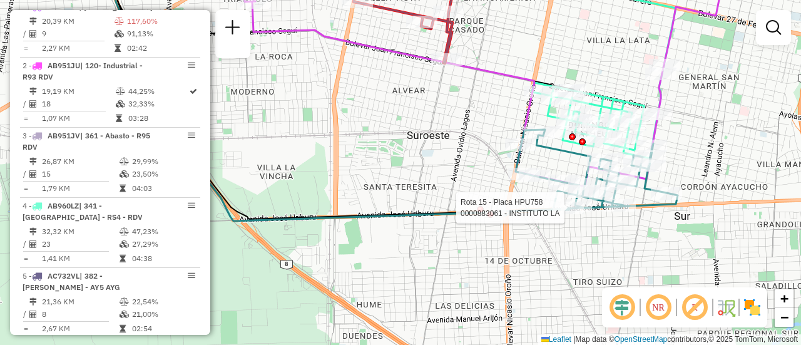
select select "**********"
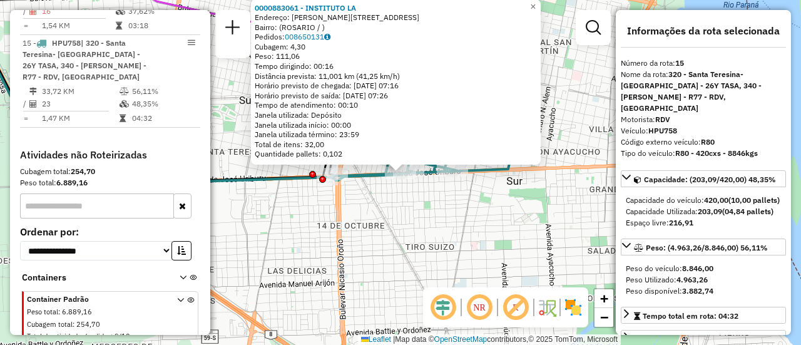
scroll to position [125, 0]
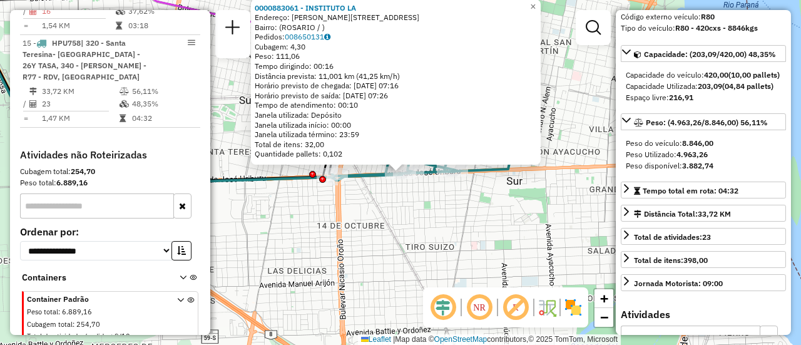
click at [453, 235] on div "0000883061 - INSTITUTO LA Endereço: AVDA URIBURU 1610 Bairro: (ROSARIO / ) Pedi…" at bounding box center [400, 172] width 801 height 345
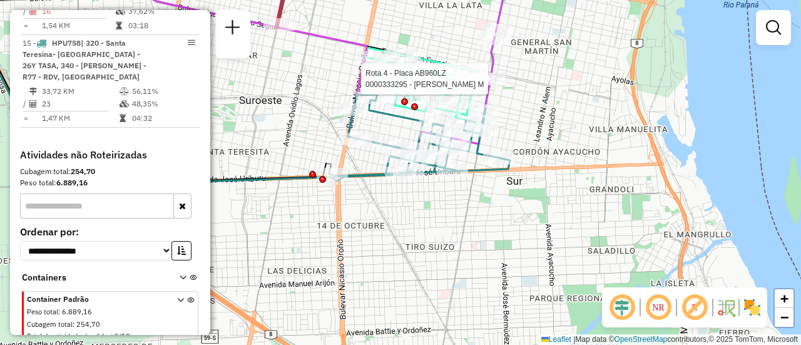
select select "**********"
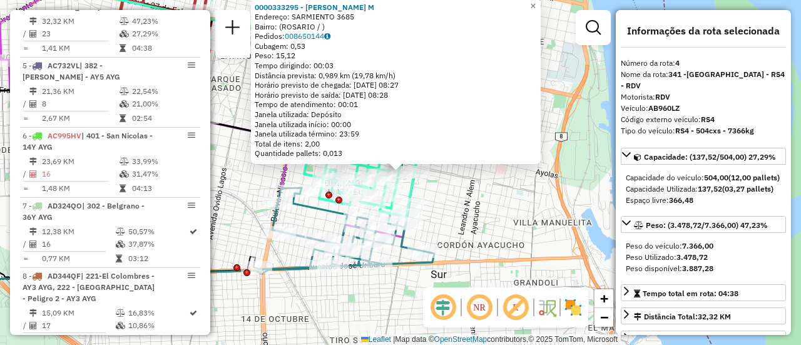
scroll to position [63, 0]
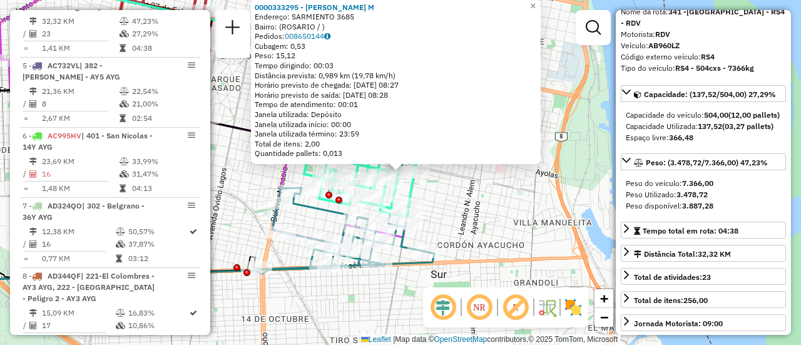
click at [481, 215] on div "0000333295 - ZELIKOWICZ M Endereço: SARMIENTO 3685 Bairro: (ROSARIO / ) Pedidos…" at bounding box center [400, 172] width 801 height 345
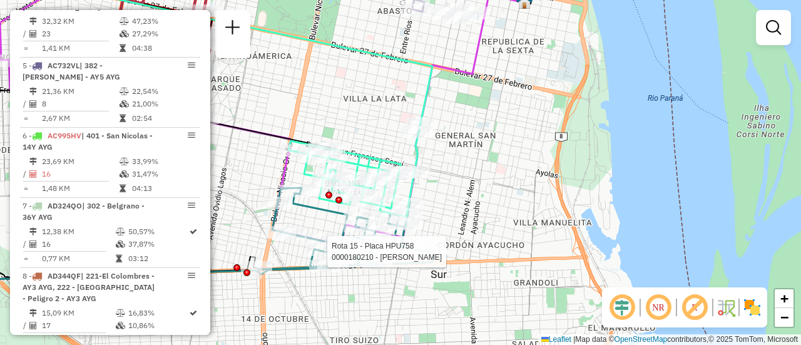
select select "**********"
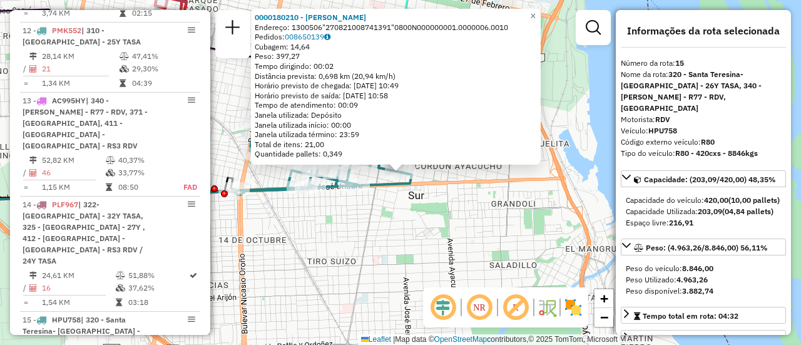
scroll to position [1469, 0]
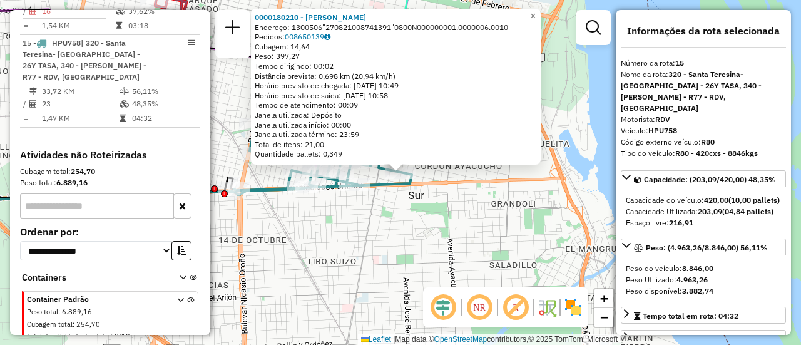
click at [464, 235] on div "0000180210 - LI YUHUA Endereço: 1300506"270821008741391"0800N000000001.0000006.…" at bounding box center [400, 172] width 801 height 345
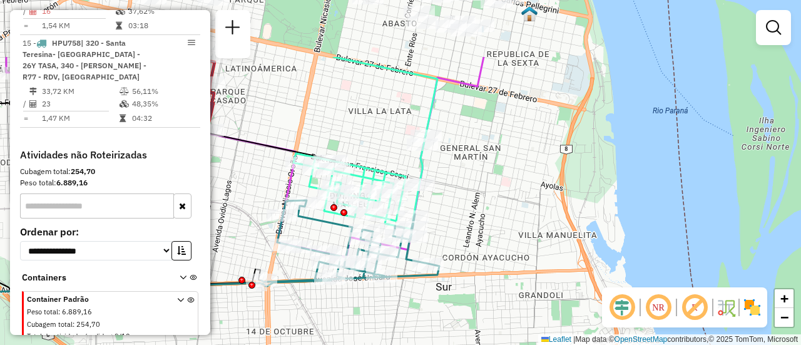
drag, startPoint x: 460, startPoint y: 126, endPoint x: 552, endPoint y: 368, distance: 258.2
click at [552, 344] on html "Aguarde... Pop-up bloqueado! Seu navegador bloqueou automáticamente a abertura …" at bounding box center [400, 172] width 801 height 345
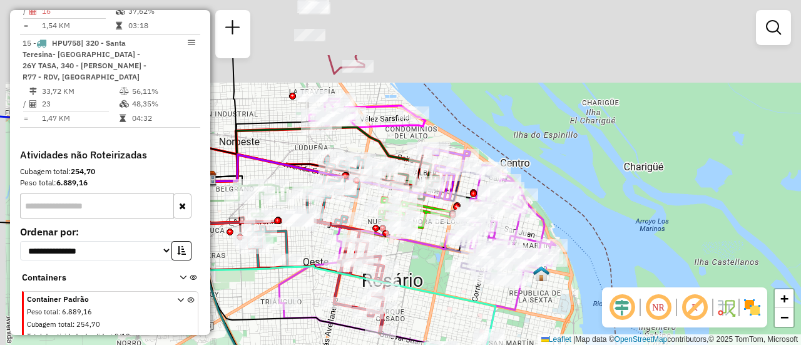
drag, startPoint x: 394, startPoint y: 177, endPoint x: 472, endPoint y: 308, distance: 152.7
click at [472, 308] on div "Janela de atendimento Grade de atendimento Capacidade Transportadoras Veículos …" at bounding box center [400, 172] width 801 height 345
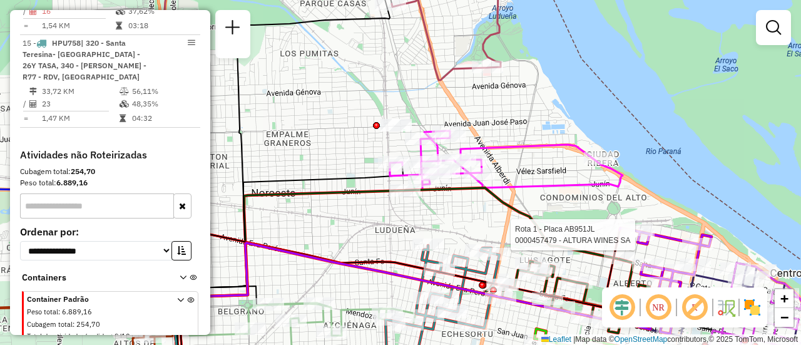
select select "**********"
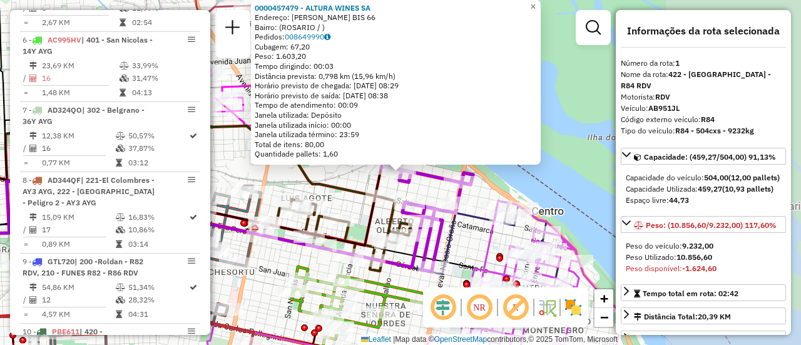
scroll to position [445, 0]
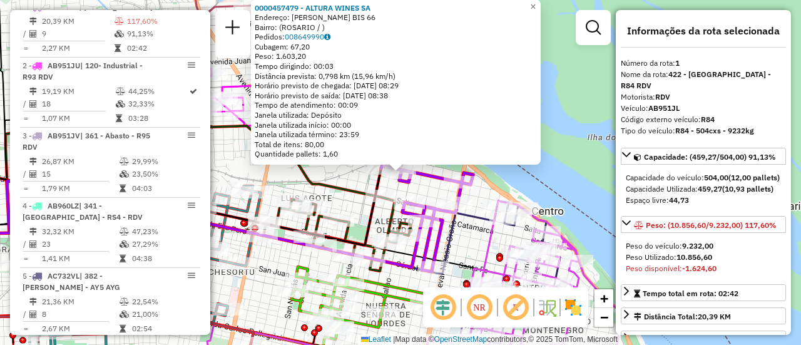
click at [467, 245] on div "0000457479 - ALTURA WINES SA Endereço: OVIDIO LAGOS BIS 66 Bairro: (ROSARIO / )…" at bounding box center [400, 172] width 801 height 345
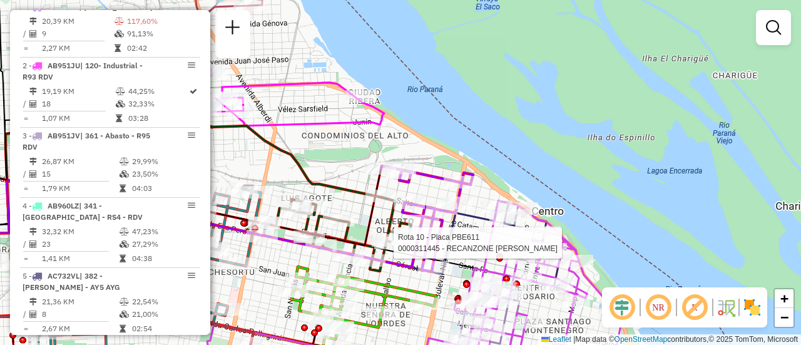
select select "**********"
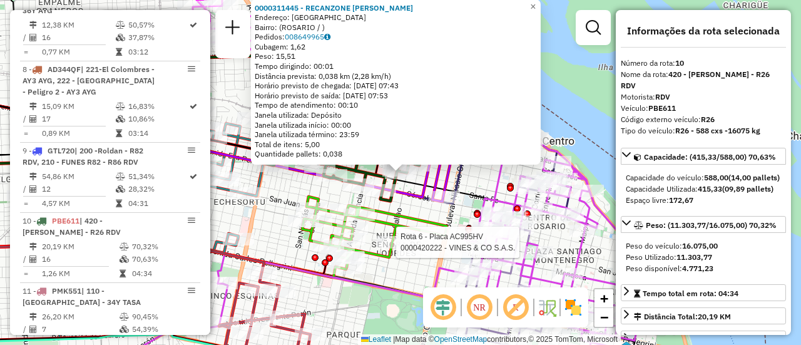
scroll to position [1087, 0]
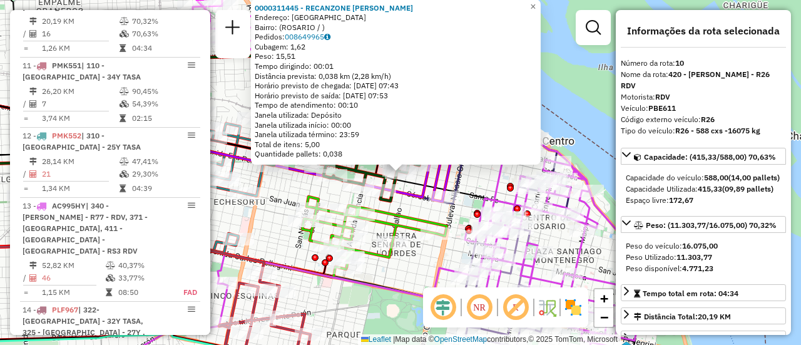
click at [422, 272] on div "0000311445 - RECANZONE JO Endereço: SAN LORENZO2791 Bairro: (ROSARIO / ) Pedido…" at bounding box center [400, 172] width 801 height 345
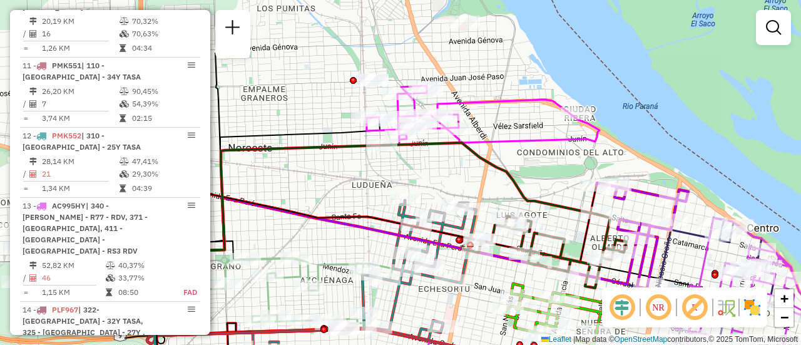
drag, startPoint x: 313, startPoint y: 80, endPoint x: 517, endPoint y: 167, distance: 222.3
click at [517, 167] on div "Janela de atendimento Grade de atendimento Capacidade Transportadoras Veículos …" at bounding box center [400, 172] width 801 height 345
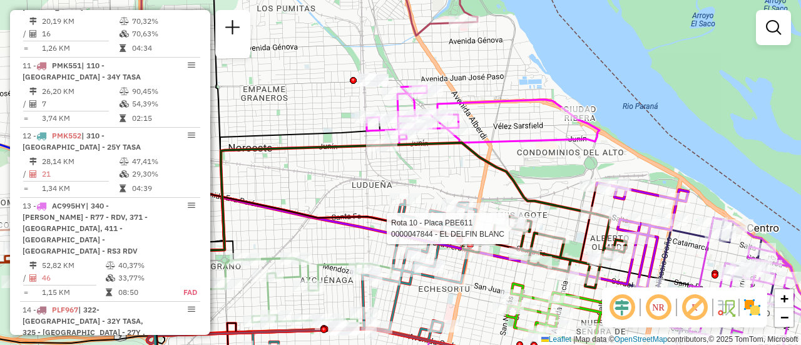
select select "**********"
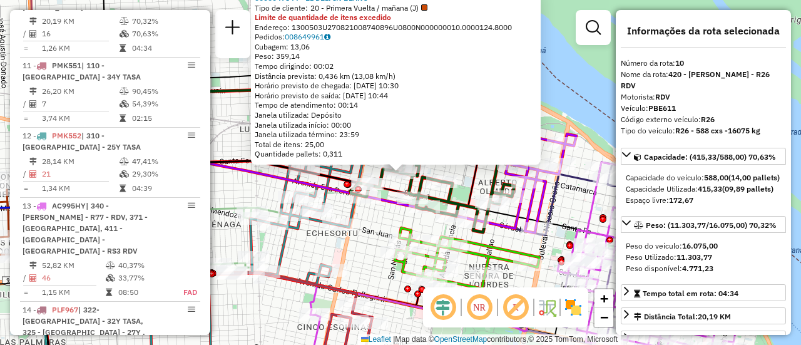
click at [242, 190] on div "0000047844 - EL DELFIN BLANC Tipo de cliente: 20 - Primera Vuelta / mañana (J) …" at bounding box center [400, 172] width 801 height 345
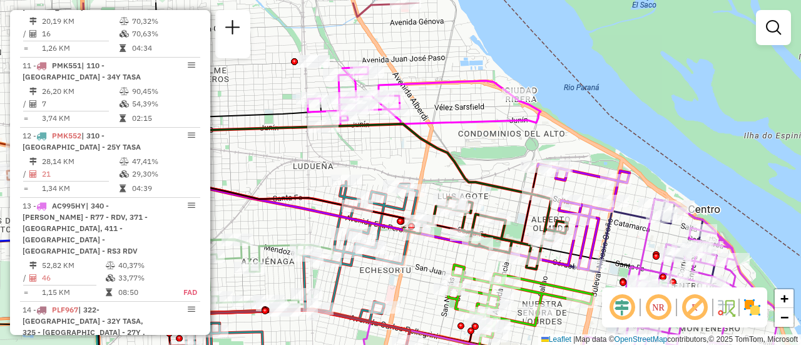
drag, startPoint x: 329, startPoint y: 124, endPoint x: 408, endPoint y: 184, distance: 98.7
click at [407, 185] on div "Janela de atendimento Grade de atendimento Capacidade Transportadoras Veículos …" at bounding box center [400, 172] width 801 height 345
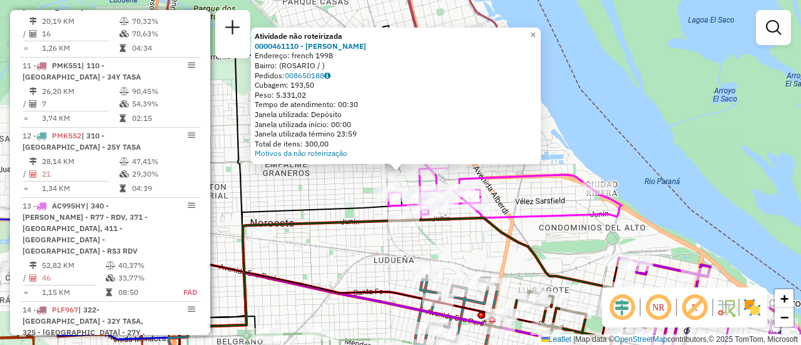
click at [347, 240] on div "Atividade não roteirizada 0000461110 - Gonzales Emanuel - RDV Endereço: french …" at bounding box center [400, 172] width 801 height 345
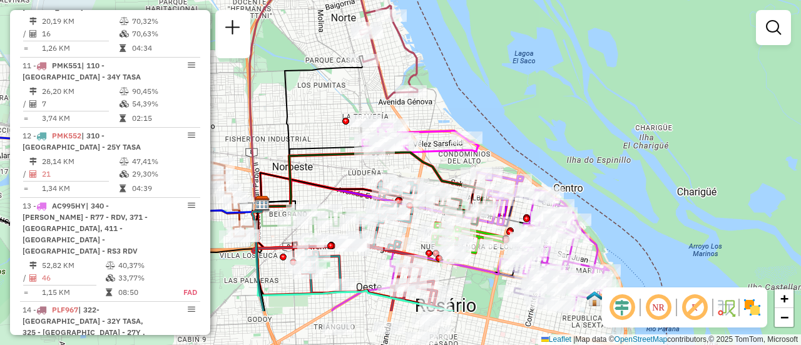
drag, startPoint x: 438, startPoint y: 244, endPoint x: 328, endPoint y: 171, distance: 131.7
click at [324, 171] on div "Janela de atendimento Grade de atendimento Capacidade Transportadoras Veículos …" at bounding box center [400, 172] width 801 height 345
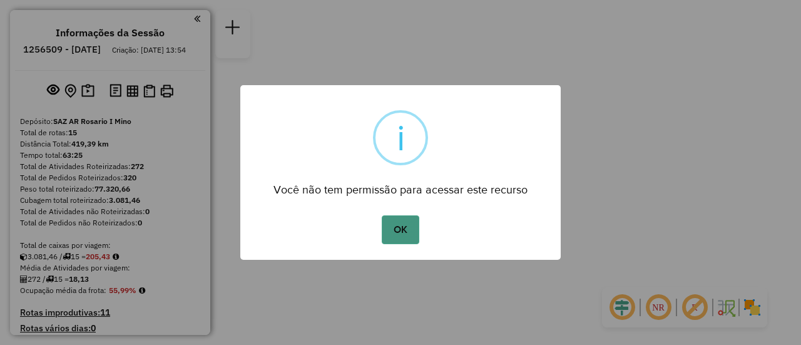
click at [409, 227] on button "OK" at bounding box center [400, 229] width 37 height 29
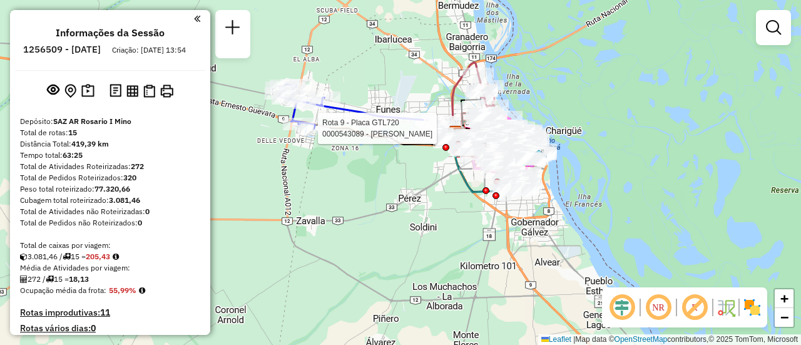
select select "**********"
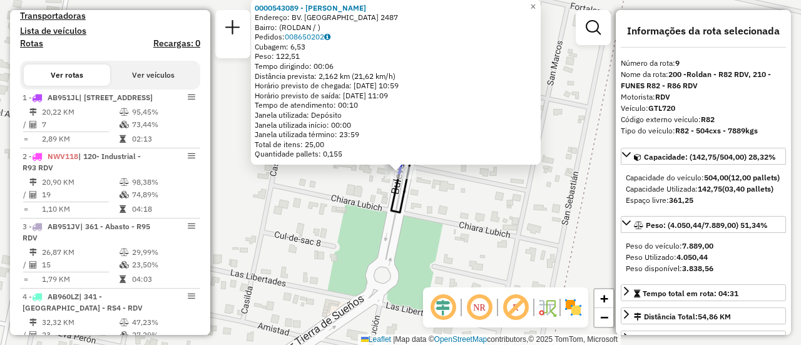
scroll to position [1017, 0]
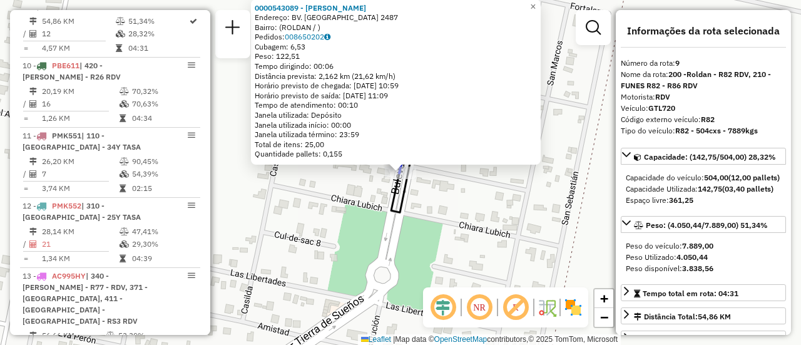
click at [512, 230] on div "0000543089 - Li Long Endereço: BV. TIERRA DE SUENOS 2487 Bairro: (ROLDAN / ) Pe…" at bounding box center [400, 172] width 801 height 345
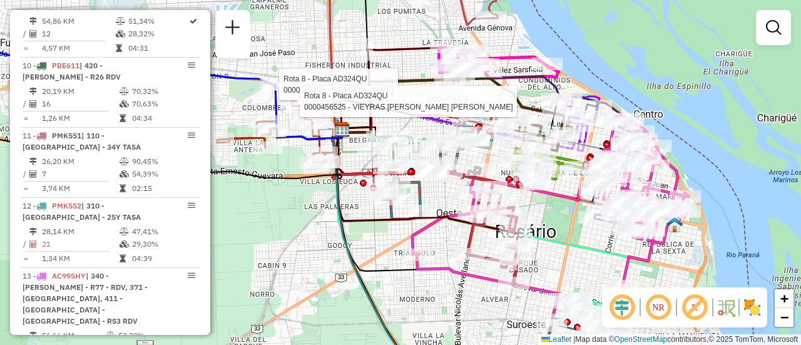
drag, startPoint x: 422, startPoint y: 87, endPoint x: 430, endPoint y: 175, distance: 88.6
click at [430, 130] on icon at bounding box center [419, 114] width 158 height 31
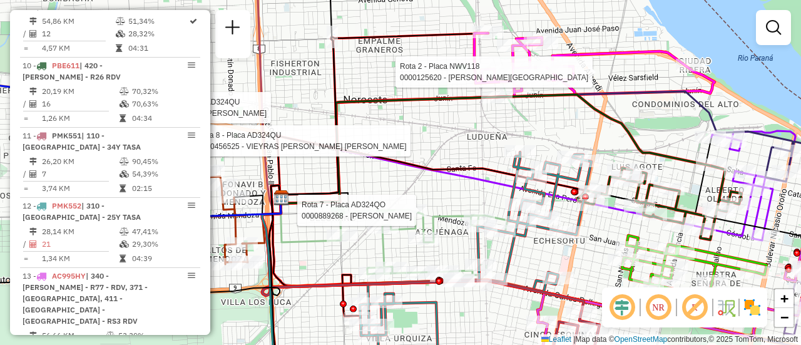
select select "**********"
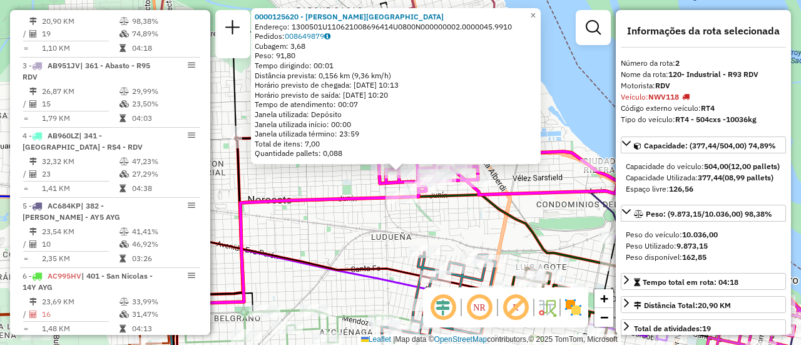
scroll to position [63, 0]
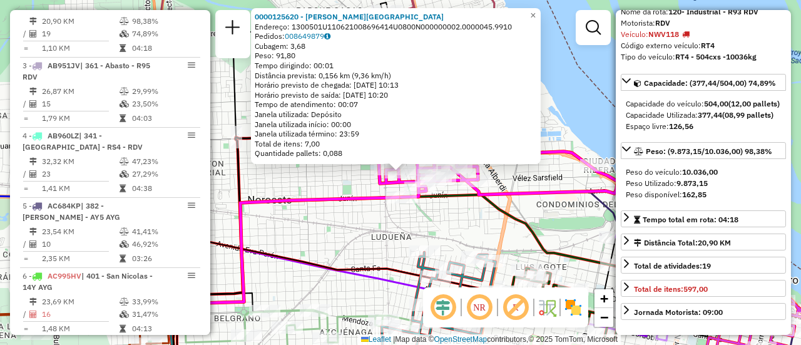
click at [450, 232] on div "0000125620 - RIOS ELBA Endereço: 1300501U110621008696414U0800N000000002.0000045…" at bounding box center [400, 172] width 801 height 345
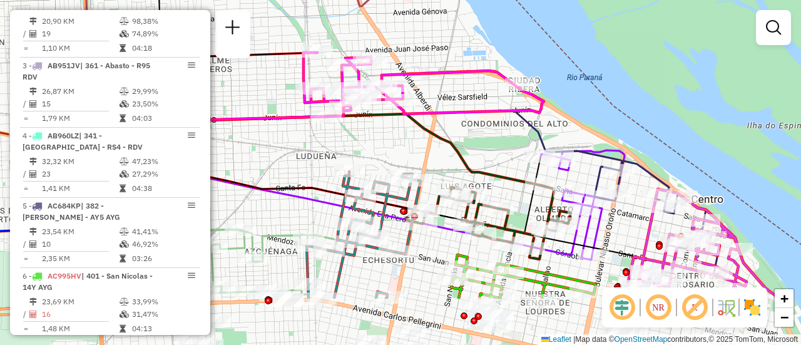
drag, startPoint x: 551, startPoint y: 224, endPoint x: 474, endPoint y: 141, distance: 112.9
click at [474, 141] on div "Janela de atendimento Grade de atendimento Capacidade Transportadoras Veículos …" at bounding box center [400, 172] width 801 height 345
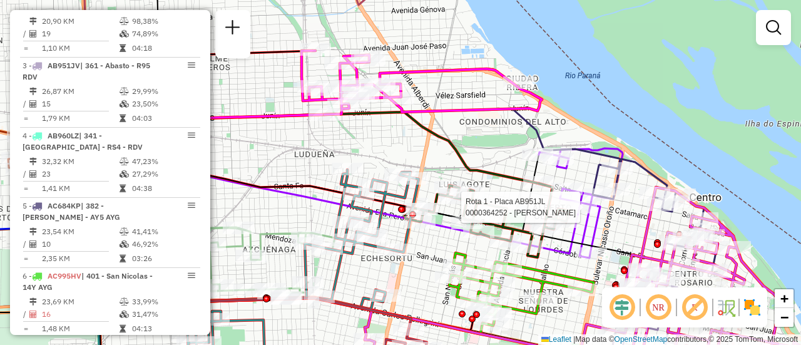
select select "**********"
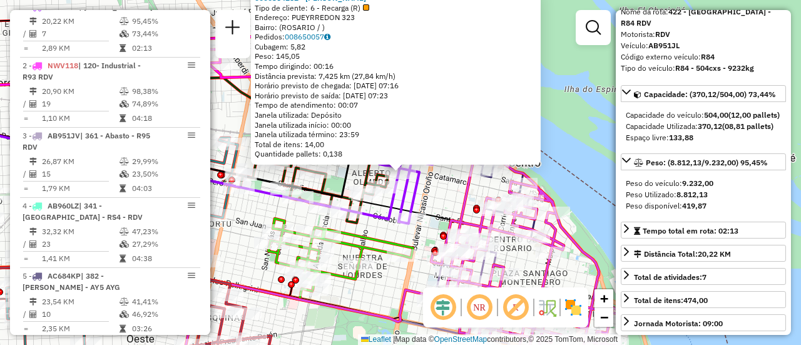
click at [442, 196] on div "0000364252 - WANG CHENG P Tipo de cliente: 6 - Recarga (R) Endereço: PUEYRREDON…" at bounding box center [400, 172] width 801 height 345
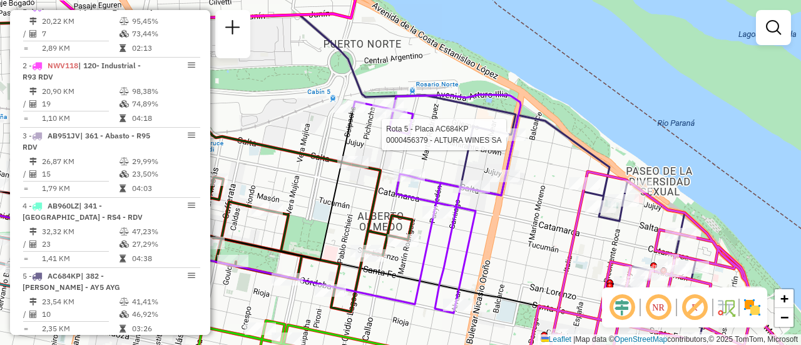
select select "**********"
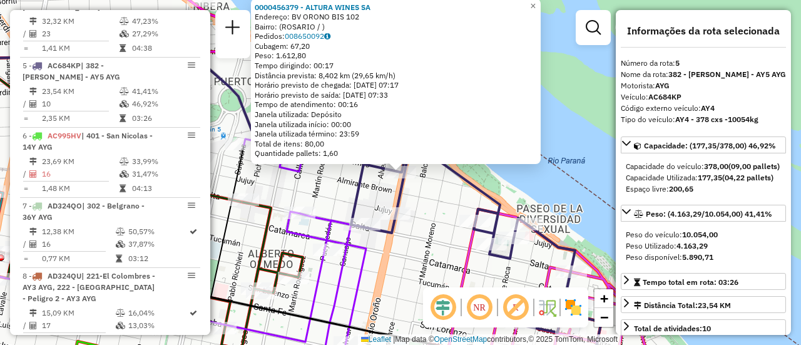
scroll to position [726, 0]
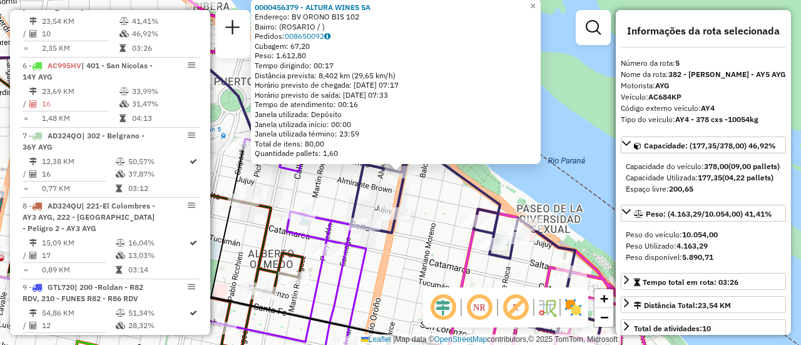
click at [432, 204] on div "0000456379 - ALTURA WINES SA Endereço: BV ORONO BIS 102 Bairro: (ROSARIO / ) Pe…" at bounding box center [400, 172] width 801 height 345
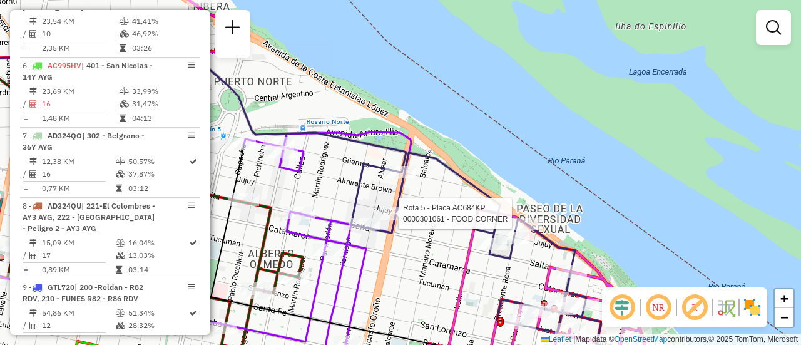
select select "**********"
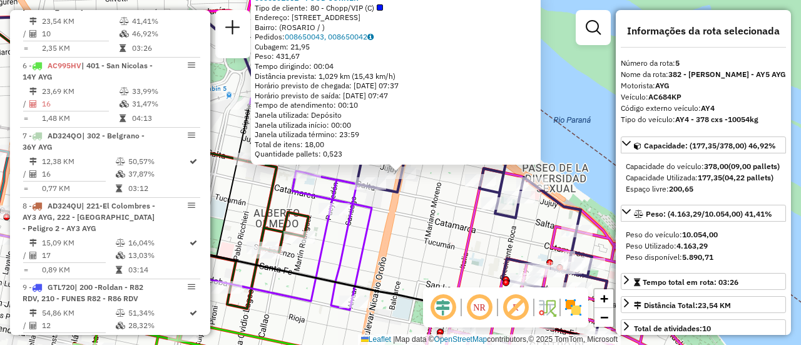
click at [416, 207] on div "0000301061 - FOOD CORNER Tipo de cliente: 80 - Chopp/VIP (C) Endereço: BLVD ORO…" at bounding box center [400, 172] width 801 height 345
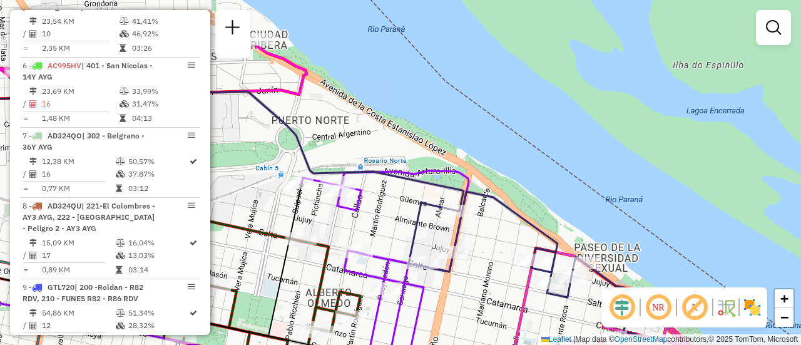
drag, startPoint x: 327, startPoint y: 149, endPoint x: 379, endPoint y: 228, distance: 94.9
click at [379, 228] on div "Janela de atendimento Grade de atendimento Capacidade Transportadoras Veículos …" at bounding box center [400, 172] width 801 height 345
select select "**********"
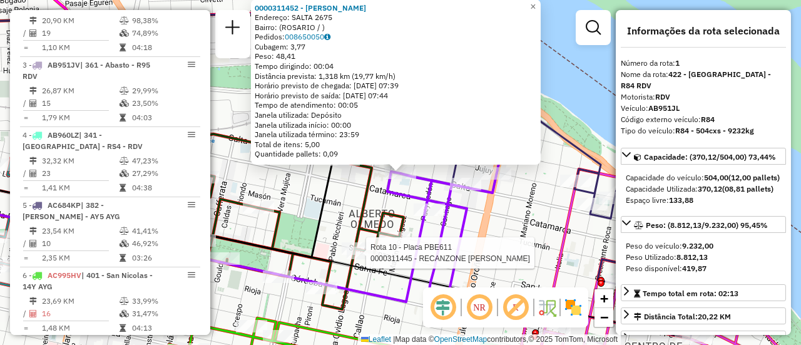
scroll to position [445, 0]
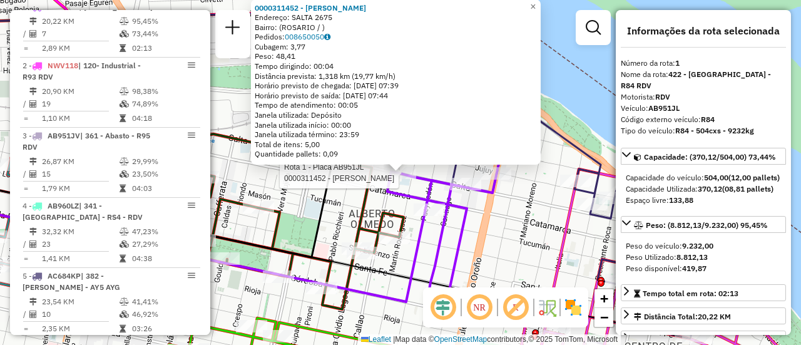
click at [472, 227] on div "Rota 1 - Placa AB951JL 0000311452 - WENG XUEJUAN 0000311452 - WENG XUEJUAN Ende…" at bounding box center [400, 172] width 801 height 345
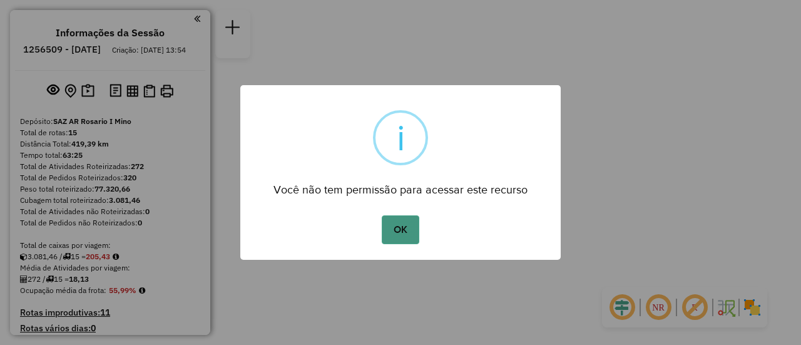
click at [390, 226] on button "OK" at bounding box center [400, 229] width 37 height 29
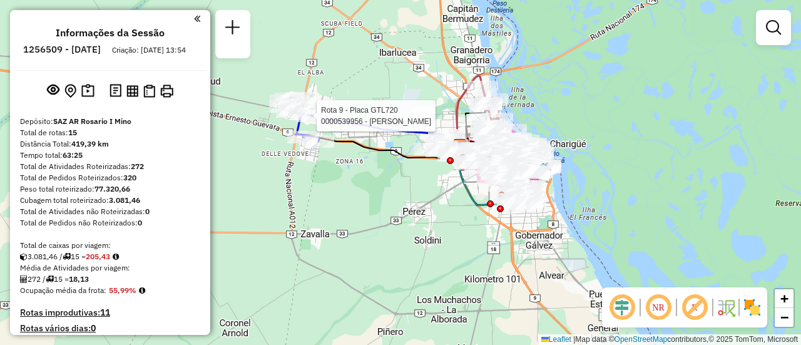
select select "**********"
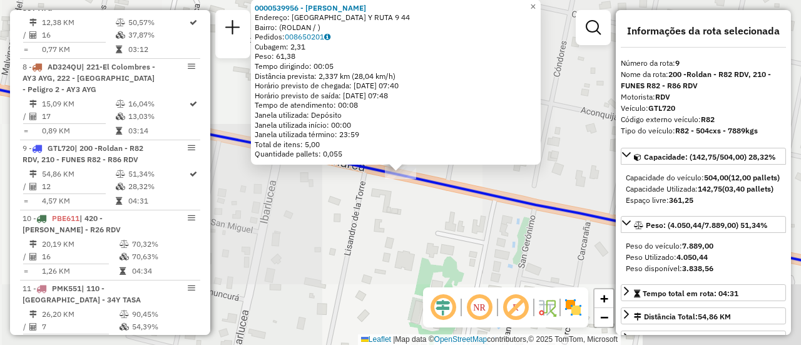
scroll to position [1017, 0]
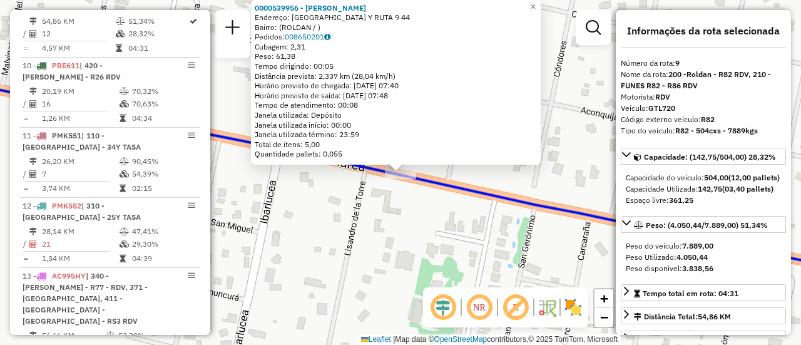
drag, startPoint x: 462, startPoint y: 251, endPoint x: 496, endPoint y: 201, distance: 60.9
click at [464, 251] on div "0000539956 - Serio [PERSON_NAME]: [GEOGRAPHIC_DATA] Y RUTA 9 44 Bairro: (ROLDAN…" at bounding box center [400, 172] width 801 height 345
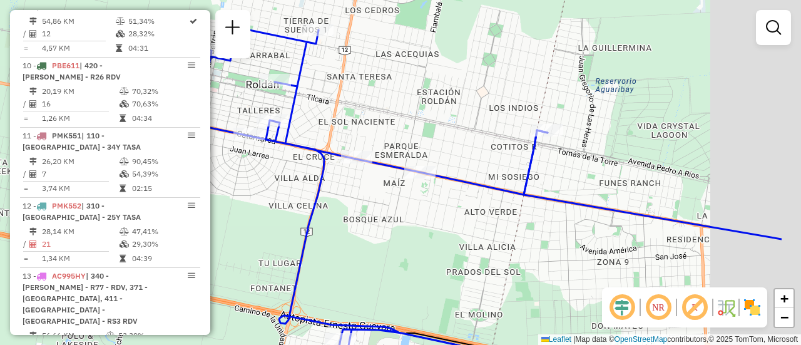
drag, startPoint x: 611, startPoint y: 151, endPoint x: 257, endPoint y: 153, distance: 354.1
click at [252, 153] on div "Janela de atendimento Grade de atendimento Capacidade Transportadoras Veículos …" at bounding box center [400, 172] width 801 height 345
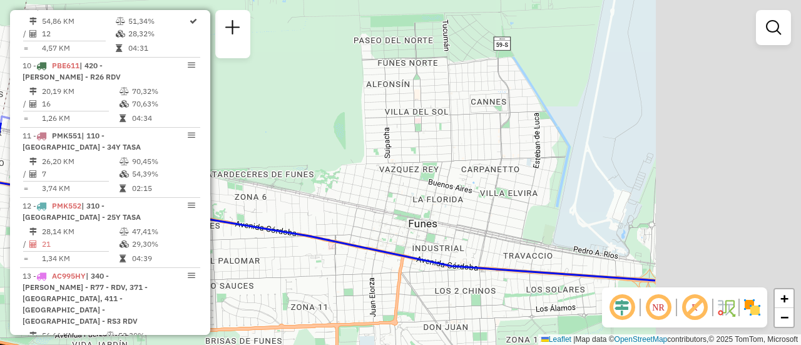
drag, startPoint x: 661, startPoint y: 163, endPoint x: 248, endPoint y: 146, distance: 413.3
click at [246, 148] on div "Janela de atendimento Grade de atendimento Capacidade Transportadoras Veículos …" at bounding box center [400, 172] width 801 height 345
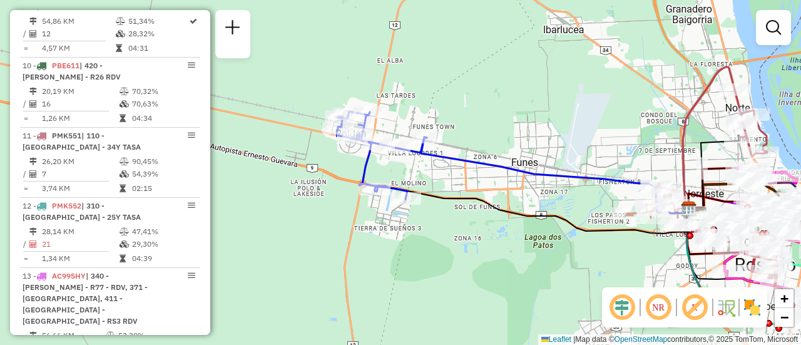
drag, startPoint x: 597, startPoint y: 178, endPoint x: 420, endPoint y: 156, distance: 178.5
click at [435, 156] on icon at bounding box center [555, 175] width 268 height 76
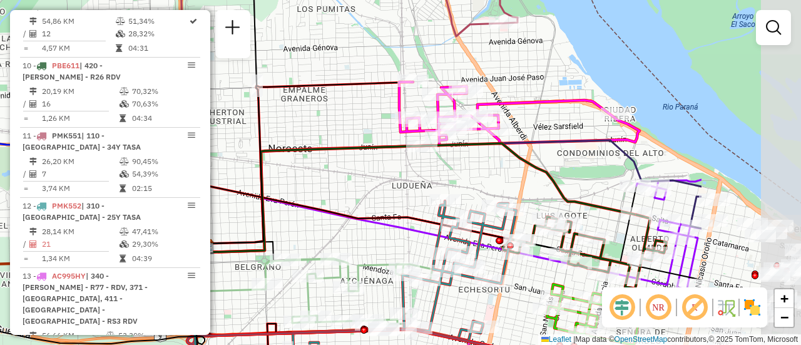
drag, startPoint x: 679, startPoint y: 181, endPoint x: 466, endPoint y: 165, distance: 213.3
click at [466, 165] on div "Janela de atendimento Grade de atendimento Capacidade Transportadoras Veículos …" at bounding box center [400, 172] width 801 height 345
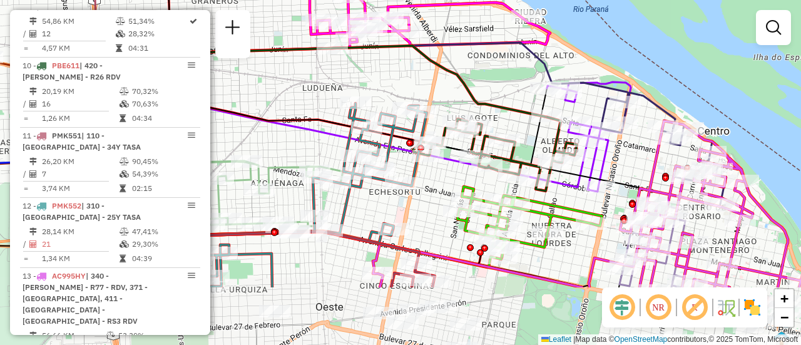
drag, startPoint x: 560, startPoint y: 190, endPoint x: 504, endPoint y: 98, distance: 107.8
click at [504, 98] on div "Janela de atendimento Grade de atendimento Capacidade Transportadoras Veículos …" at bounding box center [400, 172] width 801 height 345
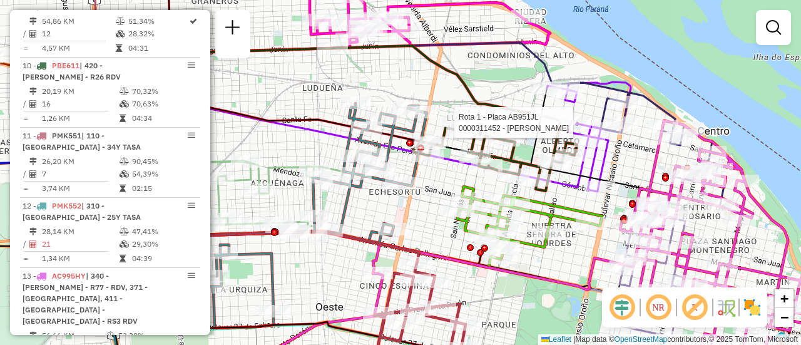
select select "**********"
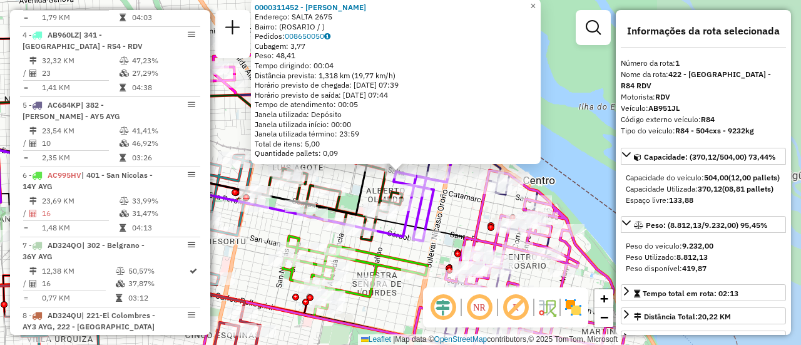
scroll to position [445, 0]
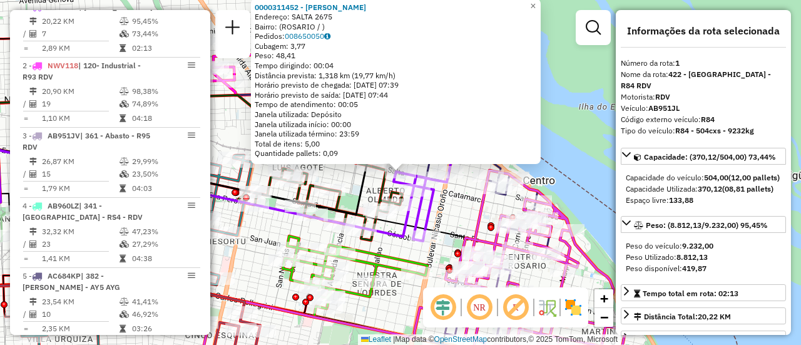
click at [450, 217] on div "0000311452 - [PERSON_NAME]: SALTA 2675 Bairro: ([GEOGRAPHIC_DATA] / ) Pedidos: …" at bounding box center [400, 172] width 801 height 345
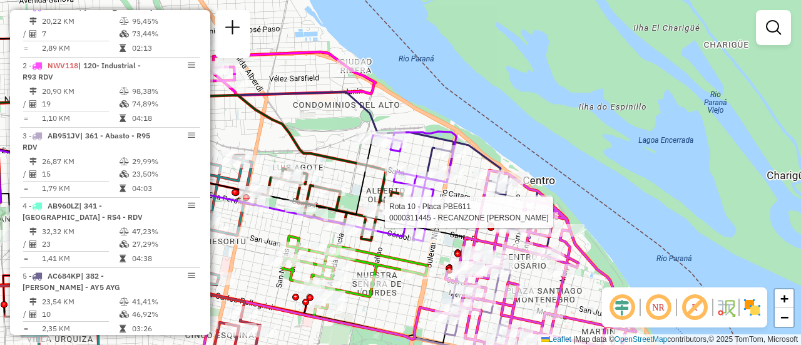
select select "**********"
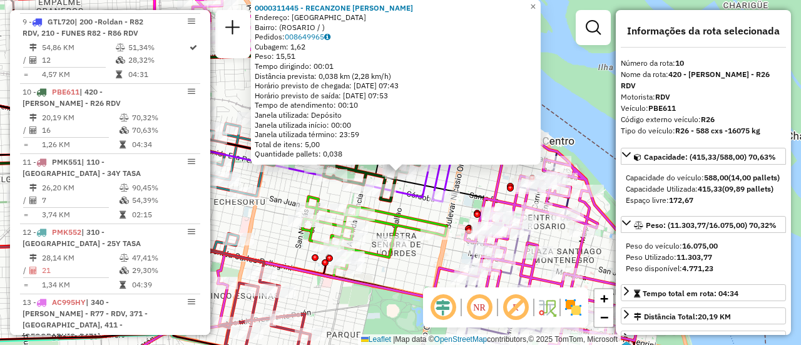
scroll to position [1087, 0]
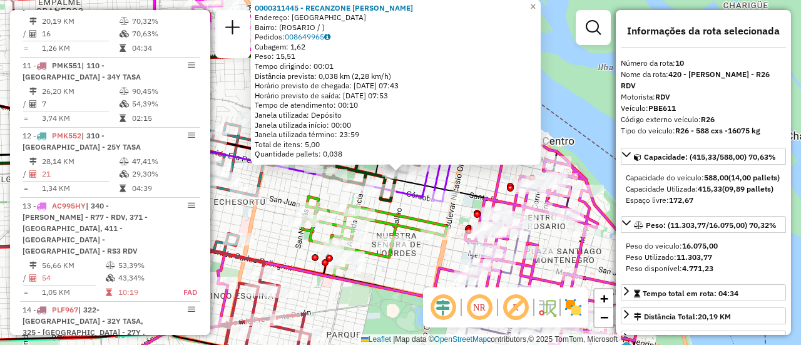
click at [413, 208] on div "0000311445 - RECANZONE [PERSON_NAME]: [GEOGRAPHIC_DATA] Bairro: ([GEOGRAPHIC_DA…" at bounding box center [400, 172] width 801 height 345
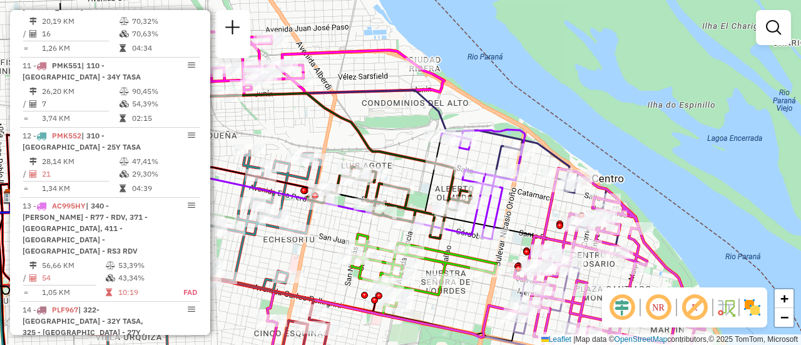
drag, startPoint x: 472, startPoint y: 180, endPoint x: 524, endPoint y: 219, distance: 65.7
click at [524, 219] on div "Janela de atendimento Grade de atendimento Capacidade Transportadoras Veículos …" at bounding box center [400, 172] width 801 height 345
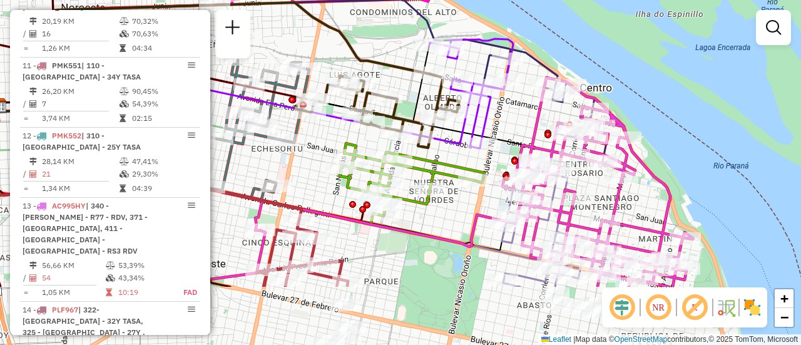
drag, startPoint x: 514, startPoint y: 224, endPoint x: 474, endPoint y: 19, distance: 208.6
click at [474, 19] on div "Janela de atendimento Grade de atendimento Capacidade Transportadoras Veículos …" at bounding box center [400, 172] width 801 height 345
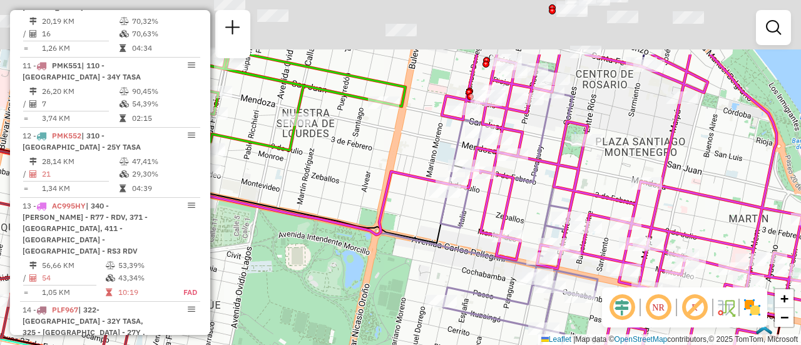
drag, startPoint x: 562, startPoint y: 45, endPoint x: 541, endPoint y: 139, distance: 96.2
click at [541, 143] on icon at bounding box center [510, 206] width 140 height 294
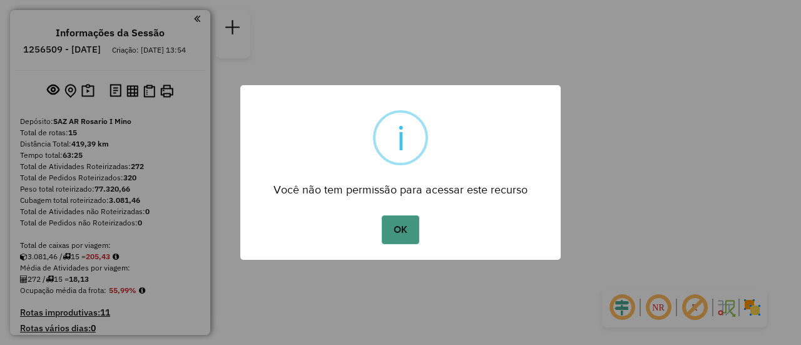
click at [404, 228] on button "OK" at bounding box center [400, 229] width 37 height 29
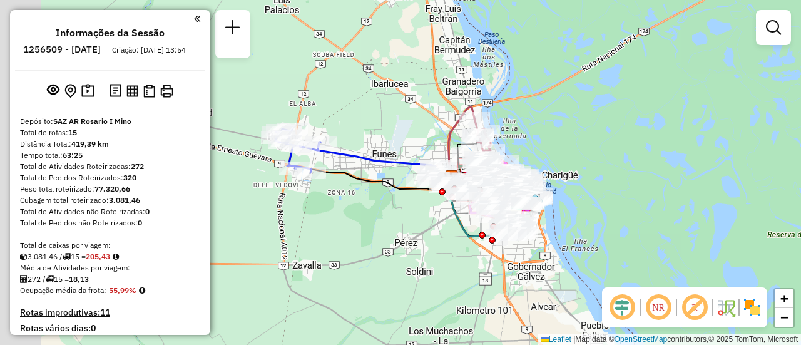
drag, startPoint x: 272, startPoint y: 121, endPoint x: 349, endPoint y: 189, distance: 102.4
click at [349, 191] on div "Janela de atendimento Grade de atendimento Capacidade Transportadoras Veículos …" at bounding box center [400, 172] width 801 height 345
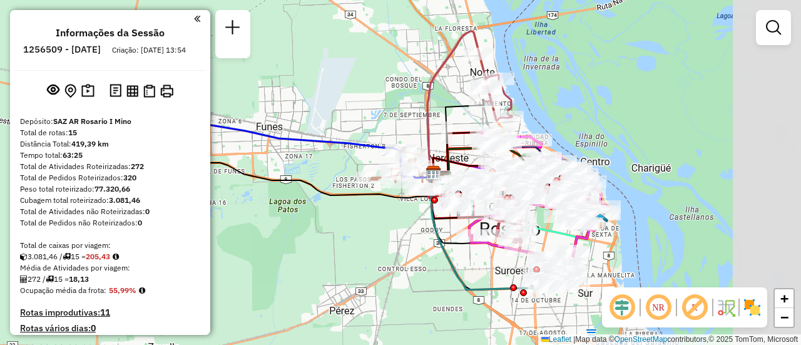
drag, startPoint x: 470, startPoint y: 94, endPoint x: 346, endPoint y: 99, distance: 124.6
click at [346, 99] on div "Janela de atendimento Grade de atendimento Capacidade Transportadoras Veículos …" at bounding box center [400, 172] width 801 height 345
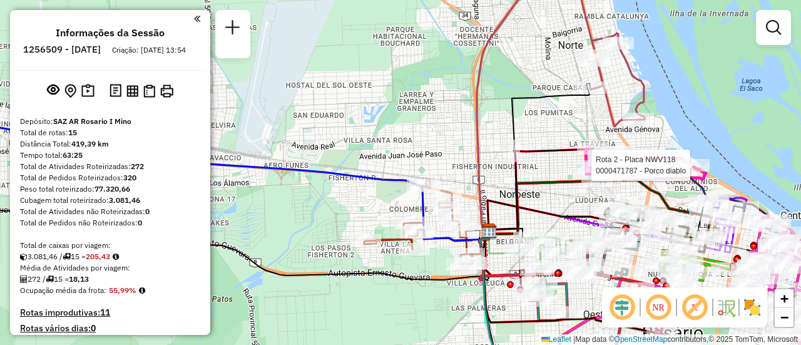
select select "**********"
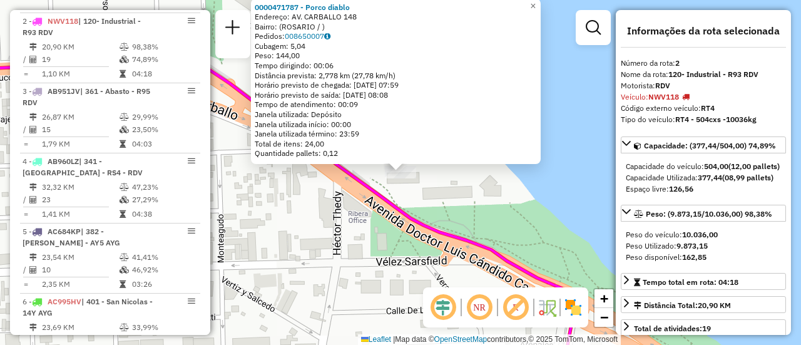
scroll to position [515, 0]
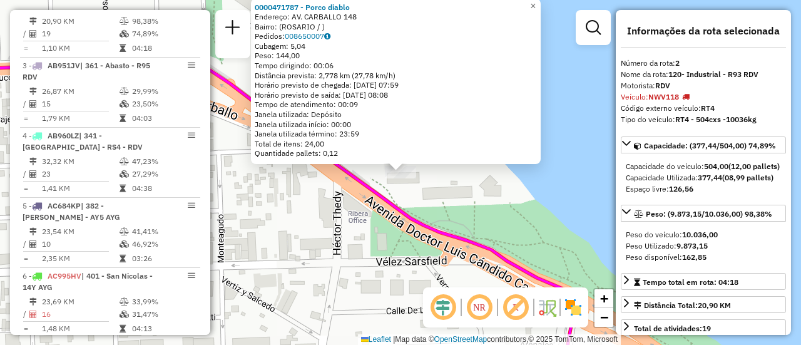
click at [510, 220] on div "0000471787 - Porco diablo Endereço: AV. CARBALLO 148 Bairro: ([GEOGRAPHIC_DATA]…" at bounding box center [400, 172] width 801 height 345
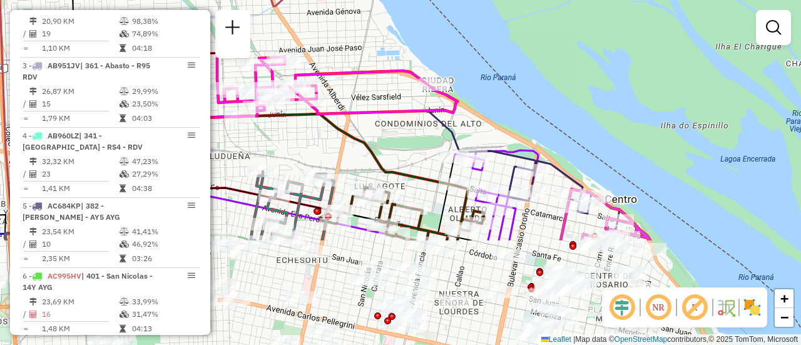
drag, startPoint x: 335, startPoint y: 236, endPoint x: 405, endPoint y: 86, distance: 165.4
click at [406, 90] on div "Janela de atendimento Grade de atendimento Capacidade Transportadoras Veículos …" at bounding box center [400, 172] width 801 height 345
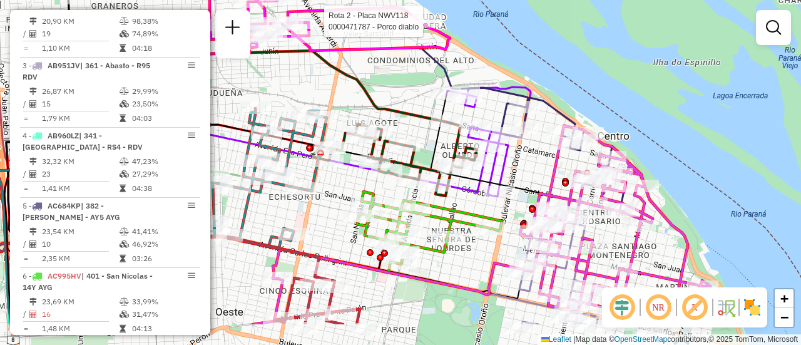
drag, startPoint x: 389, startPoint y: 159, endPoint x: 385, endPoint y: 86, distance: 73.3
click at [384, 85] on icon at bounding box center [231, 105] width 431 height 109
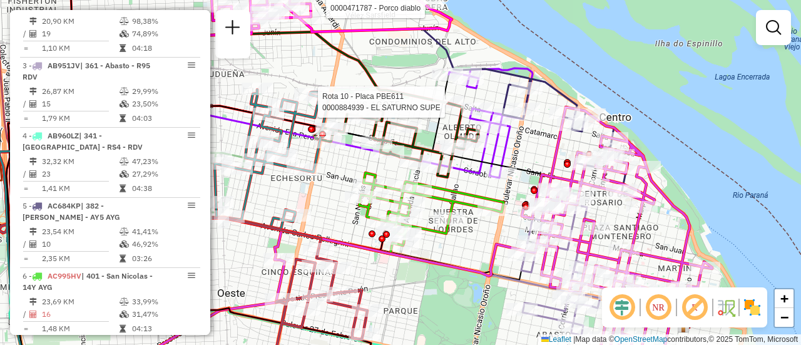
select select "**********"
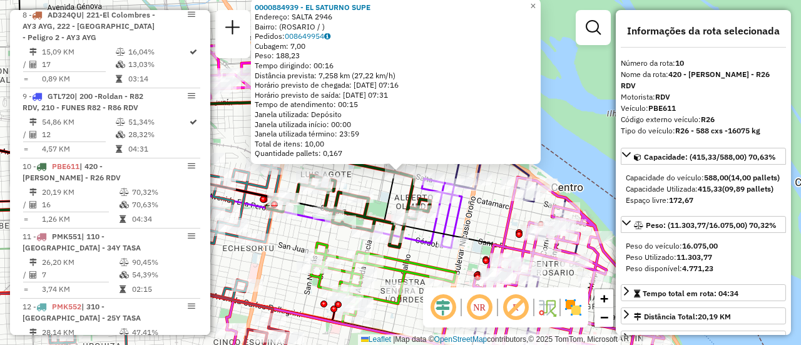
scroll to position [1087, 0]
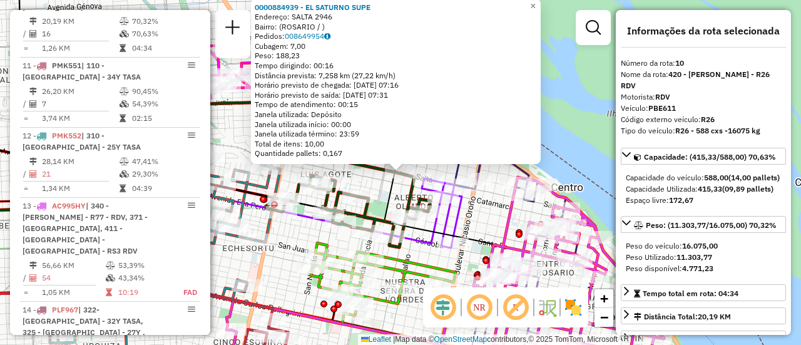
click at [303, 235] on div "0000884939 - EL SATURNO SUPE Endereço: SALTA 2946 Bairro: ([GEOGRAPHIC_DATA] / …" at bounding box center [400, 172] width 801 height 345
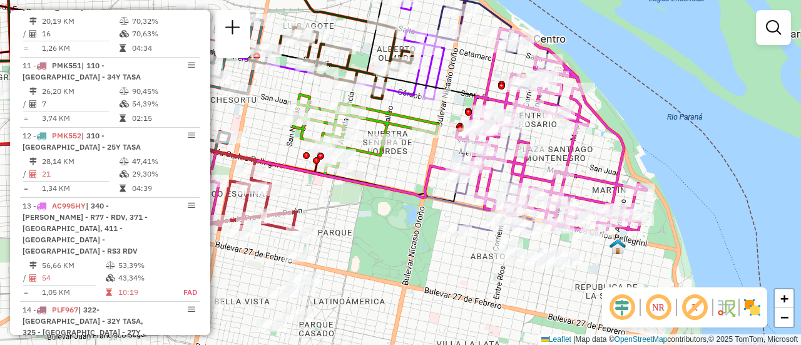
drag, startPoint x: 479, startPoint y: 229, endPoint x: 462, endPoint y: 81, distance: 149.3
click at [462, 81] on div "Janela de atendimento Grade de atendimento Capacidade Transportadoras Veículos …" at bounding box center [400, 172] width 801 height 345
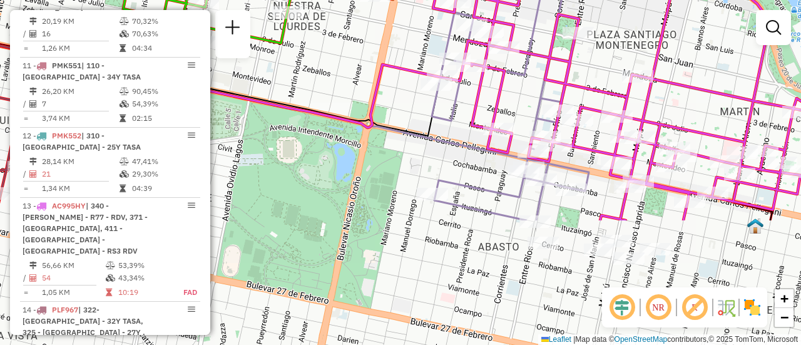
drag, startPoint x: 537, startPoint y: 222, endPoint x: 532, endPoint y: 63, distance: 159.0
click at [532, 63] on icon at bounding box center [502, 86] width 140 height 268
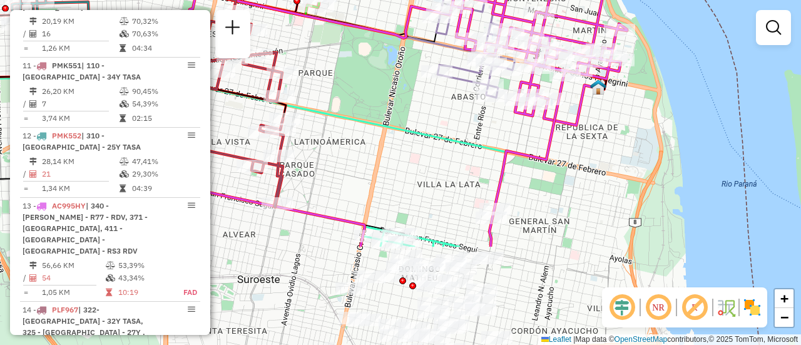
drag, startPoint x: 515, startPoint y: 250, endPoint x: 444, endPoint y: 114, distance: 152.8
click at [444, 116] on div "Janela de atendimento Grade de atendimento Capacidade Transportadoras Veículos …" at bounding box center [400, 172] width 801 height 345
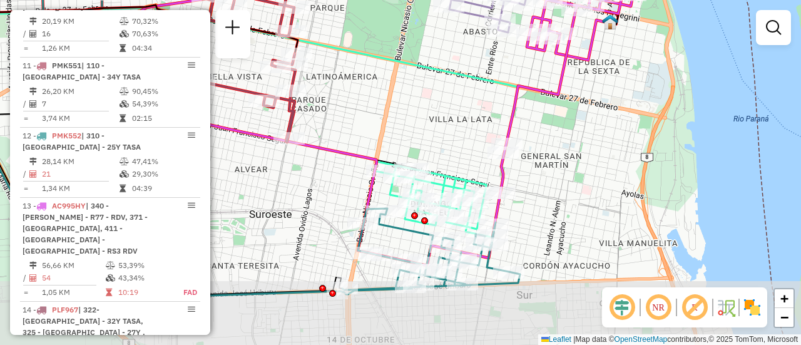
drag, startPoint x: 542, startPoint y: 208, endPoint x: 566, endPoint y: 109, distance: 102.3
click at [566, 109] on div "Janela de atendimento Grade de atendimento Capacidade Transportadoras Veículos …" at bounding box center [400, 172] width 801 height 345
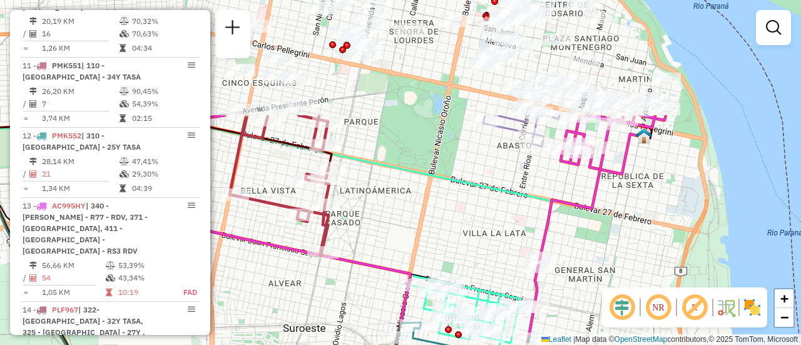
drag, startPoint x: 453, startPoint y: 98, endPoint x: 476, endPoint y: 248, distance: 151.3
click at [476, 248] on div "Janela de atendimento Grade de atendimento Capacidade Transportadoras Veículos …" at bounding box center [400, 172] width 801 height 345
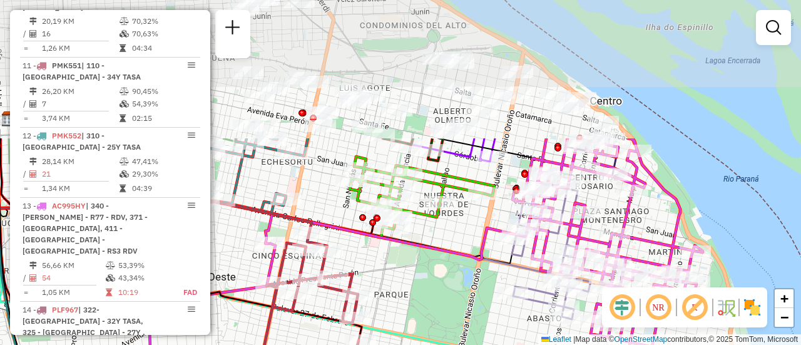
drag, startPoint x: 445, startPoint y: 172, endPoint x: 475, endPoint y: 285, distance: 117.0
click at [475, 285] on div "Janela de atendimento Grade de atendimento Capacidade Transportadoras Veículos …" at bounding box center [400, 172] width 801 height 345
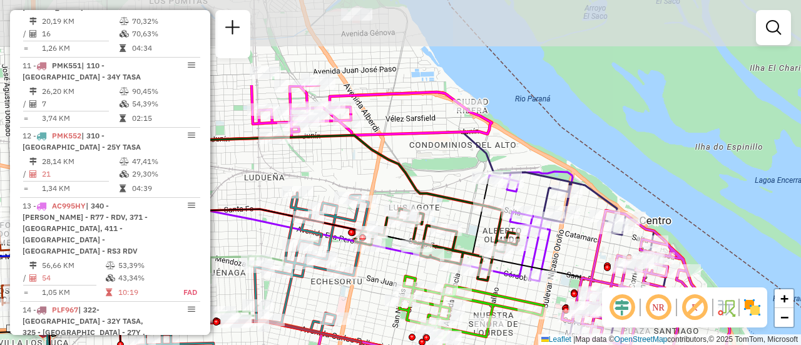
drag, startPoint x: 399, startPoint y: 58, endPoint x: 453, endPoint y: 202, distance: 154.4
click at [462, 226] on div "Janela de atendimento Grade de atendimento Capacidade Transportadoras Veículos …" at bounding box center [400, 172] width 801 height 345
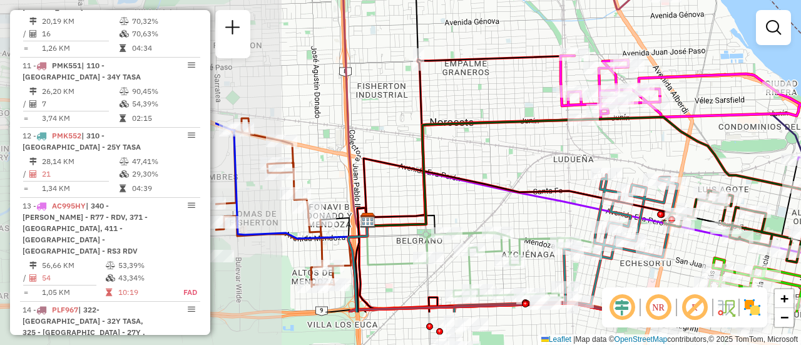
drag, startPoint x: 312, startPoint y: 213, endPoint x: 586, endPoint y: 152, distance: 280.7
click at [579, 154] on div "Janela de atendimento Grade de atendimento Capacidade Transportadoras Veículos …" at bounding box center [400, 172] width 801 height 345
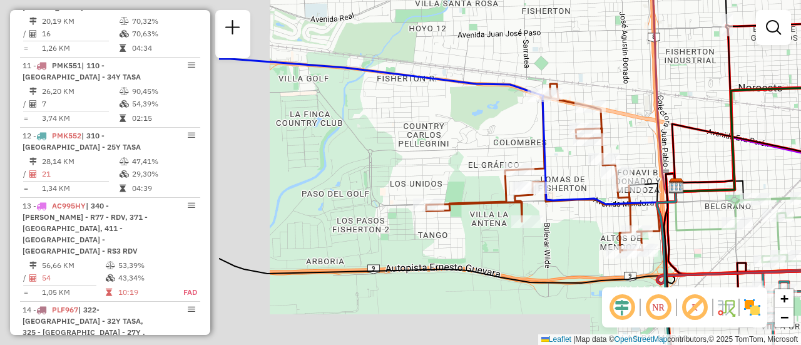
drag, startPoint x: 415, startPoint y: 181, endPoint x: 713, endPoint y: 150, distance: 299.4
click at [713, 150] on div "Janela de atendimento Grade de atendimento Capacidade Transportadoras Veículos …" at bounding box center [400, 172] width 801 height 345
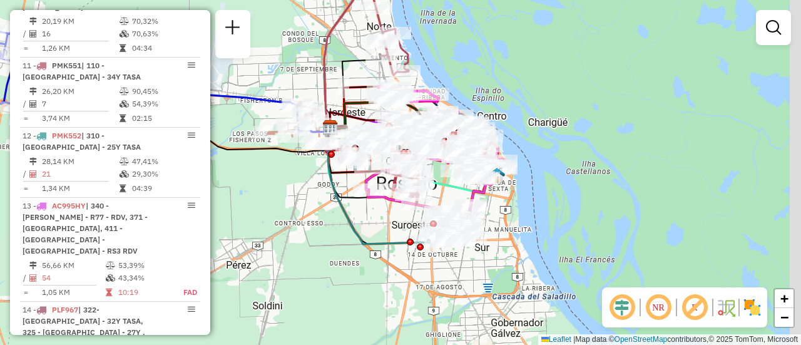
drag, startPoint x: 426, startPoint y: 271, endPoint x: 286, endPoint y: 180, distance: 167.3
click at [285, 180] on div "Janela de atendimento Grade de atendimento Capacidade Transportadoras Veículos …" at bounding box center [400, 172] width 801 height 345
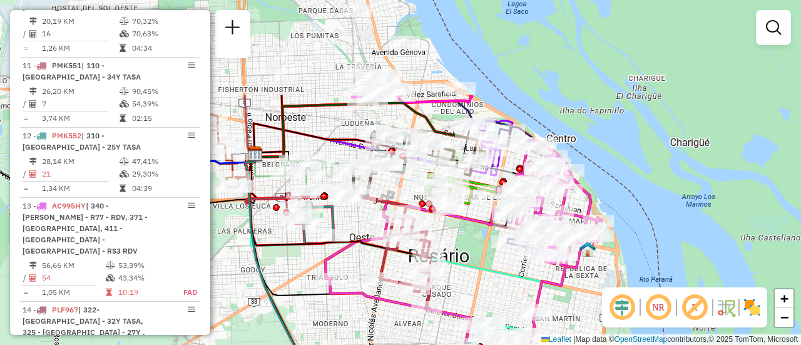
drag, startPoint x: 479, startPoint y: 146, endPoint x: 467, endPoint y: 275, distance: 130.0
click at [467, 275] on div "Janela de atendimento Grade de atendimento Capacidade Transportadoras Veículos …" at bounding box center [400, 172] width 801 height 345
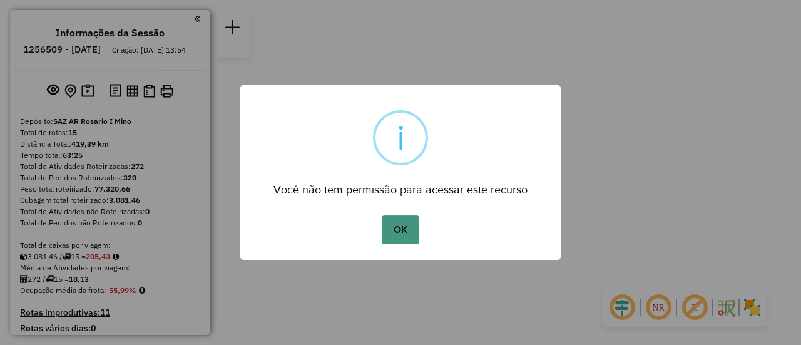
drag, startPoint x: 410, startPoint y: 232, endPoint x: 417, endPoint y: 232, distance: 6.9
click at [410, 232] on button "OK" at bounding box center [400, 229] width 37 height 29
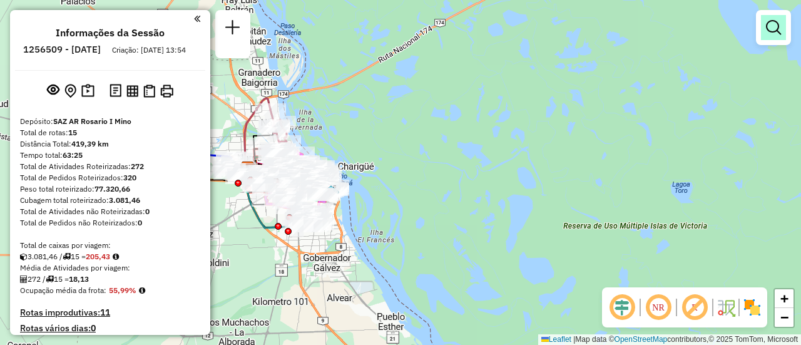
click at [770, 33] on em at bounding box center [773, 27] width 15 height 15
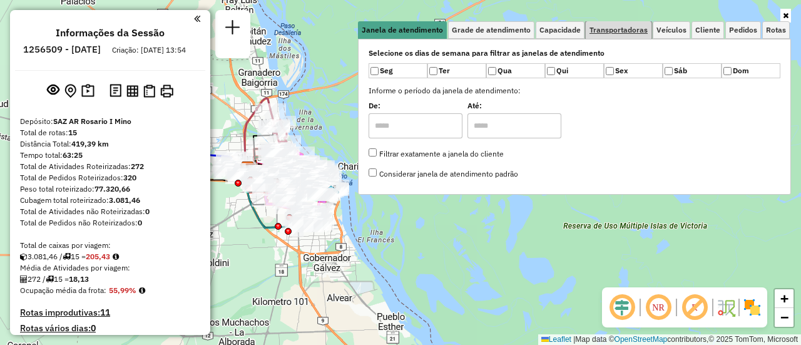
click at [622, 35] on link "Transportadoras" at bounding box center [619, 30] width 66 height 18
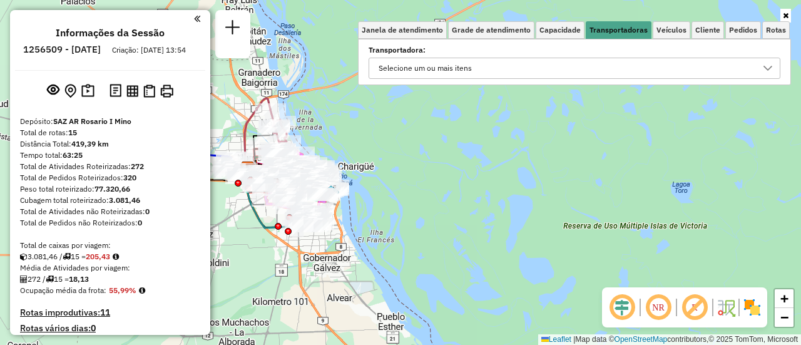
click at [769, 68] on icon at bounding box center [767, 68] width 9 height 5
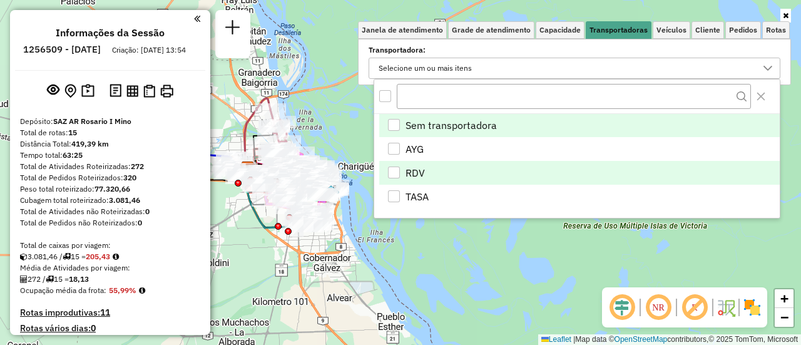
click at [400, 170] on li "RDV" at bounding box center [579, 173] width 400 height 24
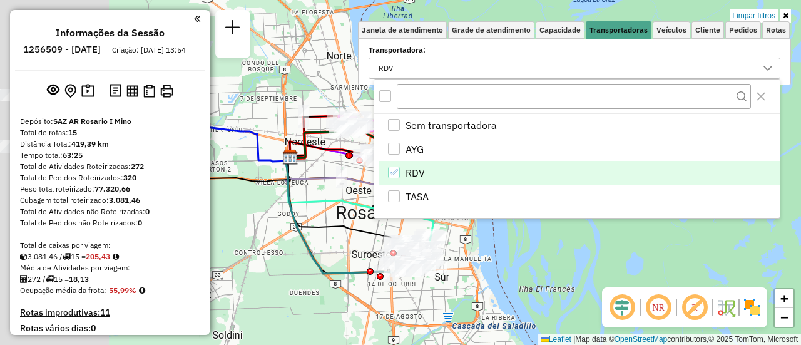
drag, startPoint x: 320, startPoint y: 147, endPoint x: 581, endPoint y: 211, distance: 268.6
click at [581, 211] on body "Aplicando filtros Pop-up bloqueado! Seu navegador bloqueou automáticamente a ab…" at bounding box center [400, 172] width 801 height 345
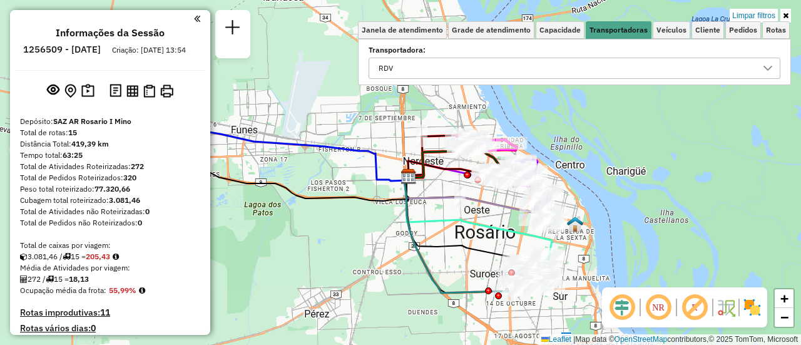
click at [378, 231] on div "Limpar filtros Janela de atendimento Grade de atendimento Capacidade Transporta…" at bounding box center [400, 172] width 801 height 345
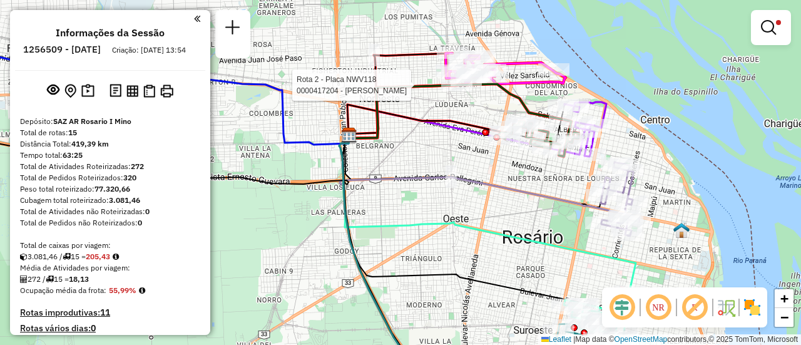
select select "**********"
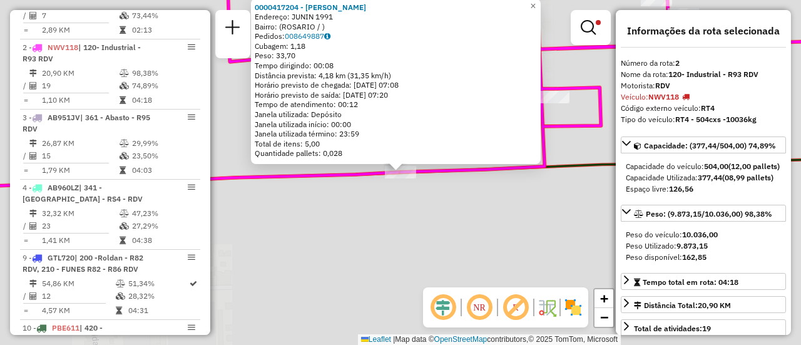
scroll to position [515, 0]
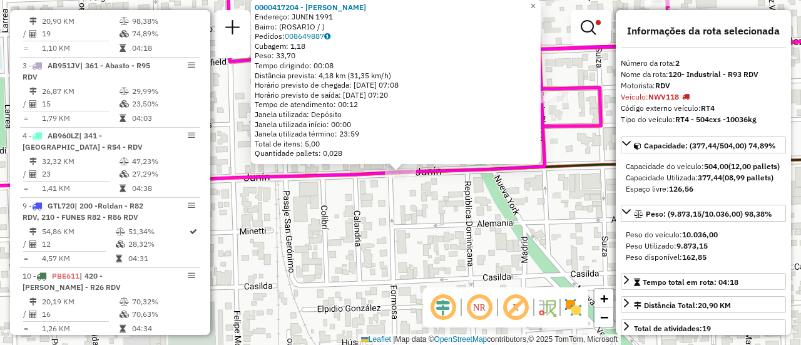
click at [408, 217] on div "0000417204 - [PERSON_NAME]: JUNIN 1991 Bairro: ([GEOGRAPHIC_DATA] / ) Pedidos: …" at bounding box center [400, 172] width 801 height 345
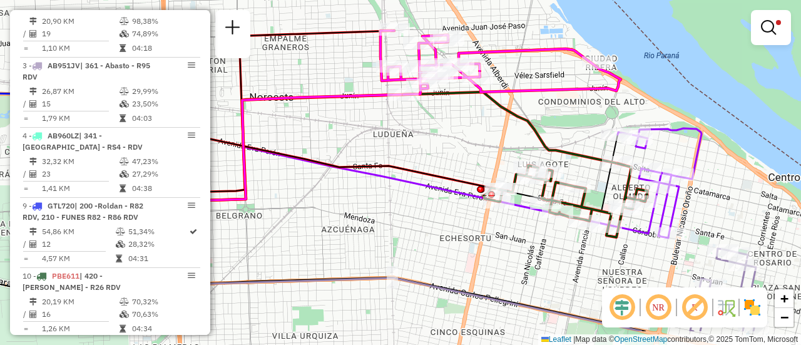
drag, startPoint x: 439, startPoint y: 126, endPoint x: 337, endPoint y: 78, distance: 112.2
click at [337, 78] on div "Limpar filtros Janela de atendimento Grade de atendimento Capacidade Transporta…" at bounding box center [400, 172] width 801 height 345
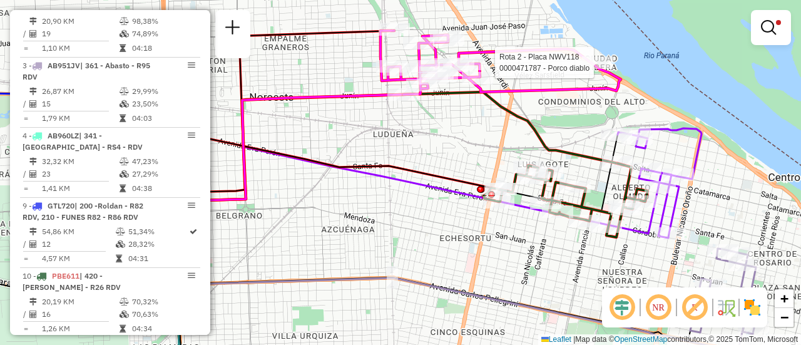
select select "**********"
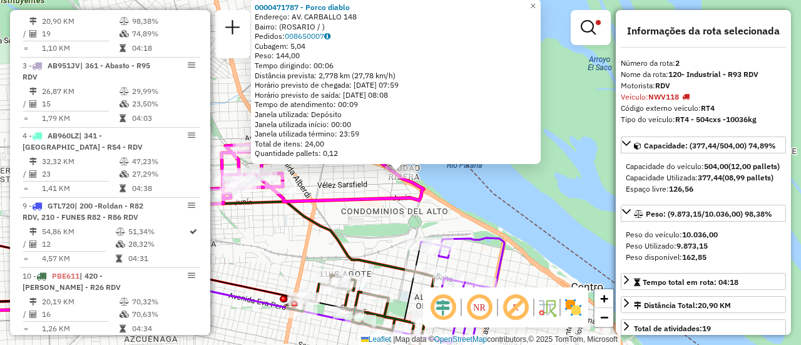
click at [458, 212] on div "0000471787 - Porco diablo Endereço: AV. CARBALLO 148 Bairro: ([GEOGRAPHIC_DATA]…" at bounding box center [400, 172] width 801 height 345
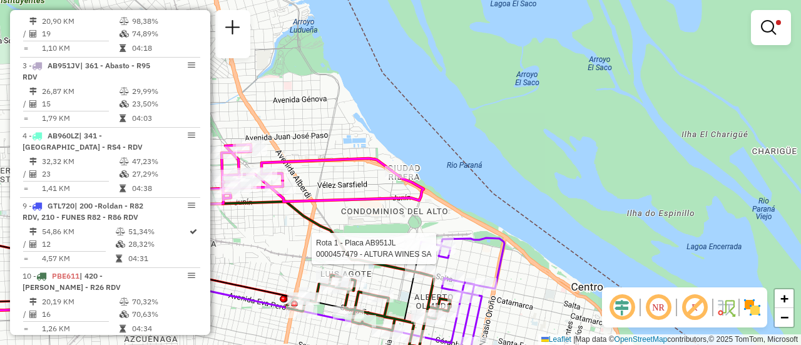
select select "**********"
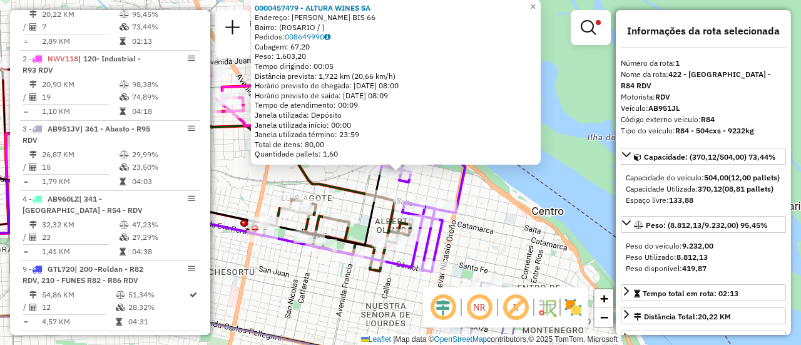
scroll to position [445, 0]
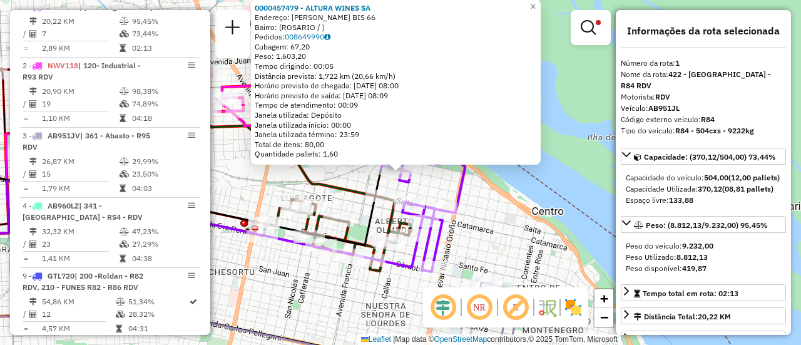
click at [338, 176] on div "0000457479 - ALTURA WINES SA Endereço: [PERSON_NAME] BIS 66 Bairro: ([GEOGRAPHI…" at bounding box center [400, 172] width 801 height 345
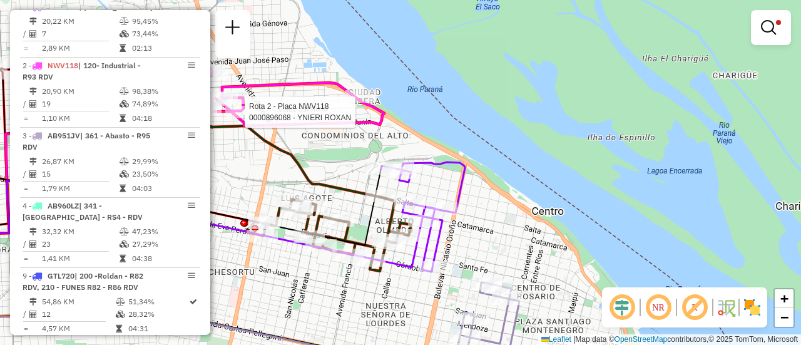
select select "**********"
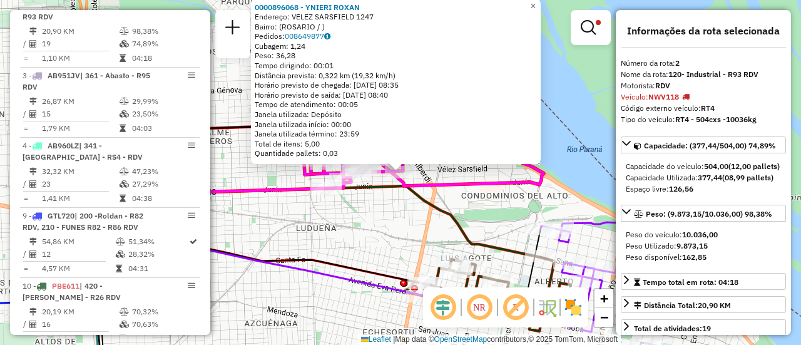
scroll to position [515, 0]
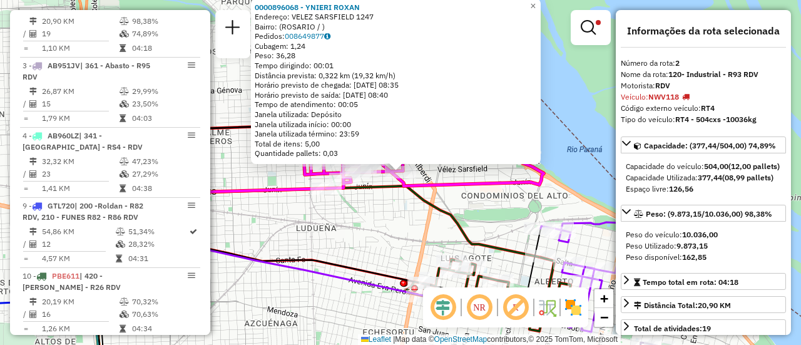
click at [483, 211] on div "0000896068 - [PERSON_NAME]: [PERSON_NAME] 1247 Bairro: ([GEOGRAPHIC_DATA] / ) P…" at bounding box center [400, 172] width 801 height 345
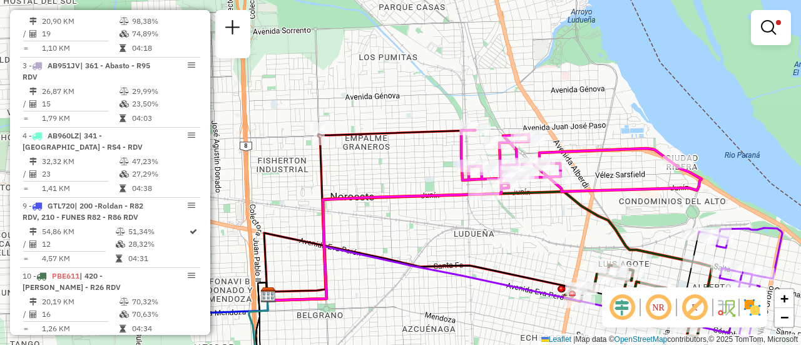
drag, startPoint x: 288, startPoint y: 166, endPoint x: 446, endPoint y: 172, distance: 157.8
click at [446, 172] on div "Rota 2 - Placa NWV118 0000125620 - RIOS ELBA Rota 2 - Placa NWV118 0000111089 -…" at bounding box center [400, 172] width 801 height 345
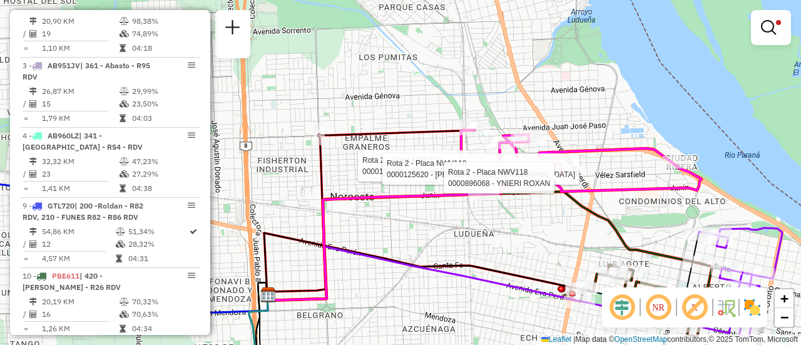
select select "**********"
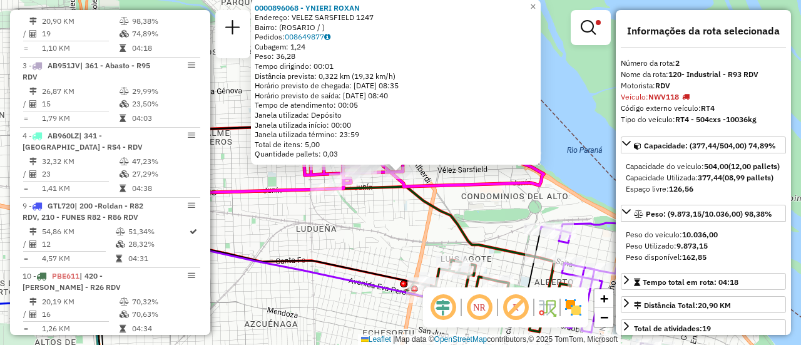
scroll to position [63, 0]
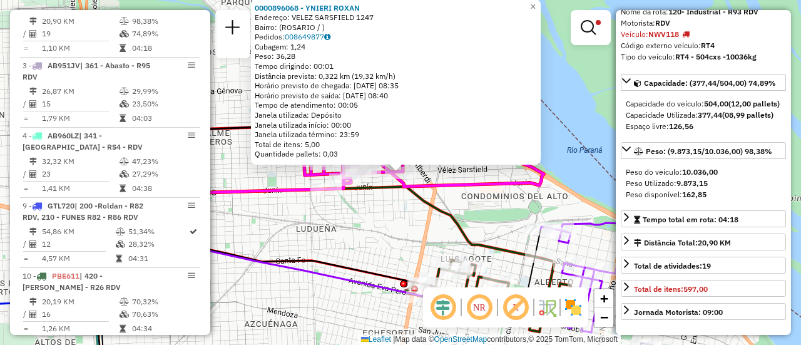
click at [370, 238] on div "0000896068 - [PERSON_NAME]: [PERSON_NAME] 1247 Bairro: ([GEOGRAPHIC_DATA] / ) P…" at bounding box center [400, 172] width 801 height 345
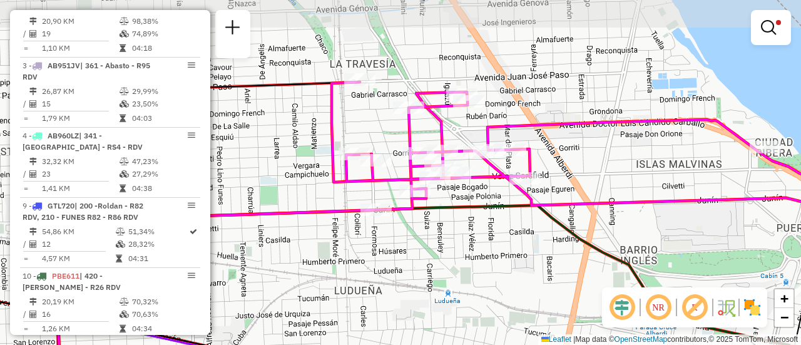
drag, startPoint x: 489, startPoint y: 128, endPoint x: 563, endPoint y: 162, distance: 81.2
click at [563, 162] on div "Limpar filtros Janela de atendimento Grade de atendimento Capacidade Transporta…" at bounding box center [400, 172] width 801 height 345
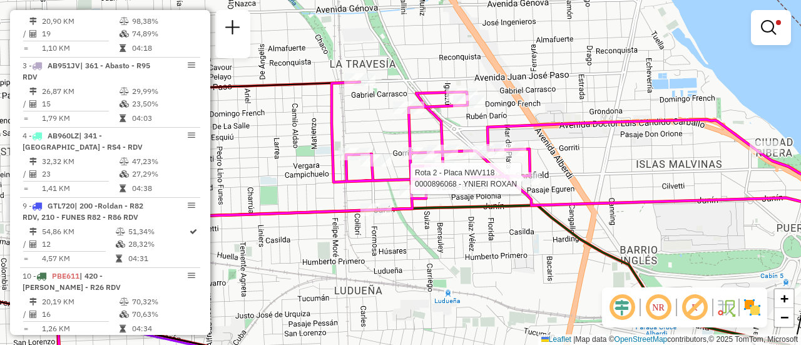
select select "**********"
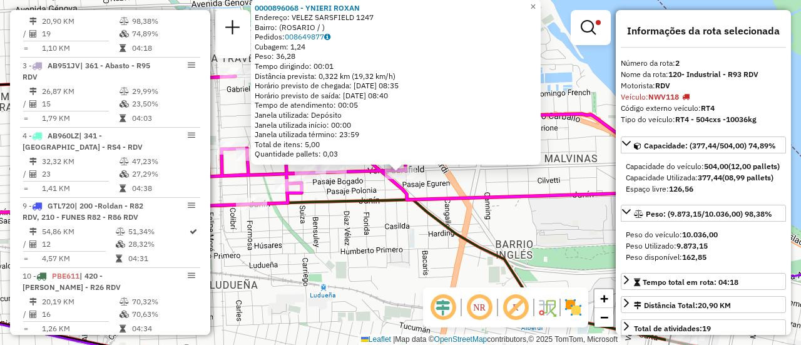
scroll to position [125, 0]
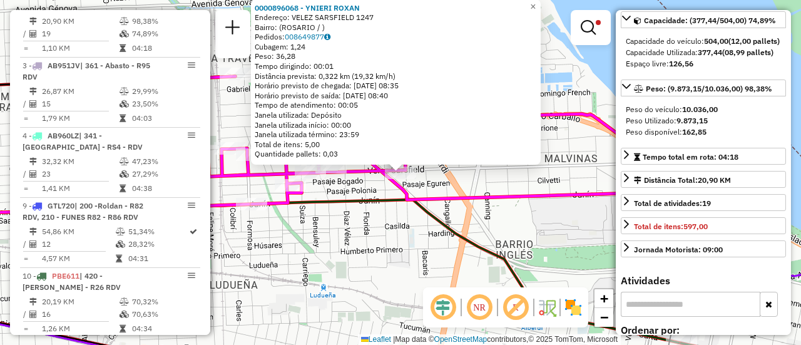
click at [377, 231] on div "0000896068 - [PERSON_NAME]: [PERSON_NAME] 1247 Bairro: ([GEOGRAPHIC_DATA] / ) P…" at bounding box center [400, 172] width 801 height 345
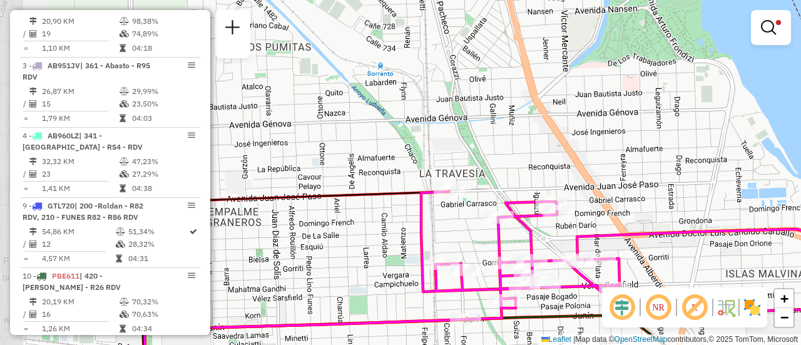
drag, startPoint x: 246, startPoint y: 123, endPoint x: 460, endPoint y: 238, distance: 243.0
click at [460, 238] on div "Limpar filtros Janela de atendimento Grade de atendimento Capacidade Transporta…" at bounding box center [400, 172] width 801 height 345
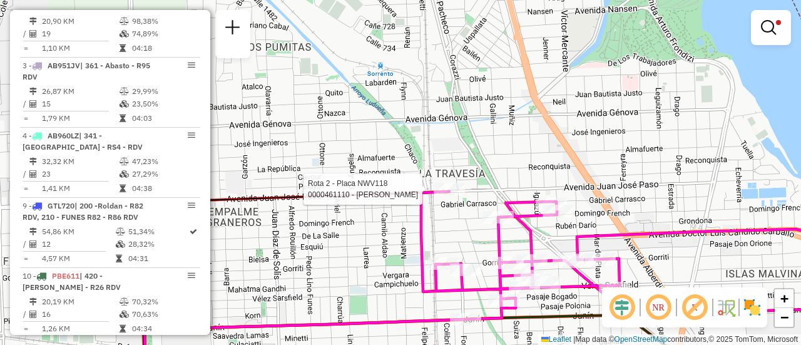
select select "**********"
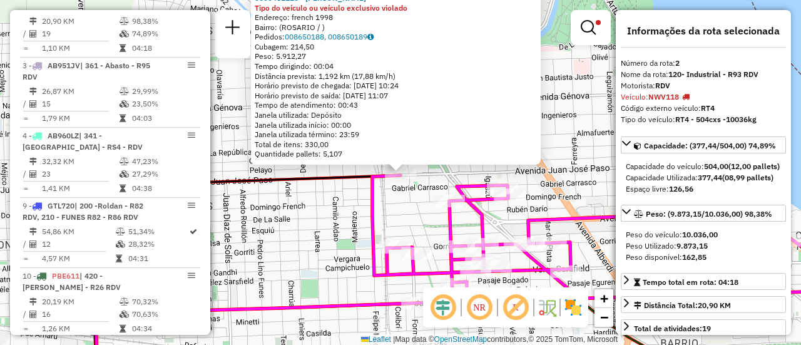
click at [305, 239] on div "0000461110 - [PERSON_NAME] - RDV Tipo do veículo ou veículo exclusivo violado E…" at bounding box center [400, 172] width 801 height 345
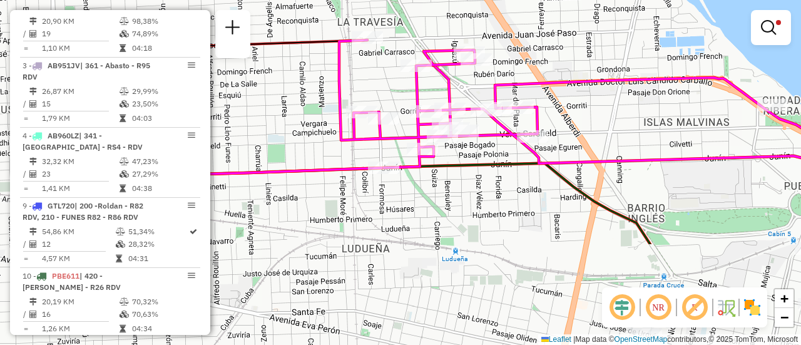
drag, startPoint x: 532, startPoint y: 282, endPoint x: 497, endPoint y: 143, distance: 142.5
click at [497, 143] on div "Limpar filtros Janela de atendimento Grade de atendimento Capacidade Transporta…" at bounding box center [400, 172] width 801 height 345
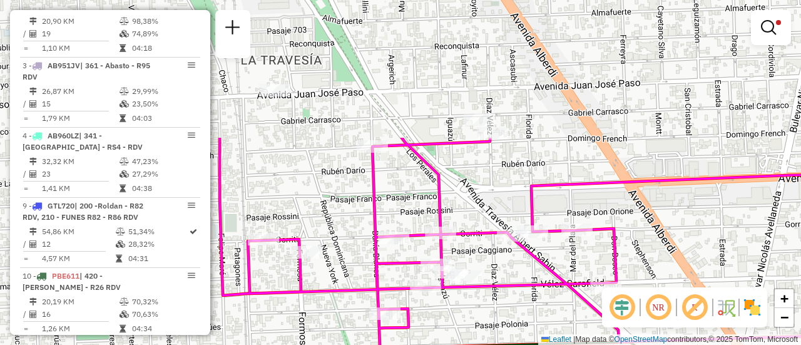
drag, startPoint x: 469, startPoint y: 35, endPoint x: 484, endPoint y: 198, distance: 164.0
click at [484, 206] on div "Limpar filtros Janela de atendimento Grade de atendimento Capacidade Transporta…" at bounding box center [400, 172] width 801 height 345
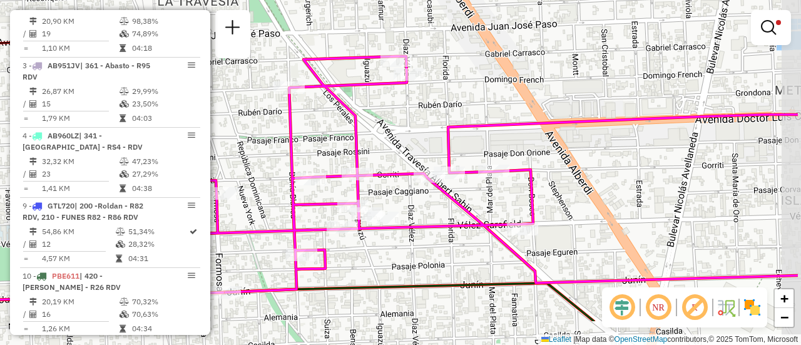
drag, startPoint x: 639, startPoint y: 222, endPoint x: 555, endPoint y: 163, distance: 102.4
click at [555, 163] on div "Limpar filtros Janela de atendimento Grade de atendimento Capacidade Transporta…" at bounding box center [400, 172] width 801 height 345
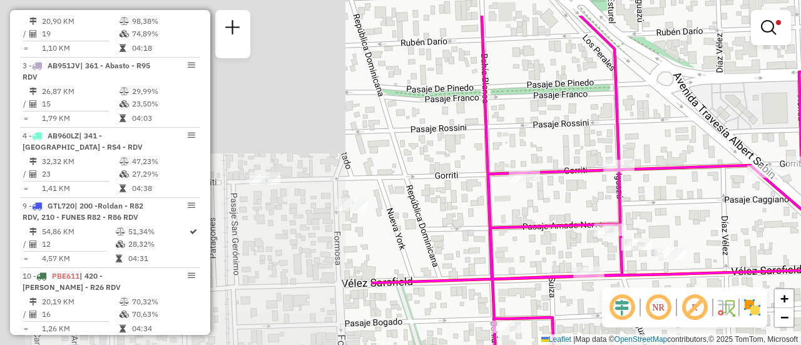
drag, startPoint x: 349, startPoint y: 198, endPoint x: 800, endPoint y: 248, distance: 453.8
click at [800, 248] on div "Limpar filtros Janela de atendimento Grade de atendimento Capacidade Transporta…" at bounding box center [400, 172] width 801 height 345
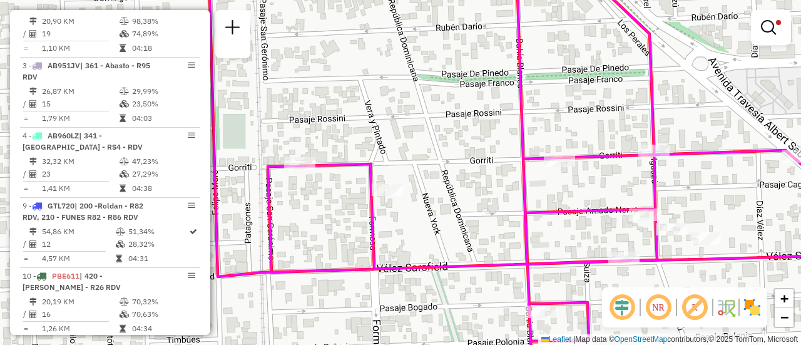
drag, startPoint x: 428, startPoint y: 230, endPoint x: 435, endPoint y: 225, distance: 8.2
click at [435, 225] on div "Limpar filtros Janela de atendimento Grade de atendimento Capacidade Transporta…" at bounding box center [400, 172] width 801 height 345
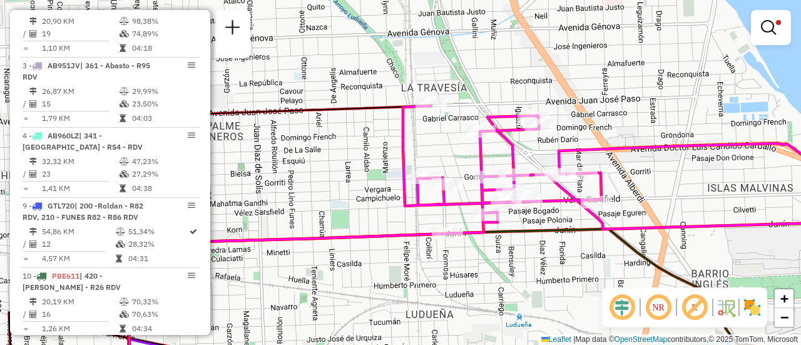
click at [666, 60] on div "Limpar filtros Janela de atendimento Grade de atendimento Capacidade Transporta…" at bounding box center [400, 172] width 801 height 345
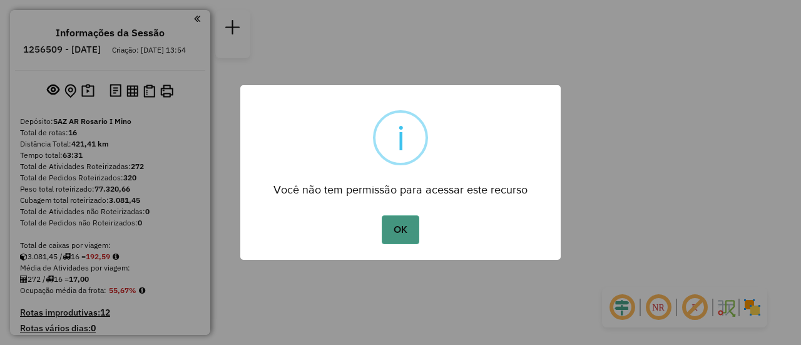
click at [402, 233] on button "OK" at bounding box center [400, 229] width 37 height 29
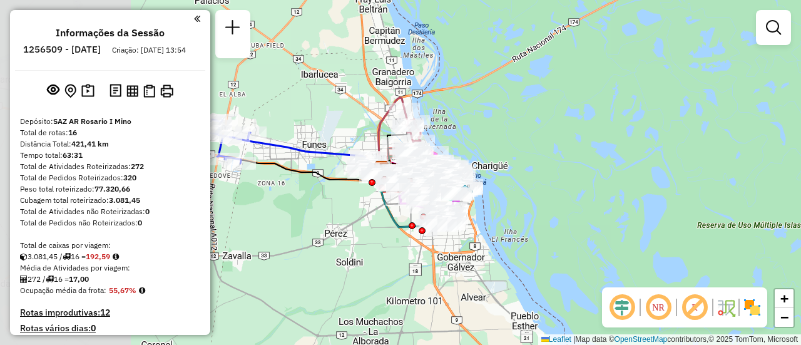
drag, startPoint x: 333, startPoint y: 118, endPoint x: 487, endPoint y: 146, distance: 157.2
click at [487, 146] on div "Janela de atendimento Grade de atendimento Capacidade Transportadoras Veículos …" at bounding box center [400, 172] width 801 height 345
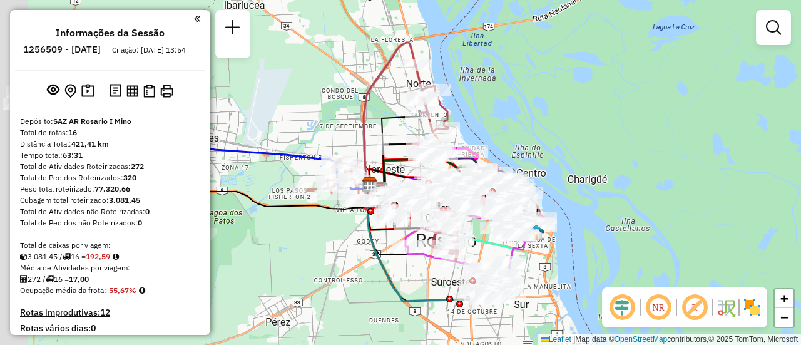
drag, startPoint x: 424, startPoint y: 138, endPoint x: 537, endPoint y: 131, distance: 112.8
click at [537, 131] on div "Janela de atendimento Grade de atendimento Capacidade Transportadoras Veículos …" at bounding box center [400, 172] width 801 height 345
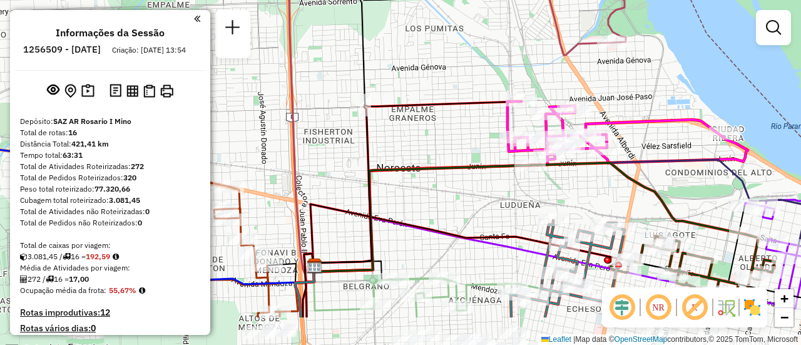
drag, startPoint x: 649, startPoint y: 164, endPoint x: 625, endPoint y: 89, distance: 78.7
click at [626, 91] on div "Janela de atendimento Grade de atendimento Capacidade Transportadoras Veículos …" at bounding box center [400, 172] width 801 height 345
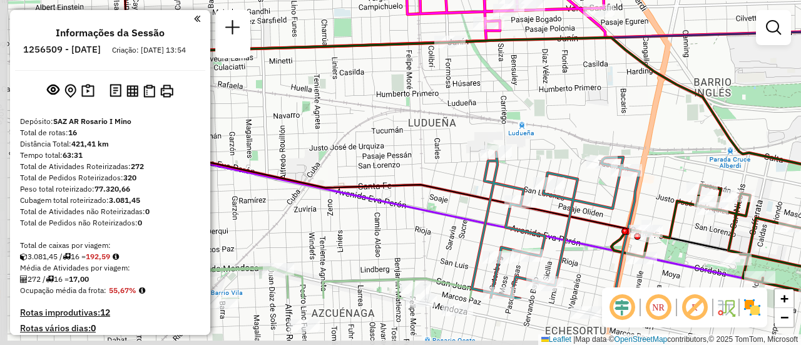
drag, startPoint x: 554, startPoint y: 193, endPoint x: 644, endPoint y: 111, distance: 122.2
click at [649, 111] on div "Janela de atendimento Grade de atendimento Capacidade Transportadoras Veículos …" at bounding box center [400, 172] width 801 height 345
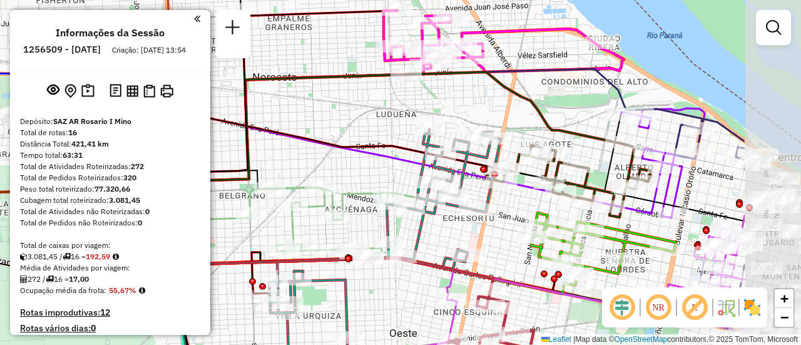
drag, startPoint x: 654, startPoint y: 123, endPoint x: 459, endPoint y: 106, distance: 195.9
click at [466, 107] on div "Janela de atendimento Grade de atendimento Capacidade Transportadoras Veículos …" at bounding box center [400, 172] width 801 height 345
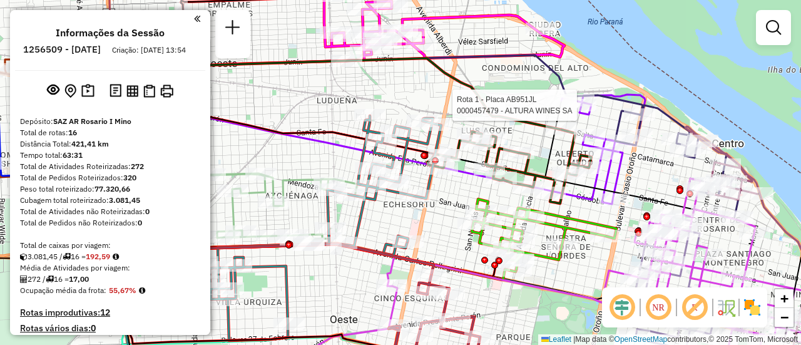
select select "**********"
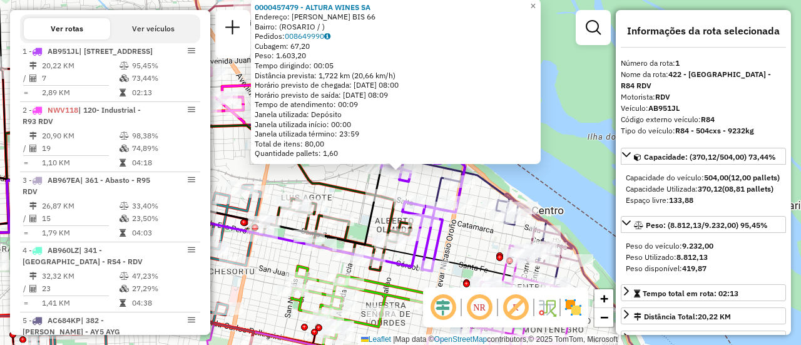
scroll to position [445, 0]
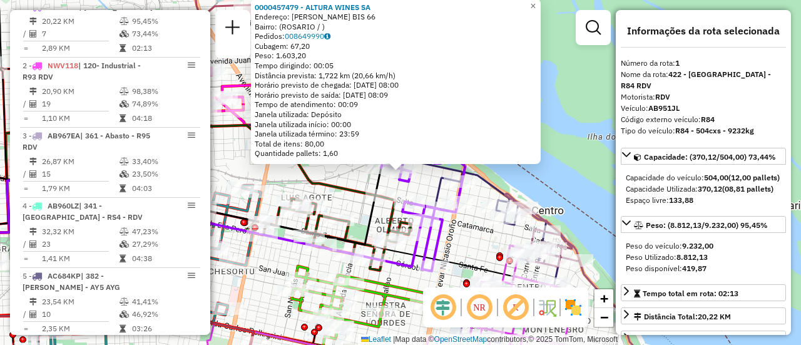
click at [345, 178] on div "0000457479 - ALTURA WINES SA Endereço: OVIDIO LAGOS BIS 66 Bairro: (ROSARIO / )…" at bounding box center [400, 172] width 801 height 345
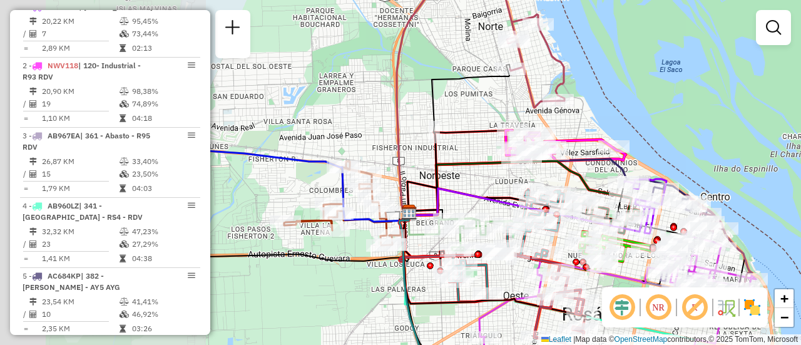
drag, startPoint x: 317, startPoint y: 161, endPoint x: 641, endPoint y: 166, distance: 323.5
click at [624, 167] on icon at bounding box center [516, 188] width 215 height 54
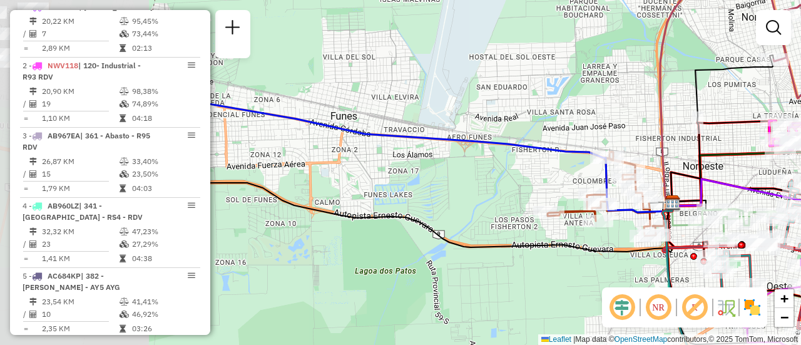
drag, startPoint x: 404, startPoint y: 190, endPoint x: 566, endPoint y: 180, distance: 162.3
click at [566, 181] on div "Janela de atendimento Grade de atendimento Capacidade Transportadoras Veículos …" at bounding box center [400, 172] width 801 height 345
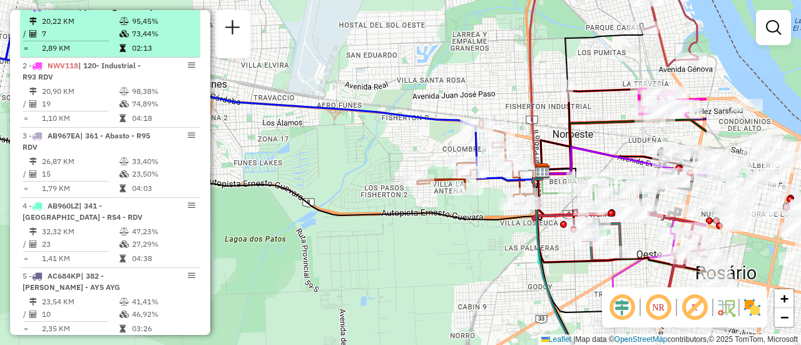
drag, startPoint x: 338, startPoint y: 142, endPoint x: 43, endPoint y: 79, distance: 302.5
click at [43, 79] on hb-router-mapa "Informações da Sessão 1256509 - 01/09/2025 Criação: 30/08/2025 13:54 Depósito: …" at bounding box center [400, 172] width 801 height 345
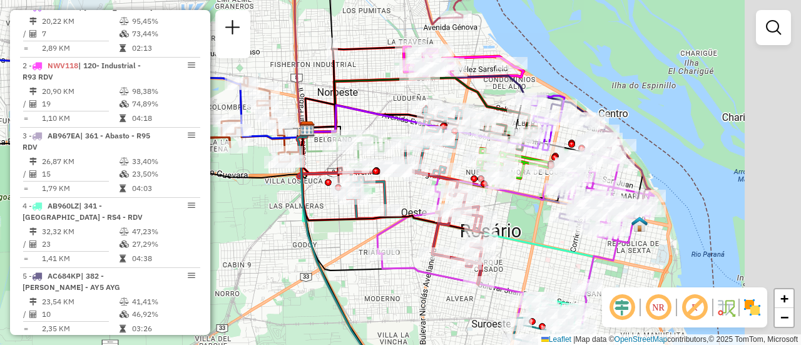
drag, startPoint x: 482, startPoint y: 114, endPoint x: 281, endPoint y: 97, distance: 202.2
click at [307, 105] on icon at bounding box center [425, 126] width 236 height 43
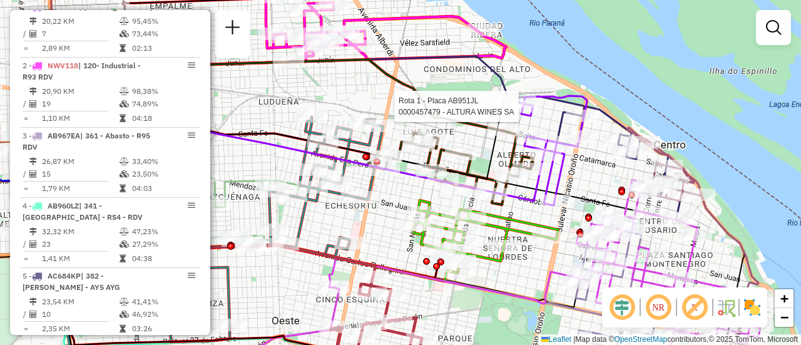
select select "**********"
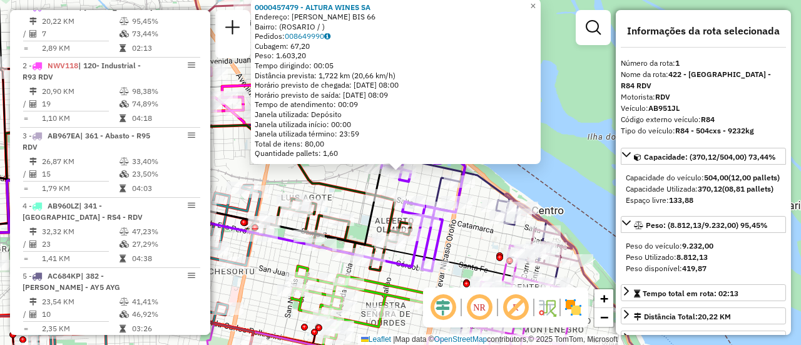
click at [466, 239] on div "0000457479 - ALTURA WINES SA Endereço: OVIDIO LAGOS BIS 66 Bairro: (ROSARIO / )…" at bounding box center [400, 172] width 801 height 345
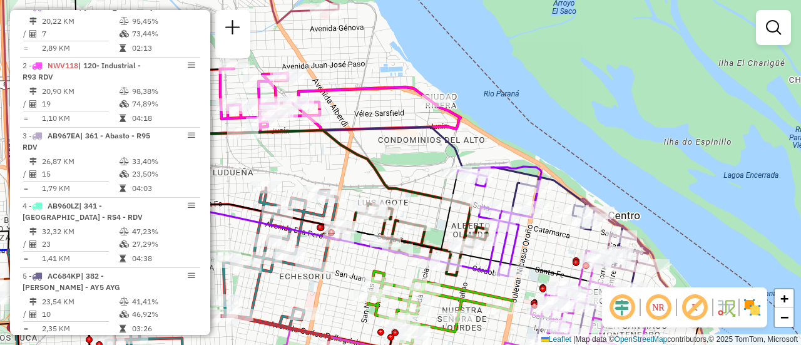
drag, startPoint x: 362, startPoint y: 114, endPoint x: 377, endPoint y: 114, distance: 15.7
click at [374, 114] on div "Janela de atendimento Grade de atendimento Capacidade Transportadoras Veículos …" at bounding box center [400, 172] width 801 height 345
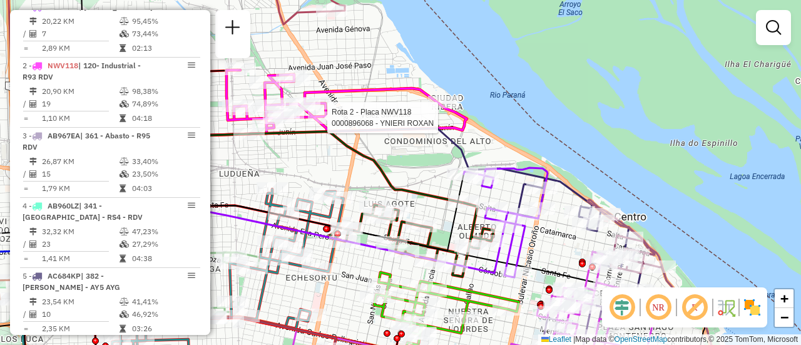
select select "**********"
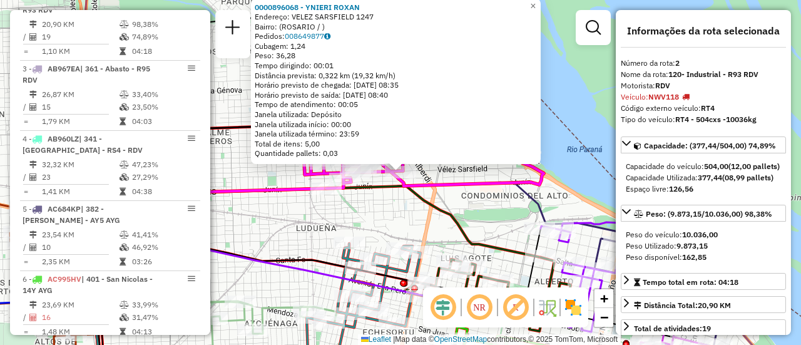
scroll to position [515, 0]
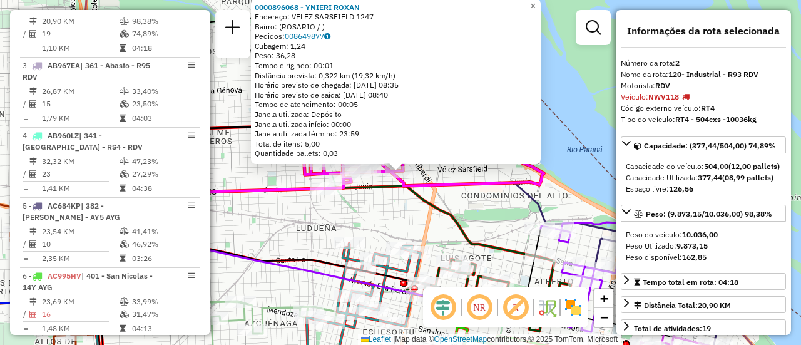
click at [511, 213] on div "0000896068 - YNIERI ROXAN Endereço: VELEZ SARSFIELD 1247 Bairro: (ROSARIO / ) P…" at bounding box center [400, 172] width 801 height 345
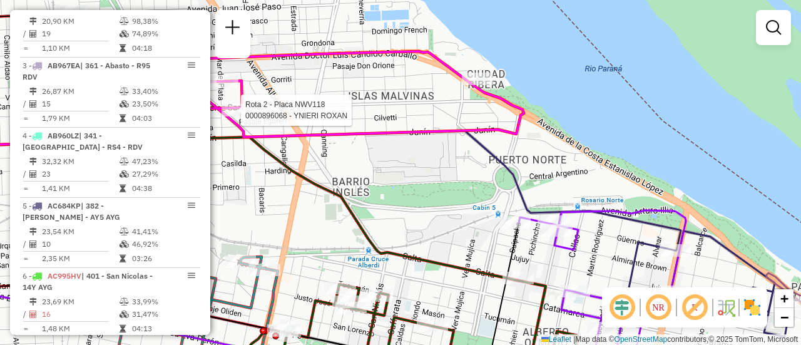
select select "**********"
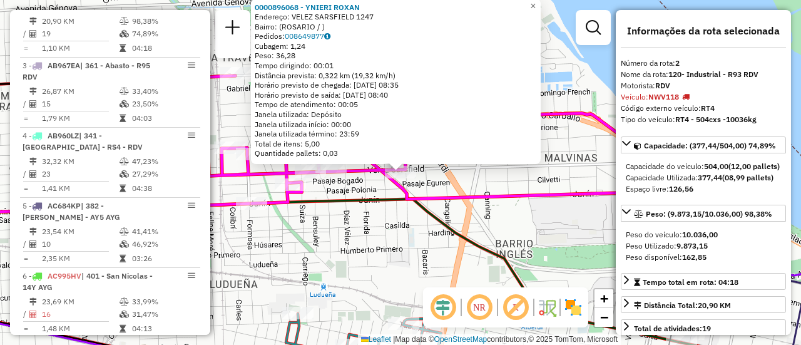
click at [497, 214] on div "0000896068 - YNIERI ROXAN Endereço: VELEZ SARSFIELD 1247 Bairro: (ROSARIO / ) P…" at bounding box center [400, 172] width 801 height 345
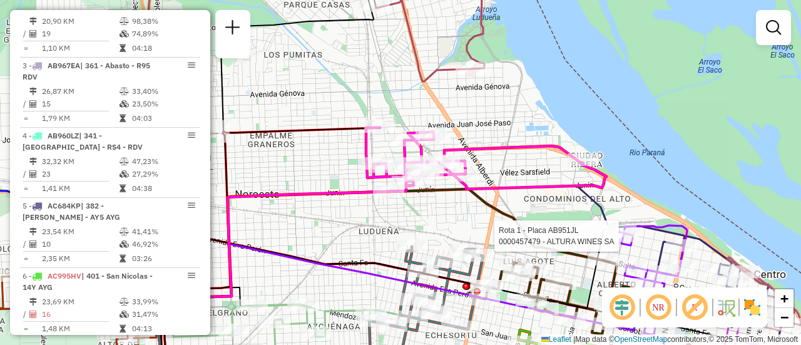
select select "**********"
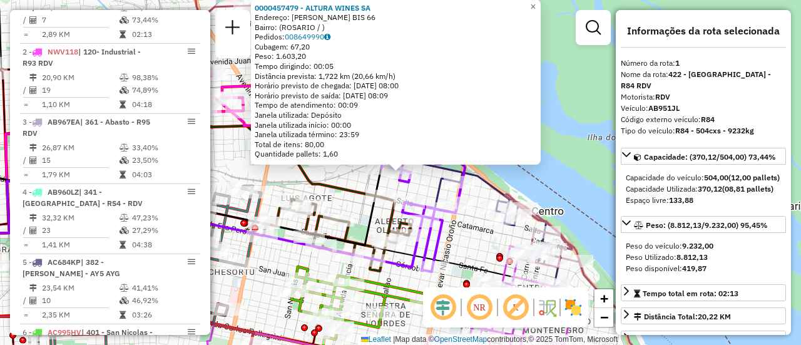
scroll to position [445, 0]
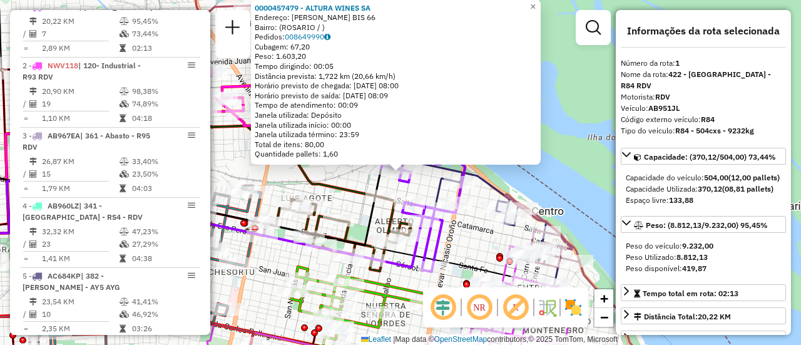
click at [484, 240] on div "0000457479 - ALTURA WINES SA Endereço: OVIDIO LAGOS BIS 66 Bairro: (ROSARIO / )…" at bounding box center [400, 172] width 801 height 345
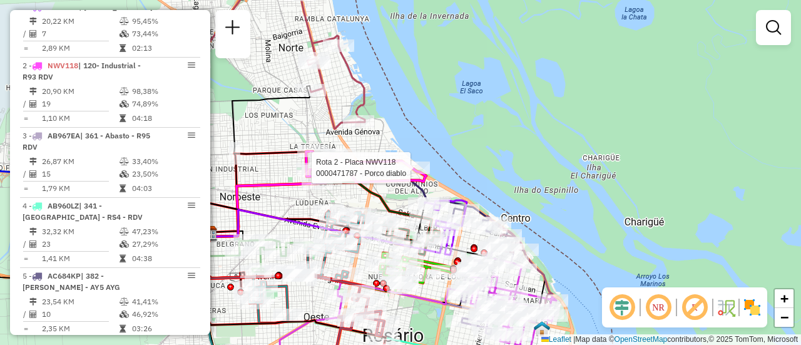
select select "**********"
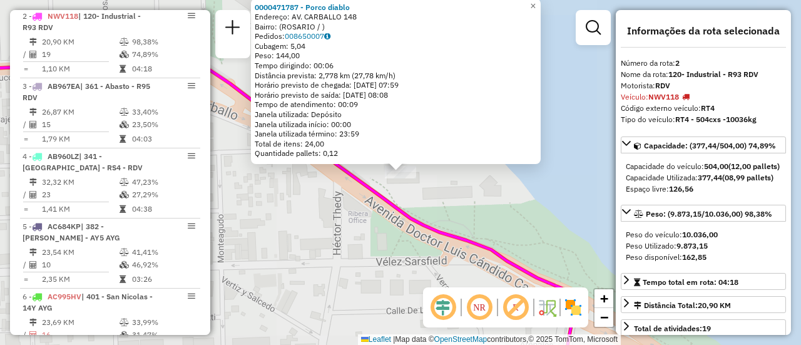
scroll to position [515, 0]
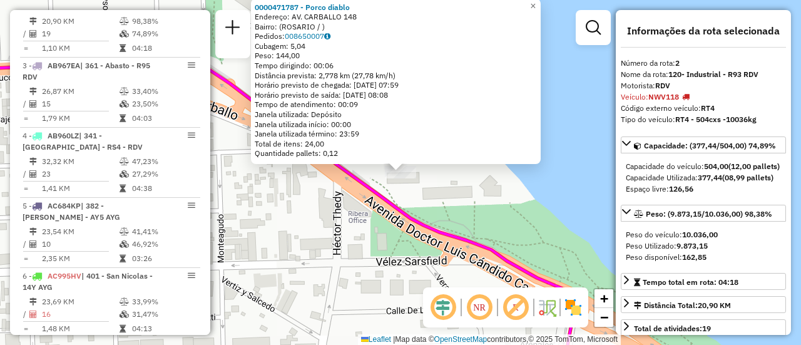
click at [526, 223] on div "0000471787 - Porco diablo Endereço: AV. CARBALLO 148 Bairro: (ROSARIO / ) Pedid…" at bounding box center [400, 172] width 801 height 345
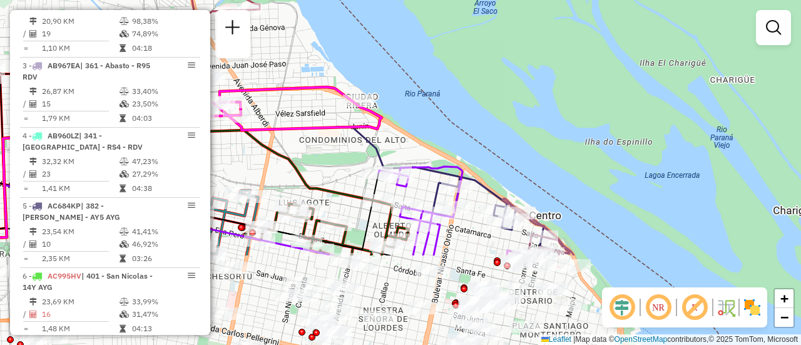
drag, startPoint x: 390, startPoint y: 286, endPoint x: 329, endPoint y: 103, distance: 193.1
click at [318, 103] on div "Janela de atendimento Grade de atendimento Capacidade Transportadoras Veículos …" at bounding box center [400, 172] width 801 height 345
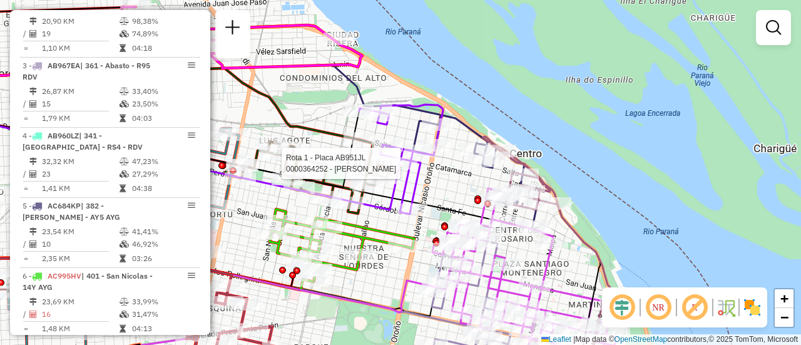
select select "**********"
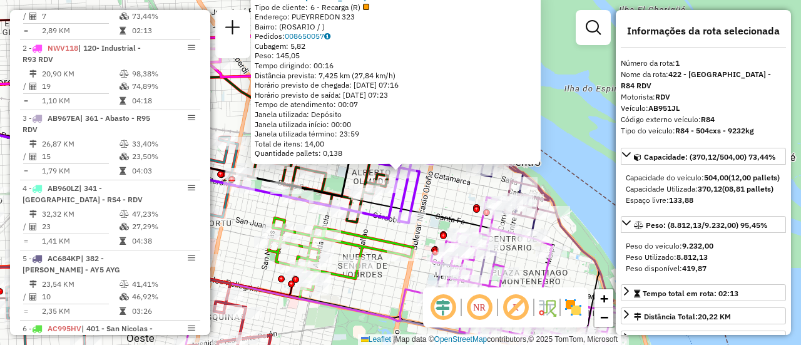
scroll to position [445, 0]
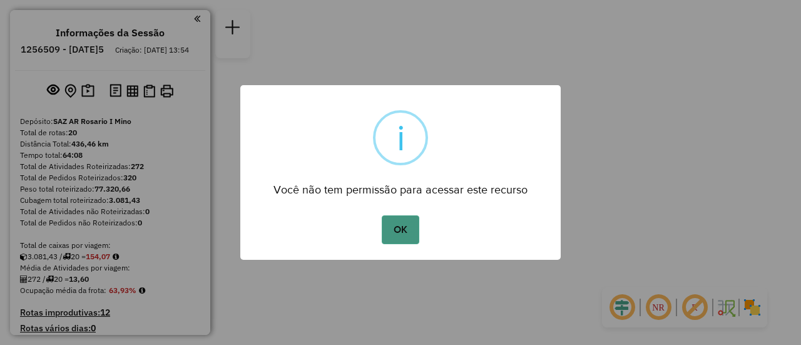
click at [399, 229] on button "OK" at bounding box center [400, 229] width 37 height 29
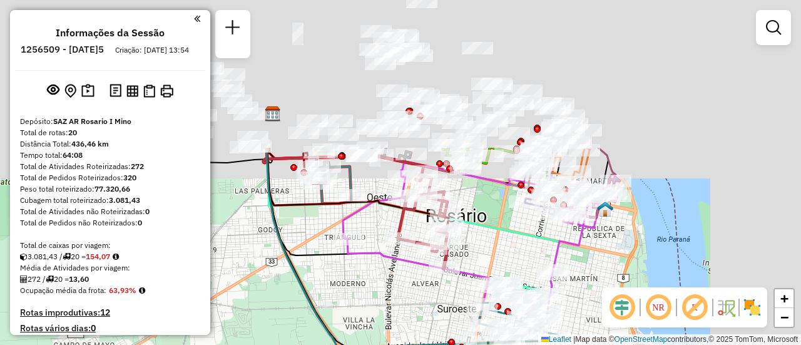
drag, startPoint x: 507, startPoint y: 91, endPoint x: 393, endPoint y: 263, distance: 205.8
click at [378, 275] on div "Janela de atendimento Grade de atendimento Capacidade Transportadoras Veículos …" at bounding box center [400, 172] width 801 height 345
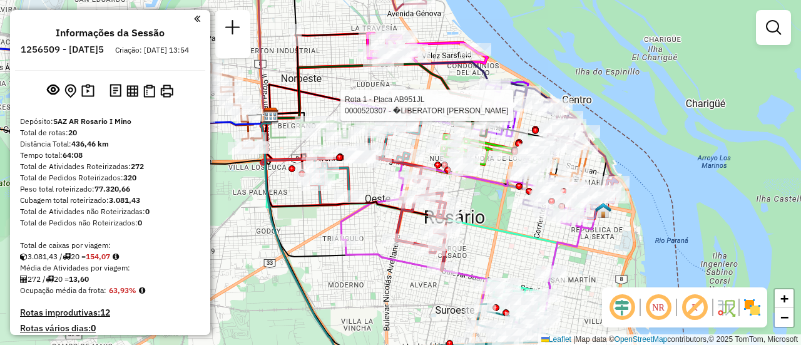
select select "**********"
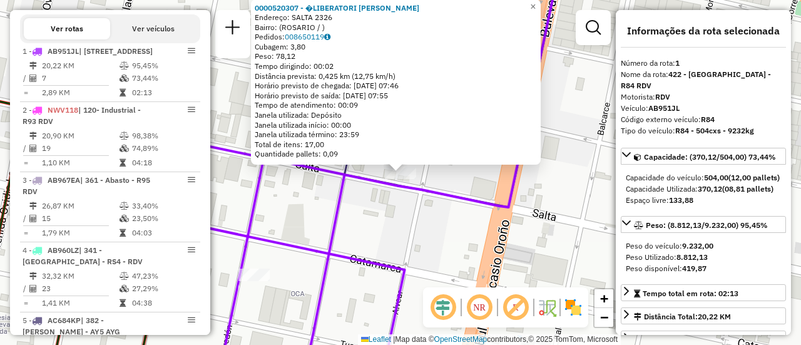
scroll to position [445, 0]
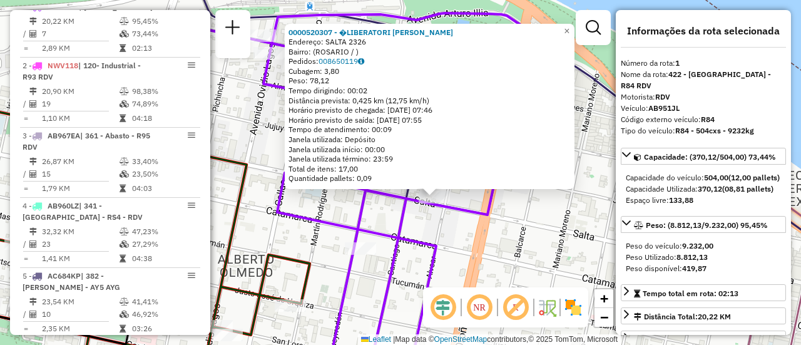
click at [539, 208] on div "0000520307 - �LIBERATORI PABLO ESTEBAN Endereço: SALTA 2326 Bairro: (ROSARIO / …" at bounding box center [400, 172] width 801 height 345
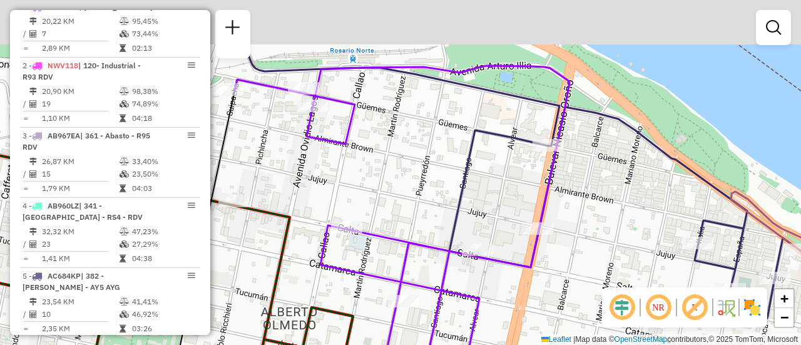
drag, startPoint x: 333, startPoint y: 98, endPoint x: 477, endPoint y: 353, distance: 292.5
click at [477, 344] on html "Aguarde... Pop-up bloqueado! Seu navegador bloqueou automáticamente a abertura …" at bounding box center [400, 172] width 801 height 345
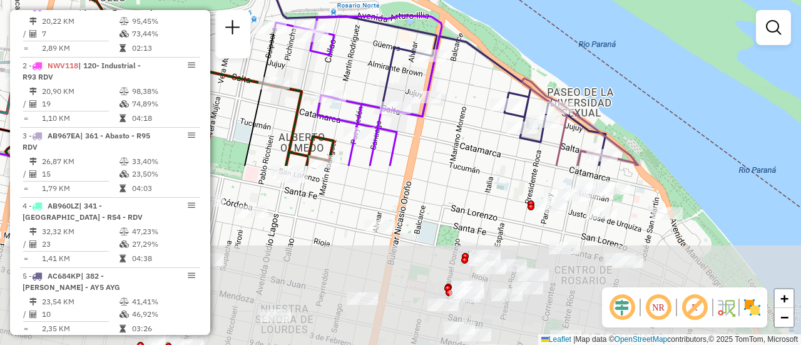
drag, startPoint x: 462, startPoint y: 279, endPoint x: 357, endPoint y: 24, distance: 275.5
click at [340, 23] on div "Janela de atendimento Grade de atendimento Capacidade Transportadoras Veículos …" at bounding box center [400, 172] width 801 height 345
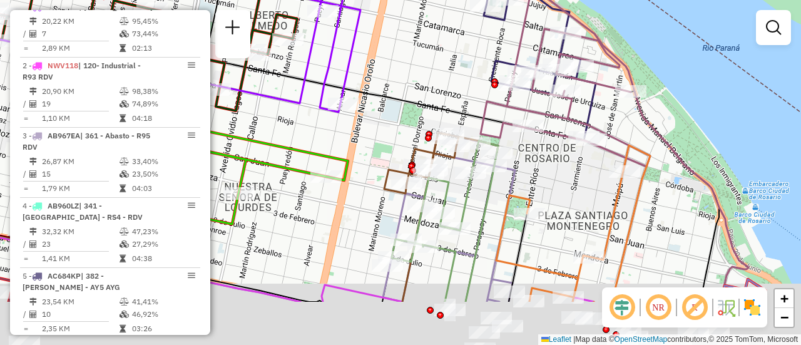
drag, startPoint x: 487, startPoint y: 283, endPoint x: 479, endPoint y: 106, distance: 176.6
click at [479, 141] on icon at bounding box center [445, 221] width 106 height 161
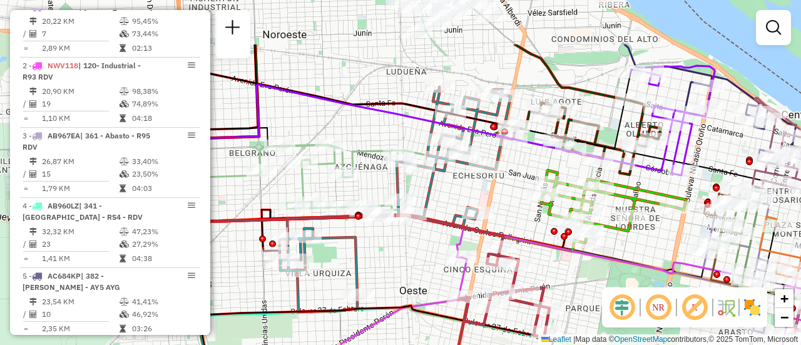
drag, startPoint x: 346, startPoint y: 185, endPoint x: 602, endPoint y: 264, distance: 268.3
click at [602, 264] on icon at bounding box center [589, 342] width 497 height 231
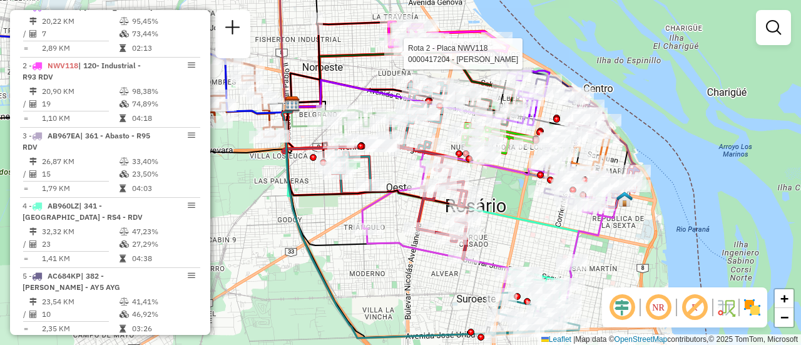
select select "**********"
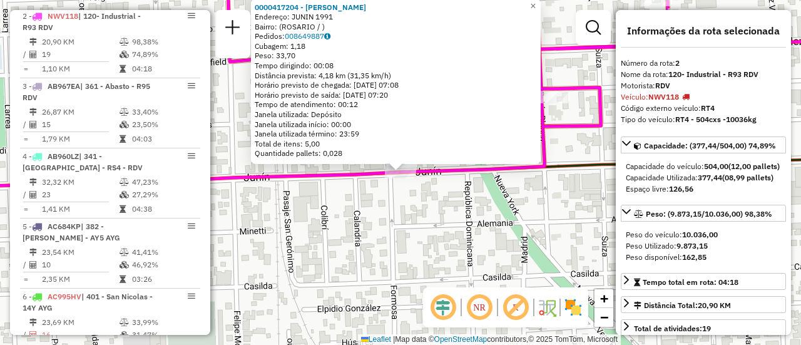
scroll to position [515, 0]
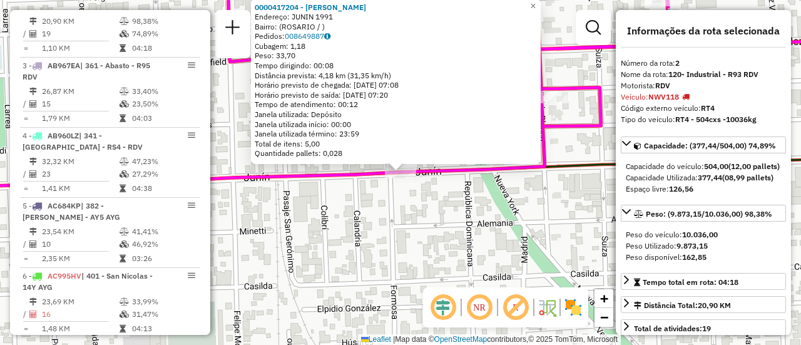
click at [570, 220] on div "0000417204 - AGUILAR NESTOR GUSTAVO Endereço: JUNIN 1991 Bairro: (ROSARIO / ) P…" at bounding box center [400, 172] width 801 height 345
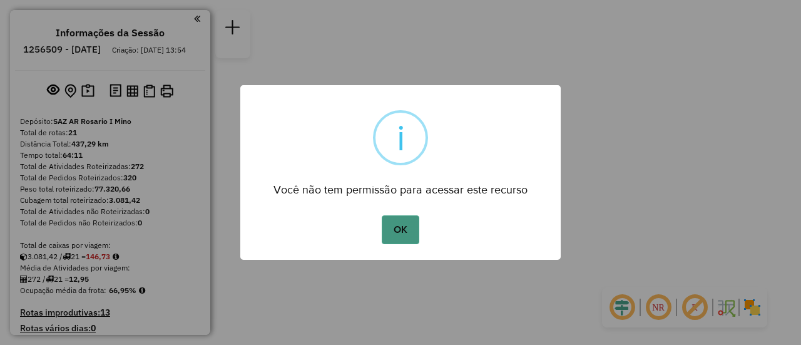
click at [394, 235] on button "OK" at bounding box center [400, 229] width 37 height 29
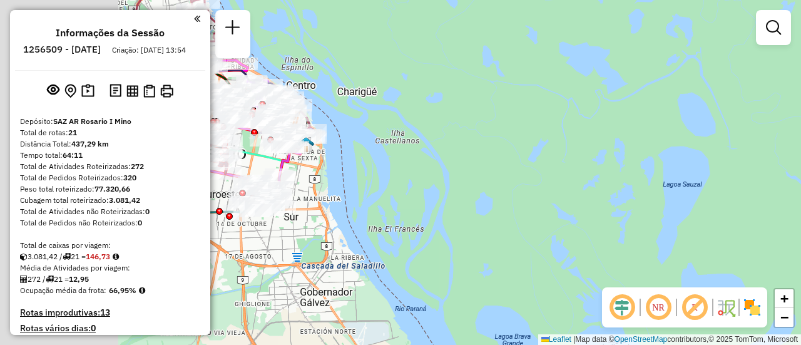
drag, startPoint x: 467, startPoint y: 169, endPoint x: 718, endPoint y: 197, distance: 251.8
click at [719, 201] on div "Janela de atendimento Grade de atendimento Capacidade Transportadoras Veículos …" at bounding box center [400, 172] width 801 height 345
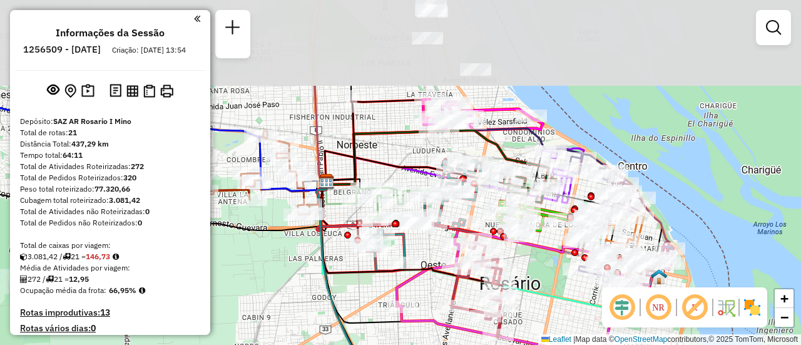
drag, startPoint x: 380, startPoint y: 43, endPoint x: 396, endPoint y: 163, distance: 121.1
click at [396, 163] on icon at bounding box center [404, 166] width 158 height 31
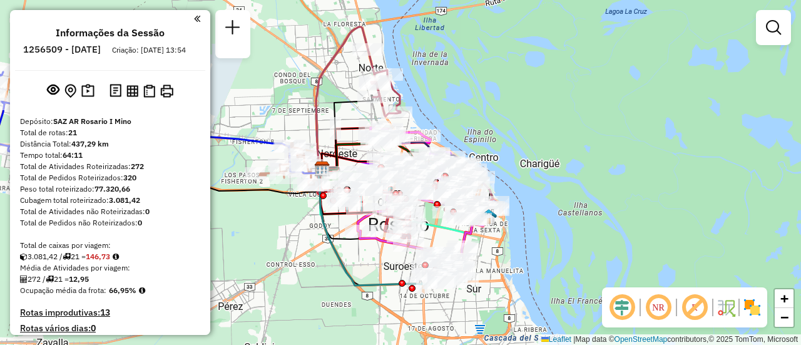
click at [255, 118] on div "Janela de atendimento Grade de atendimento Capacidade Transportadoras Veículos …" at bounding box center [400, 172] width 801 height 345
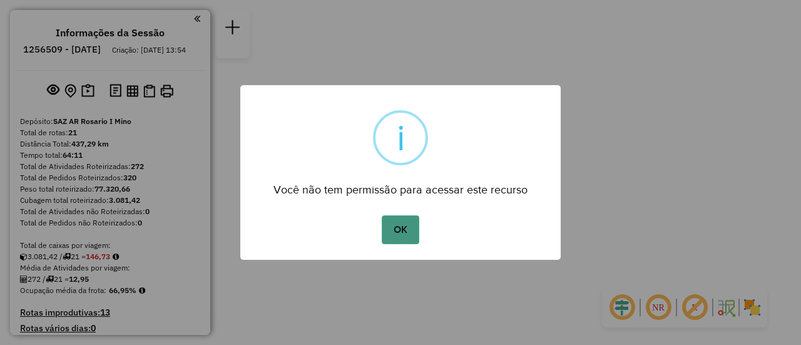
click at [404, 233] on button "OK" at bounding box center [400, 229] width 37 height 29
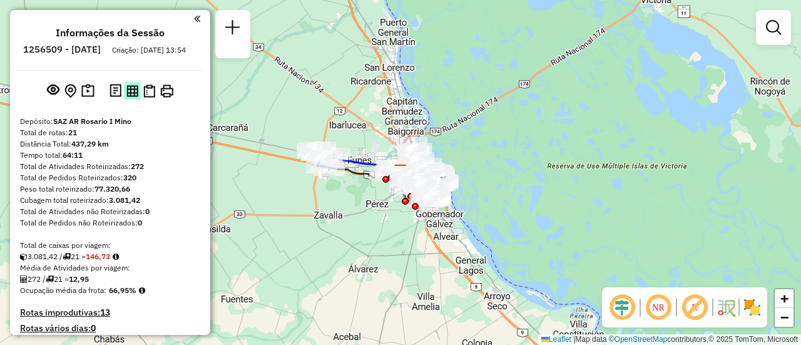
click at [130, 97] on img at bounding box center [132, 91] width 12 height 12
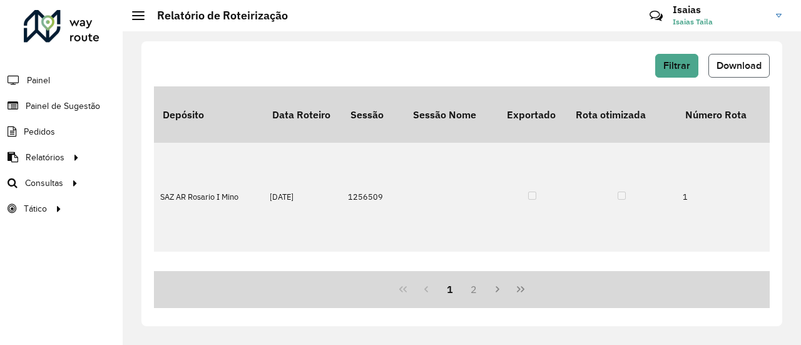
click at [734, 66] on span "Download" at bounding box center [738, 65] width 45 height 11
